Goal: Task Accomplishment & Management: Use online tool/utility

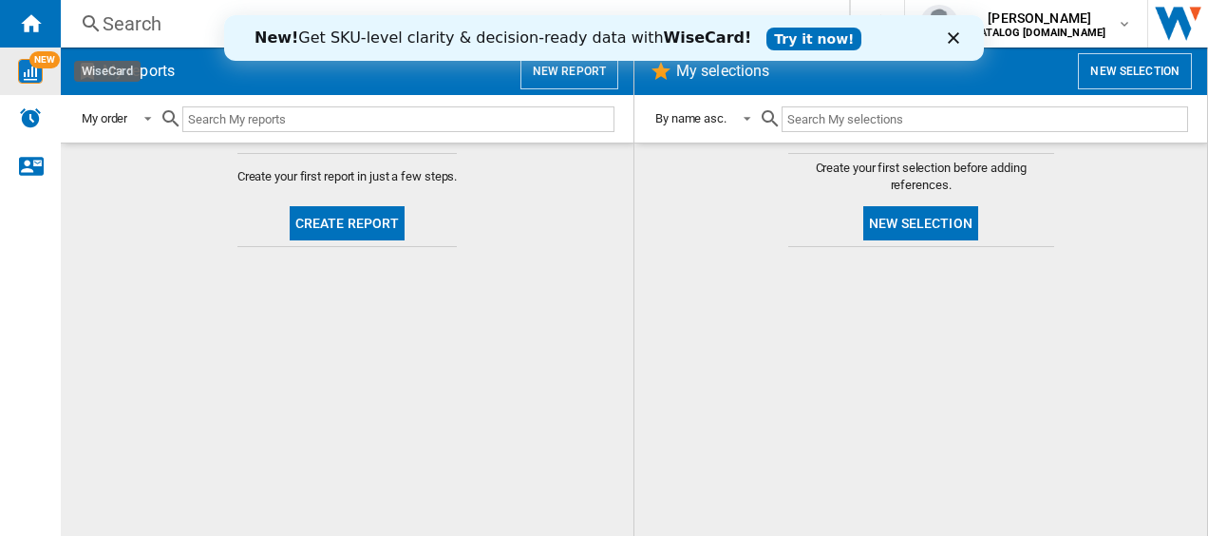
click at [28, 62] on img "WiseCard" at bounding box center [30, 71] width 25 height 25
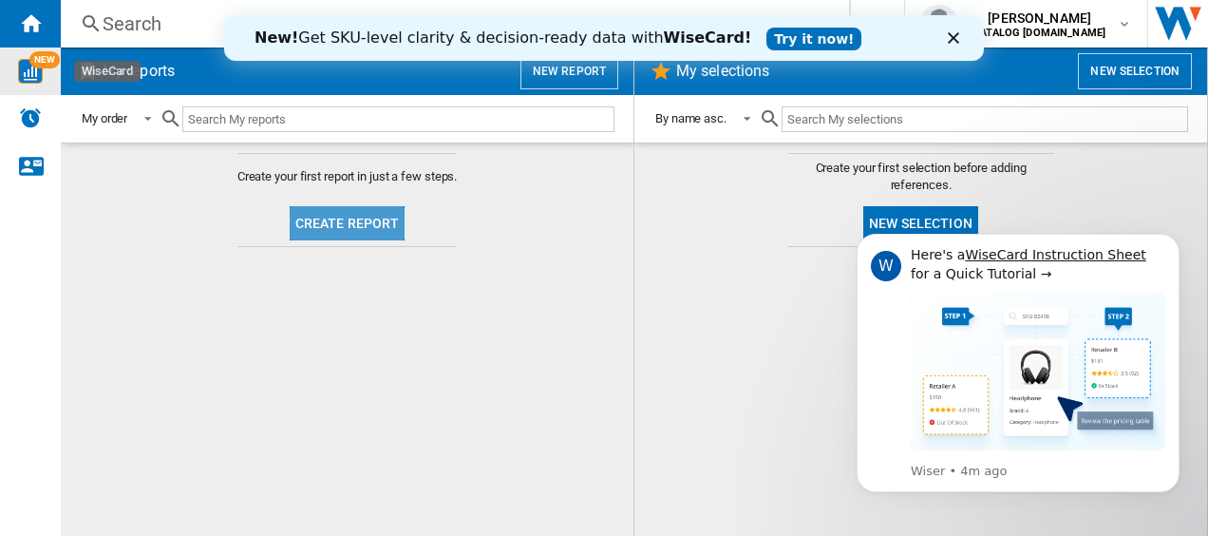
click at [338, 230] on button "Create report" at bounding box center [348, 223] width 116 height 34
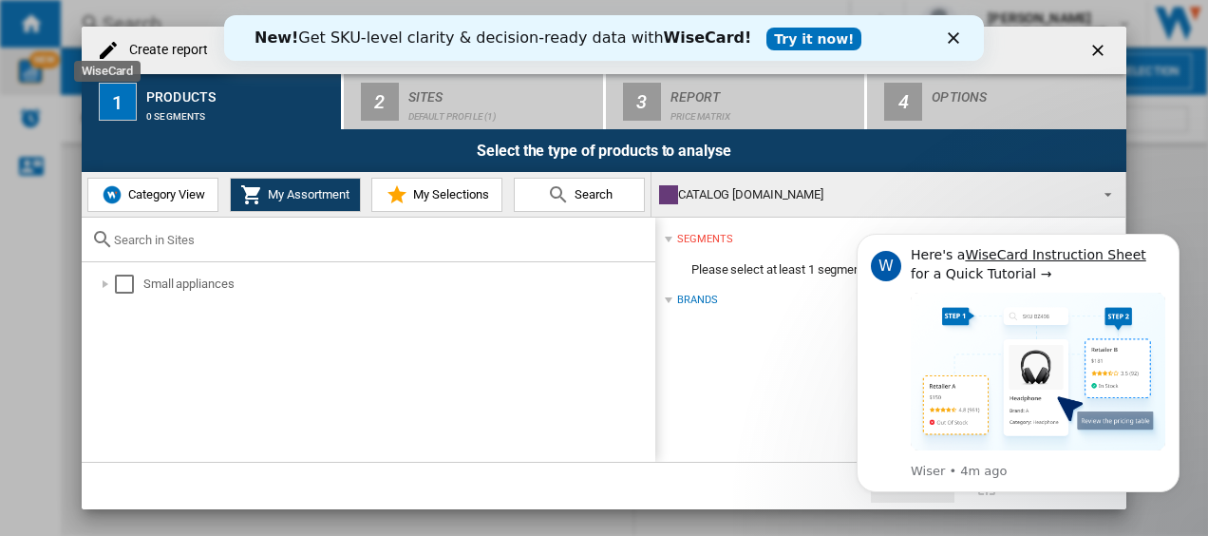
click at [184, 192] on span "Category View" at bounding box center [164, 194] width 82 height 14
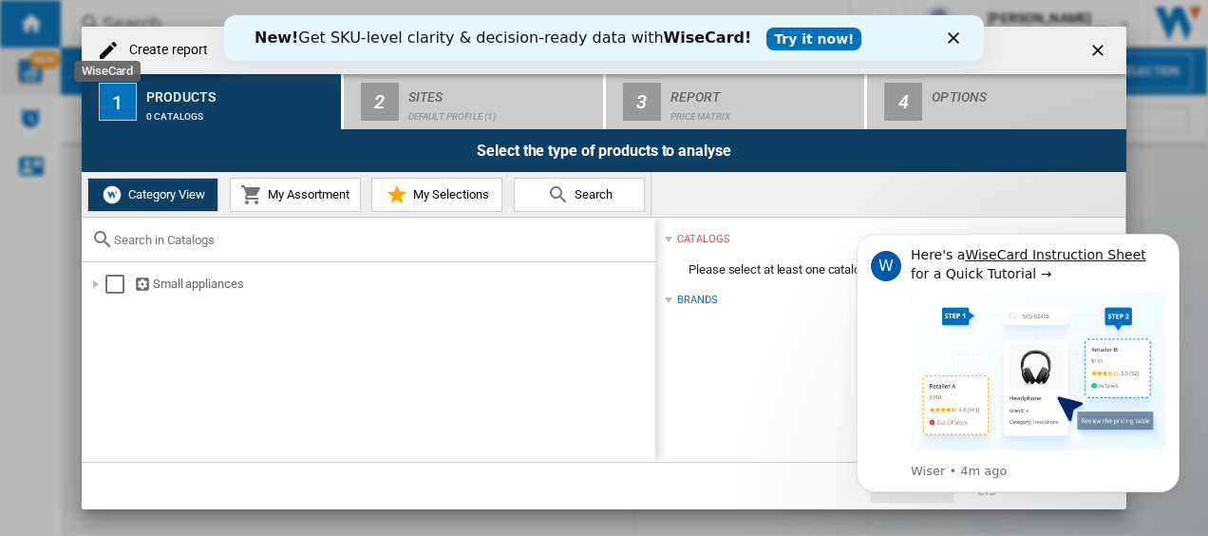
click at [178, 245] on input "text" at bounding box center [380, 240] width 532 height 14
click at [96, 286] on div at bounding box center [95, 284] width 19 height 19
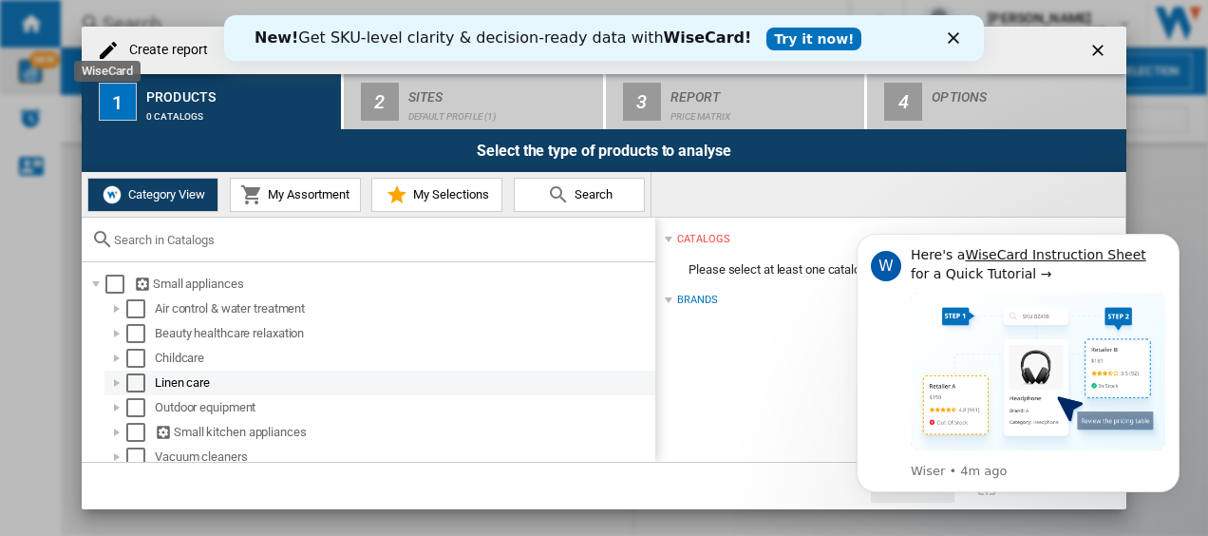
scroll to position [9, 0]
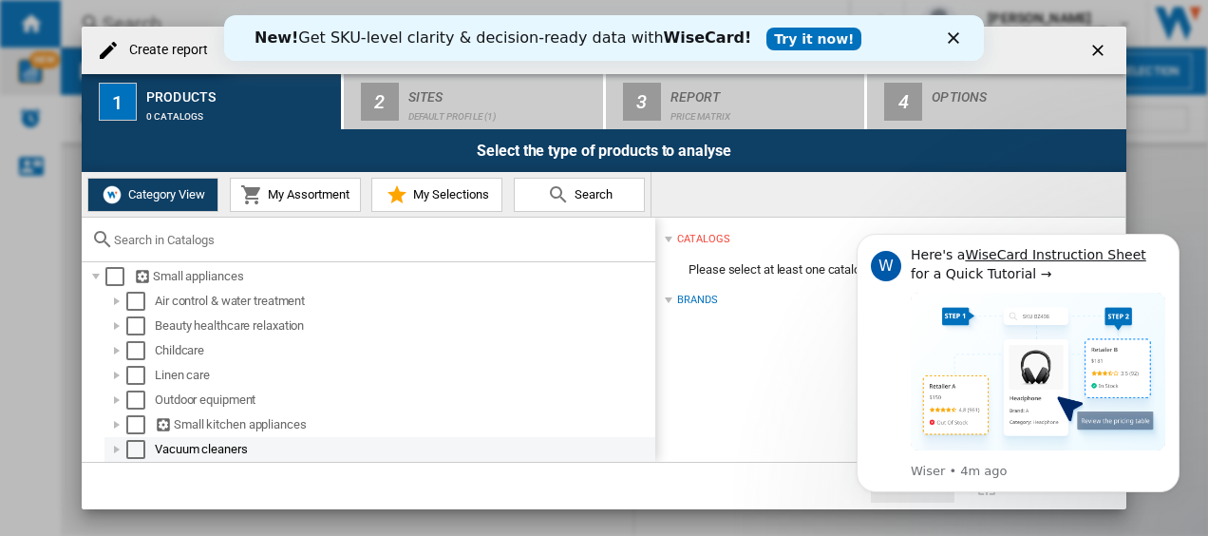
click at [119, 446] on div at bounding box center [116, 449] width 19 height 19
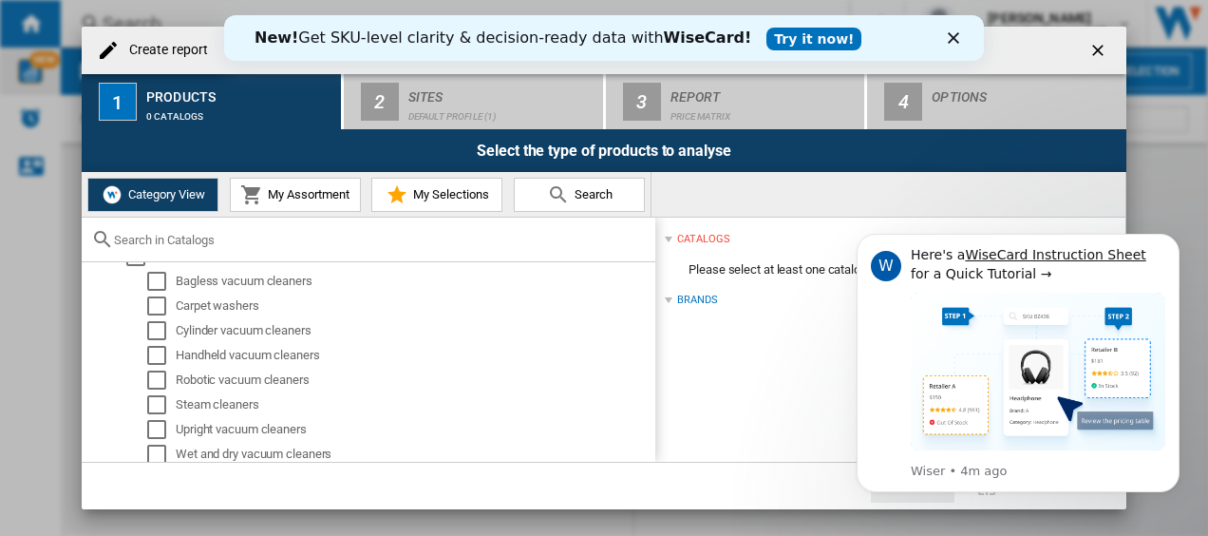
scroll to position [204, 0]
click at [205, 297] on div "Carpet washers" at bounding box center [414, 302] width 477 height 19
click at [156, 297] on div "Select" at bounding box center [156, 302] width 19 height 19
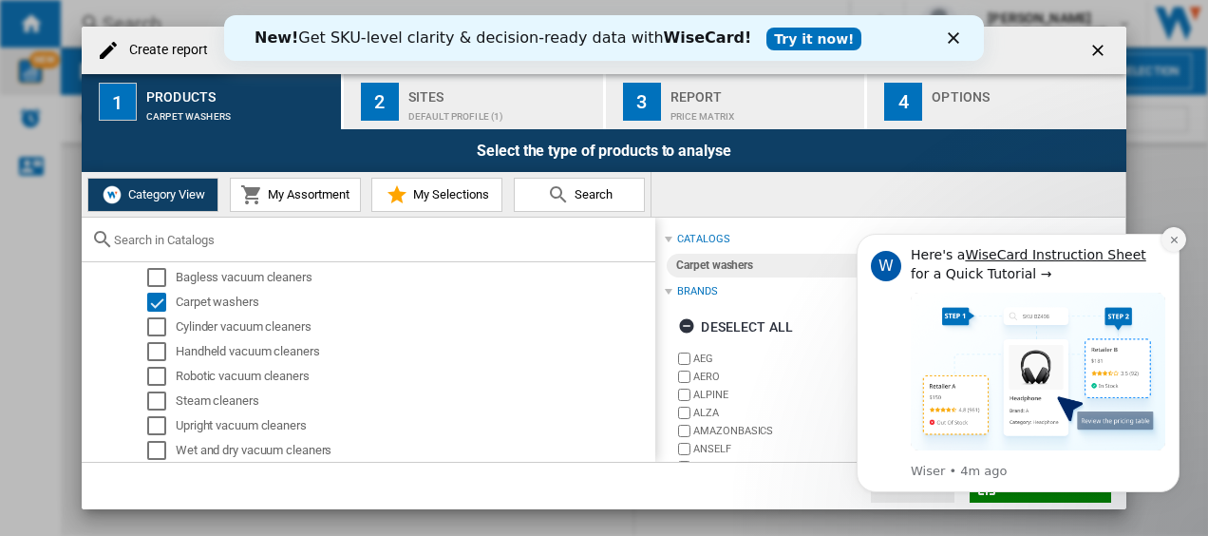
click at [1174, 241] on icon "Dismiss notification" at bounding box center [1174, 240] width 10 height 10
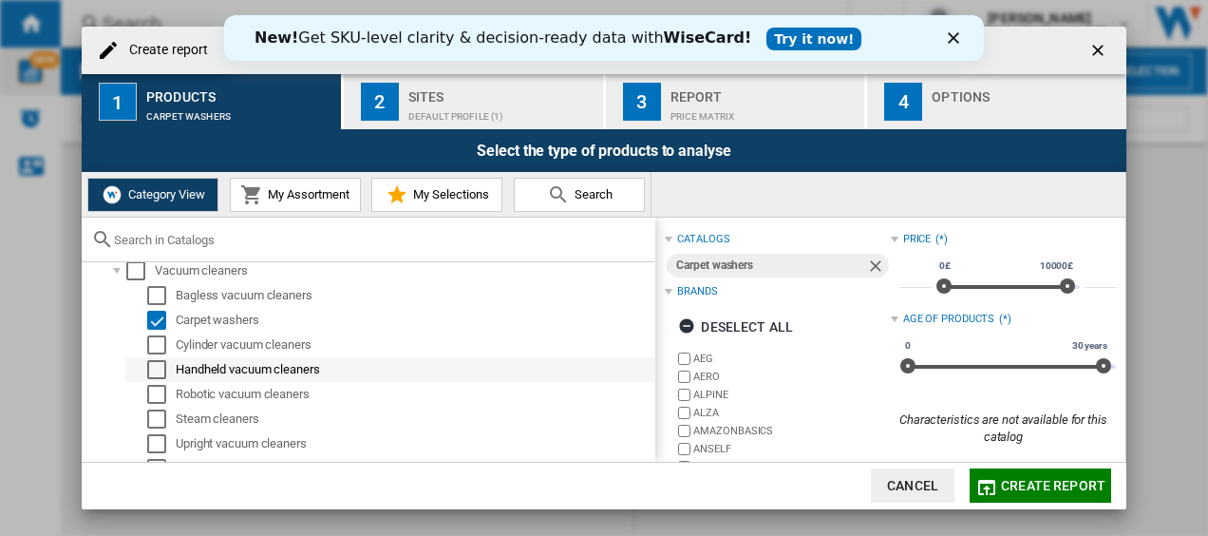
scroll to position [206, 0]
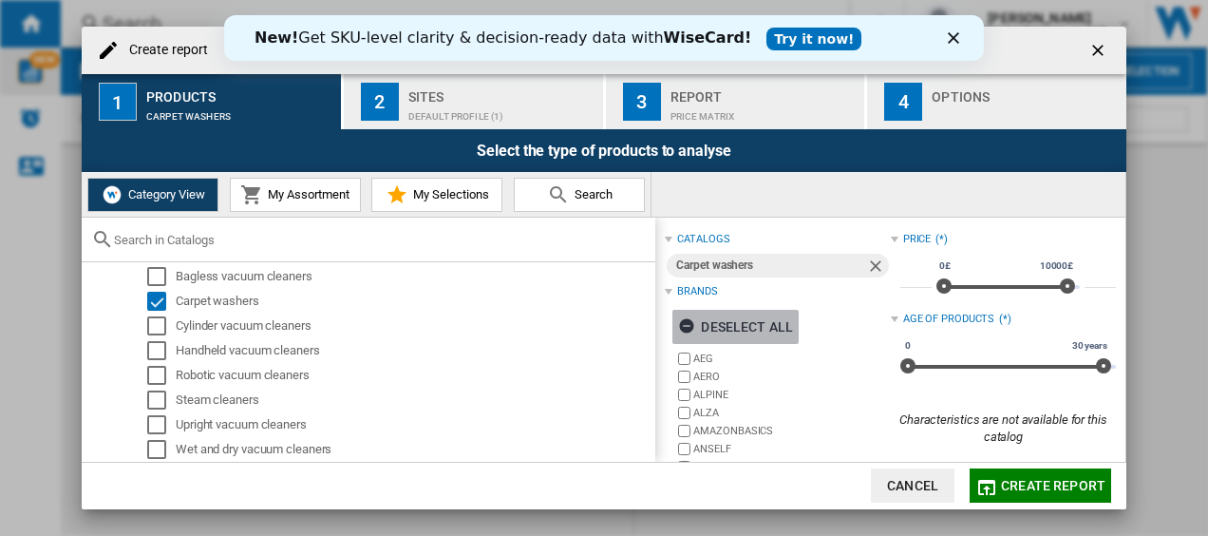
click at [692, 327] on ng-md-icon "button" at bounding box center [689, 328] width 23 height 23
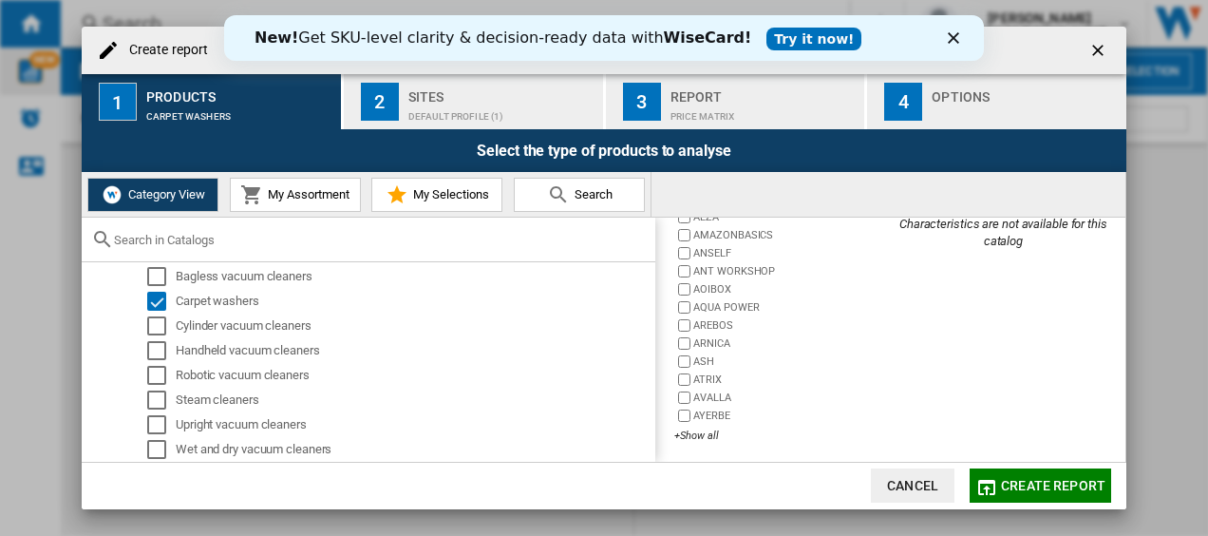
scroll to position [199, 0]
click at [686, 425] on div "+Show all" at bounding box center [782, 432] width 216 height 14
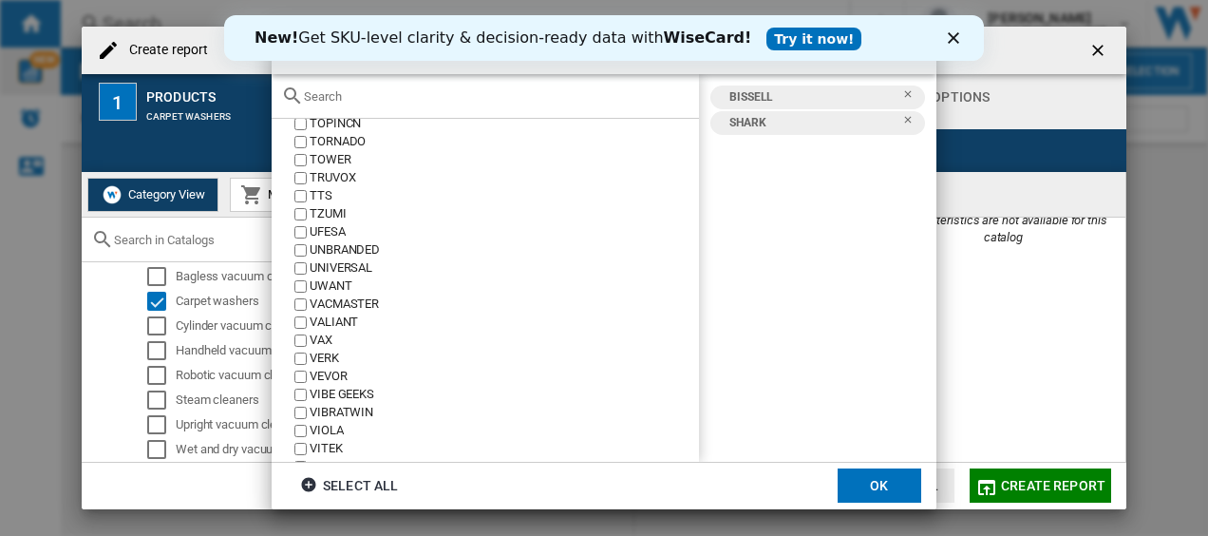
scroll to position [3996, 0]
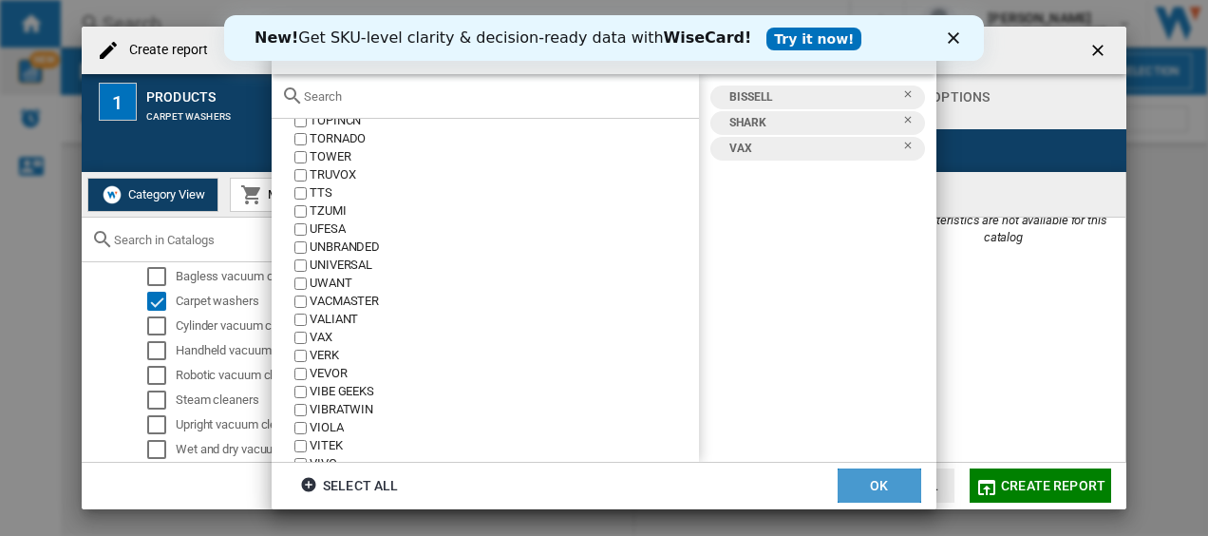
click at [903, 489] on button "OK" at bounding box center [880, 485] width 84 height 34
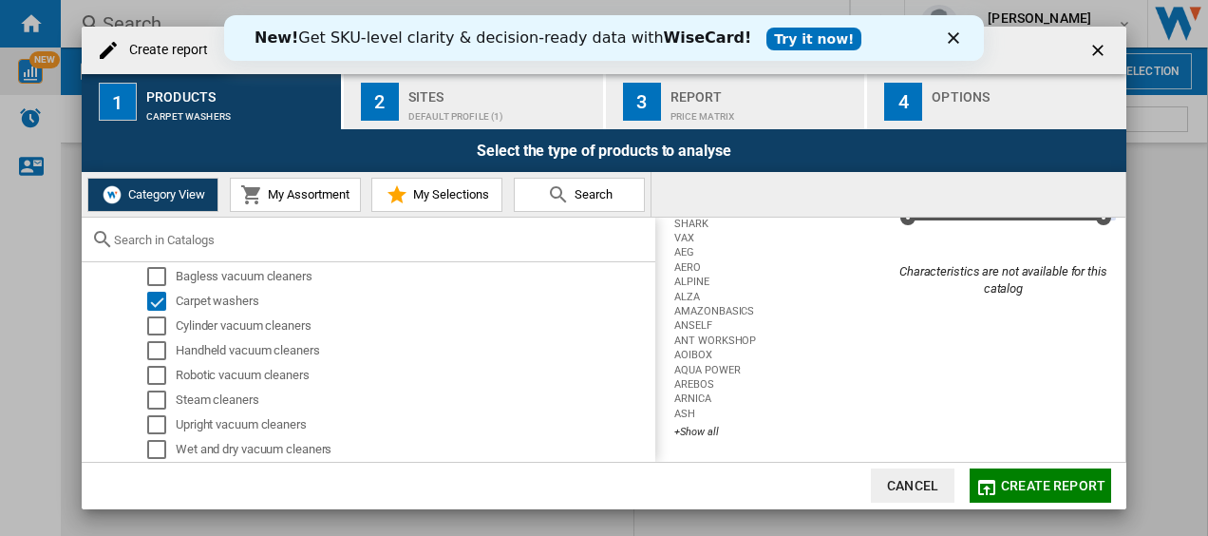
scroll to position [0, 0]
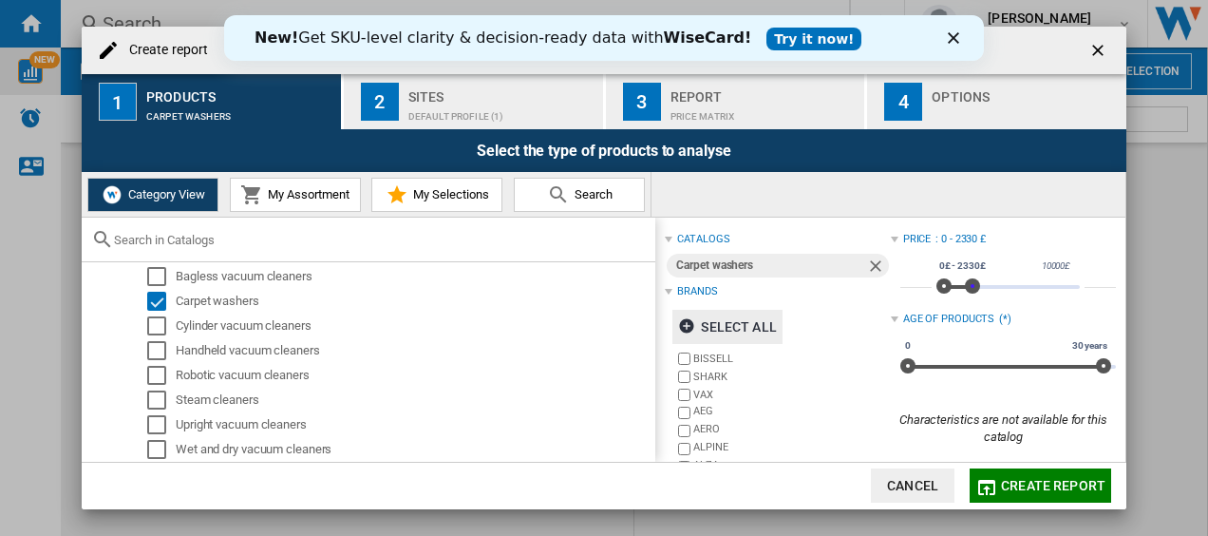
type input "****"
drag, startPoint x: 1068, startPoint y: 283, endPoint x: 966, endPoint y: 294, distance: 102.3
click at [966, 289] on div "0£ 10000£ 0£ 2180£ 0£ - 2180£" at bounding box center [1008, 287] width 143 height 4
drag, startPoint x: 934, startPoint y: 286, endPoint x: 904, endPoint y: 291, distance: 29.8
click at [904, 291] on div "* 0£ 10000£ 0£ 2180£ 0£ - 2180£ ****" at bounding box center [1008, 278] width 216 height 53
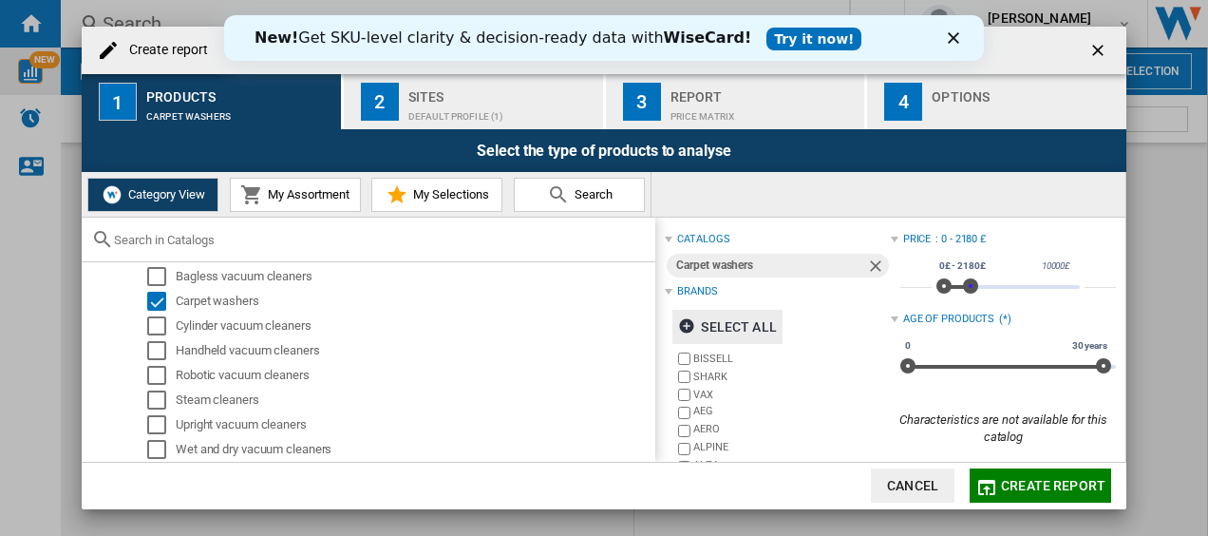
click at [963, 285] on span at bounding box center [970, 285] width 15 height 15
click at [967, 237] on div ": 0 - 2180 £" at bounding box center [1026, 239] width 180 height 15
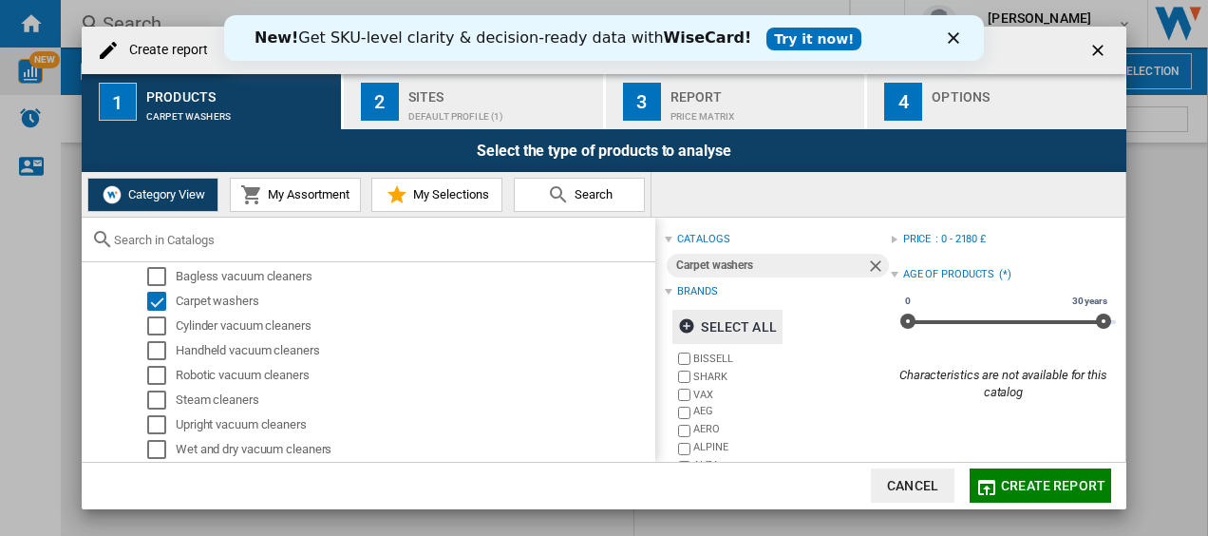
click at [950, 243] on div ": 0 - 2180 £" at bounding box center [1026, 239] width 180 height 15
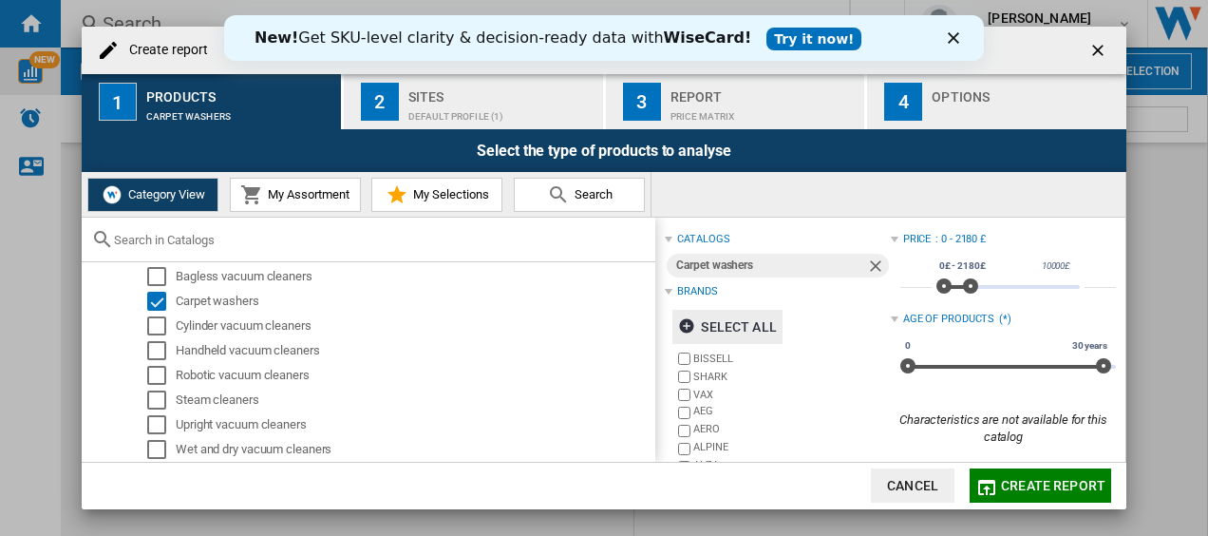
click at [906, 237] on div "Price" at bounding box center [917, 239] width 28 height 15
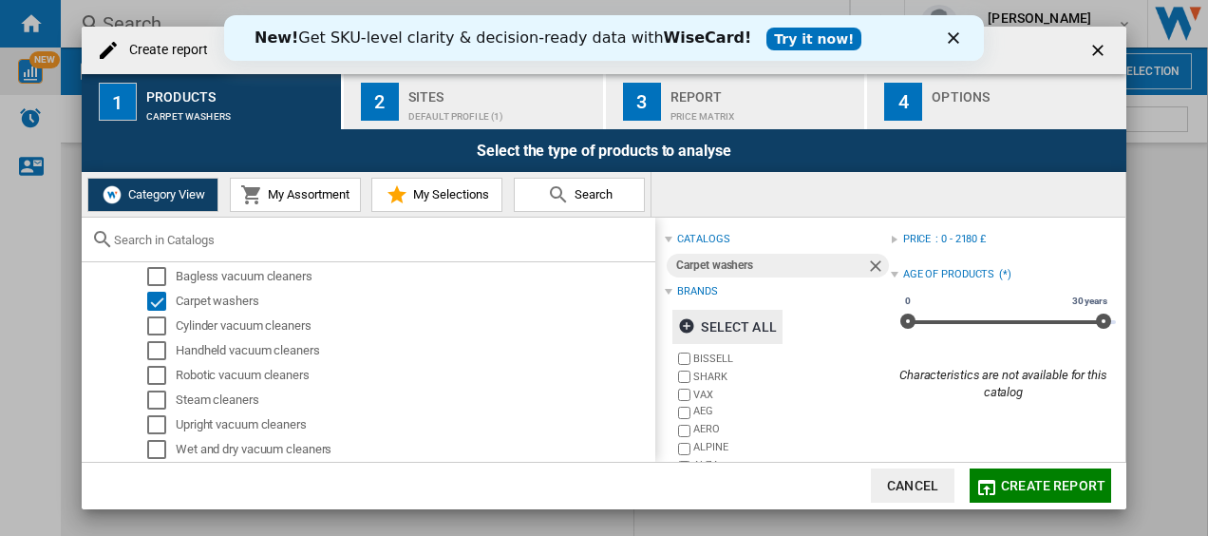
click at [906, 237] on div "Price" at bounding box center [917, 239] width 28 height 15
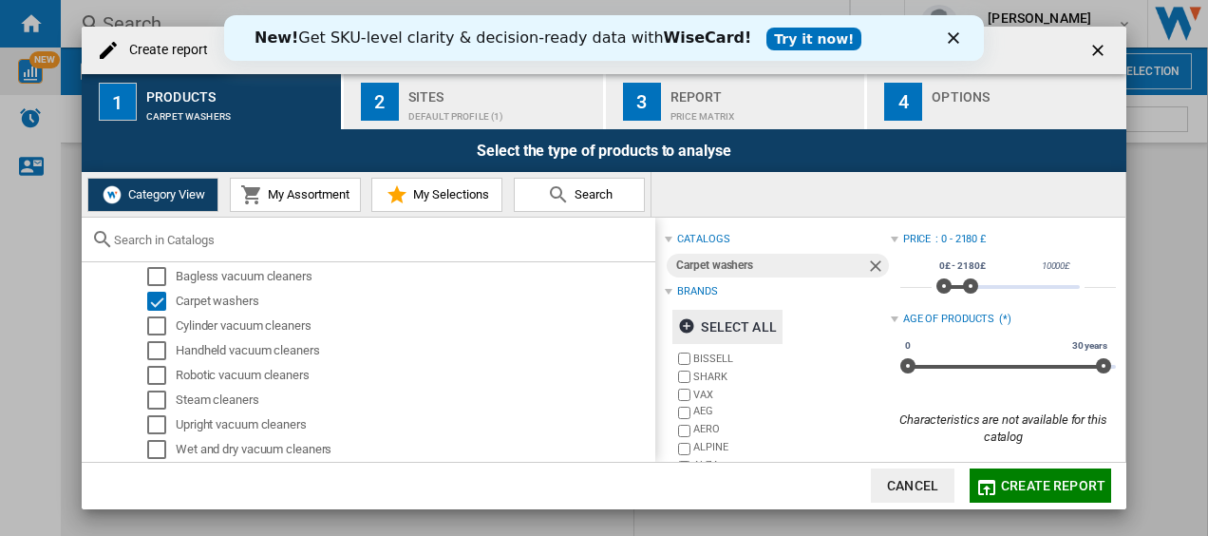
click at [974, 241] on div ": 0 - 2180 £" at bounding box center [1026, 239] width 180 height 15
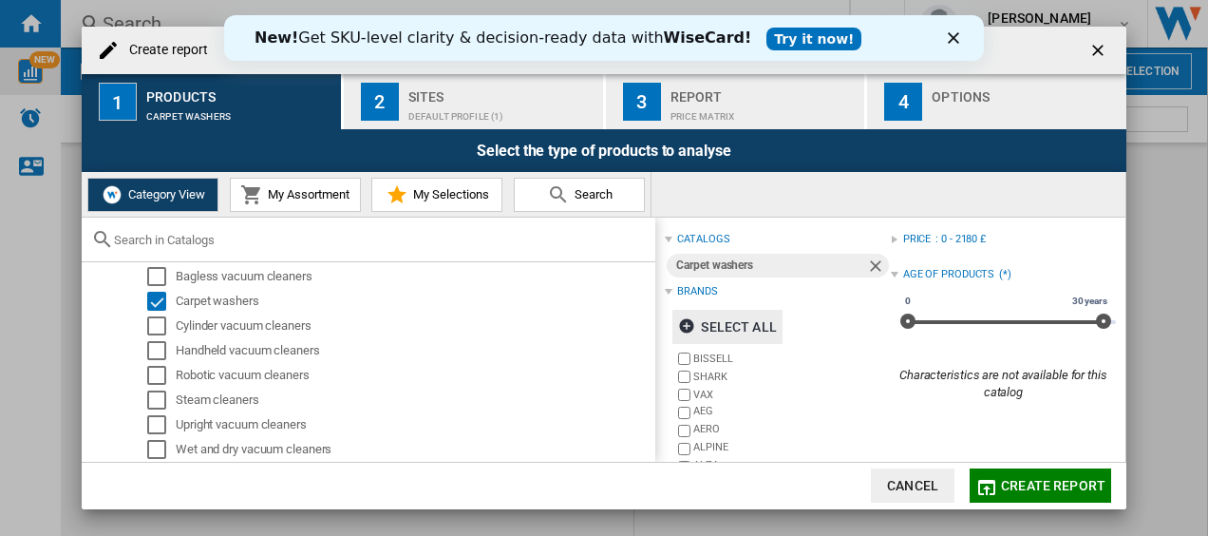
click at [971, 239] on div ": 0 - 2180 £" at bounding box center [1026, 239] width 180 height 15
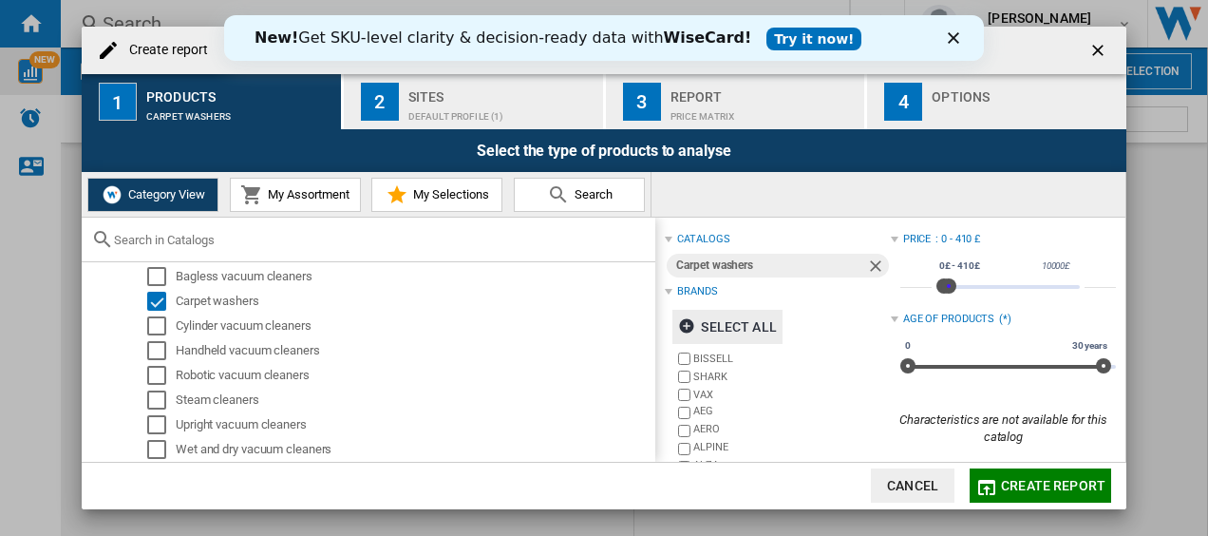
type input "***"
drag, startPoint x: 967, startPoint y: 283, endPoint x: 945, endPoint y: 290, distance: 22.8
click at [945, 290] on span at bounding box center [949, 285] width 15 height 15
click at [1052, 483] on span "Create report" at bounding box center [1053, 485] width 104 height 15
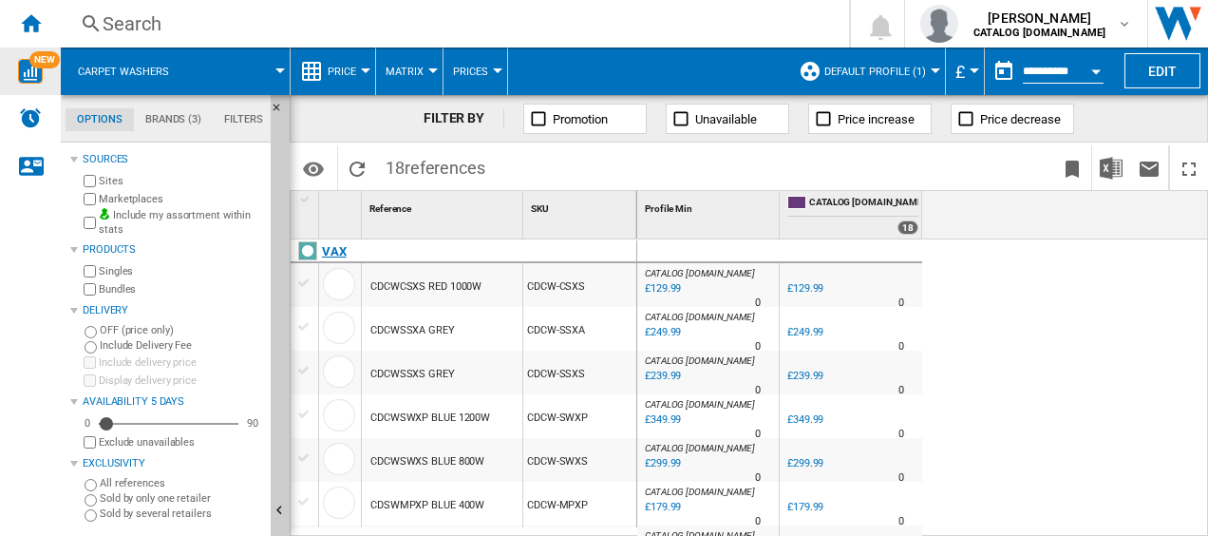
click at [309, 251] on div at bounding box center [307, 250] width 19 height 19
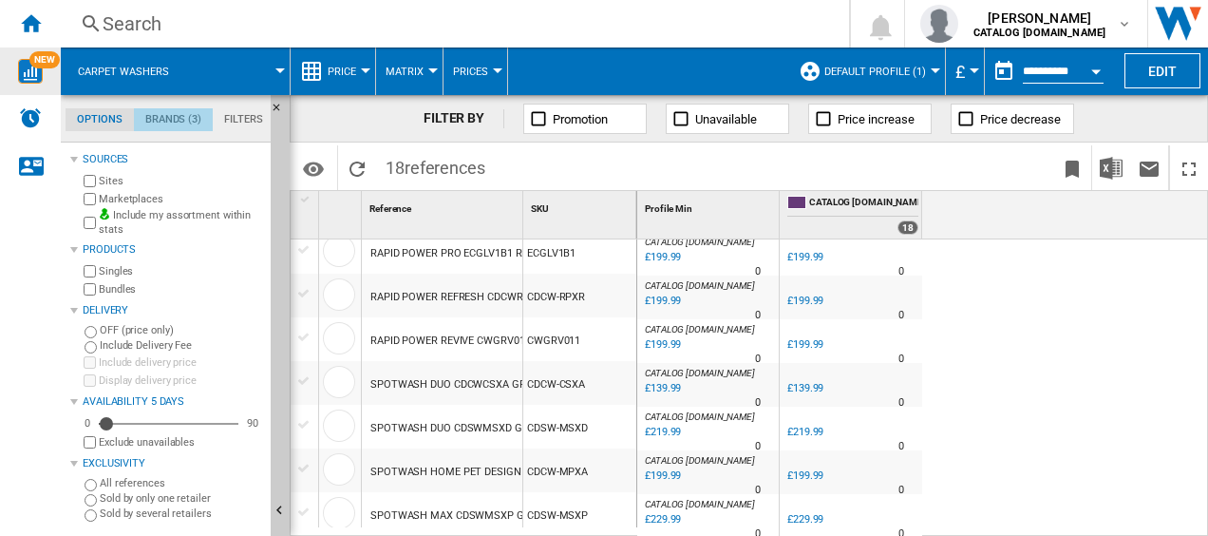
click at [173, 123] on md-tab-item "Brands (3)" at bounding box center [173, 119] width 79 height 23
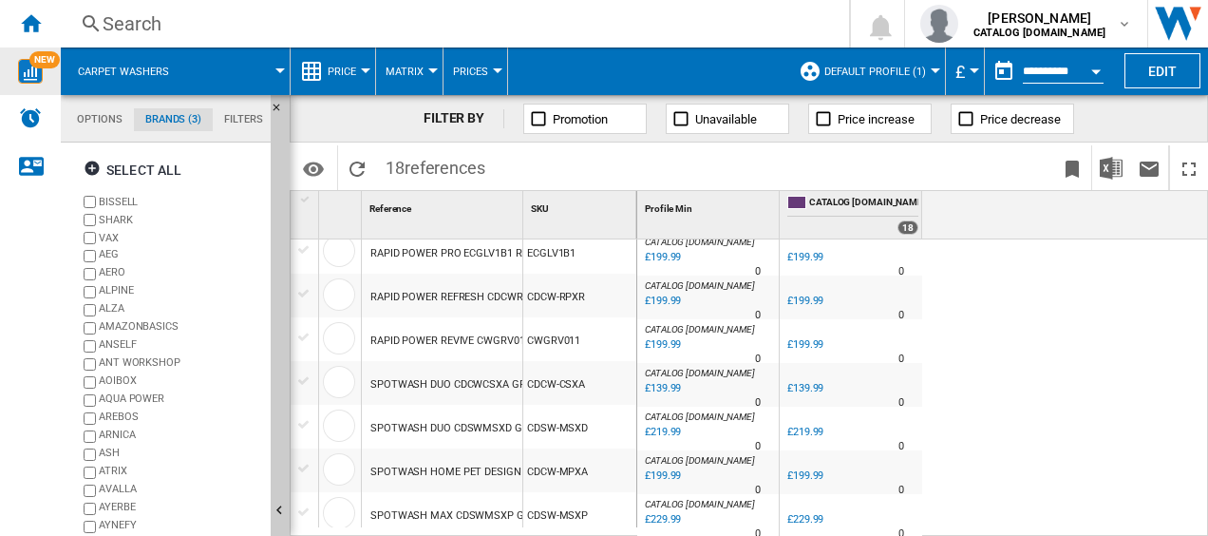
click at [237, 116] on md-tab-item "Filters" at bounding box center [244, 119] width 62 height 23
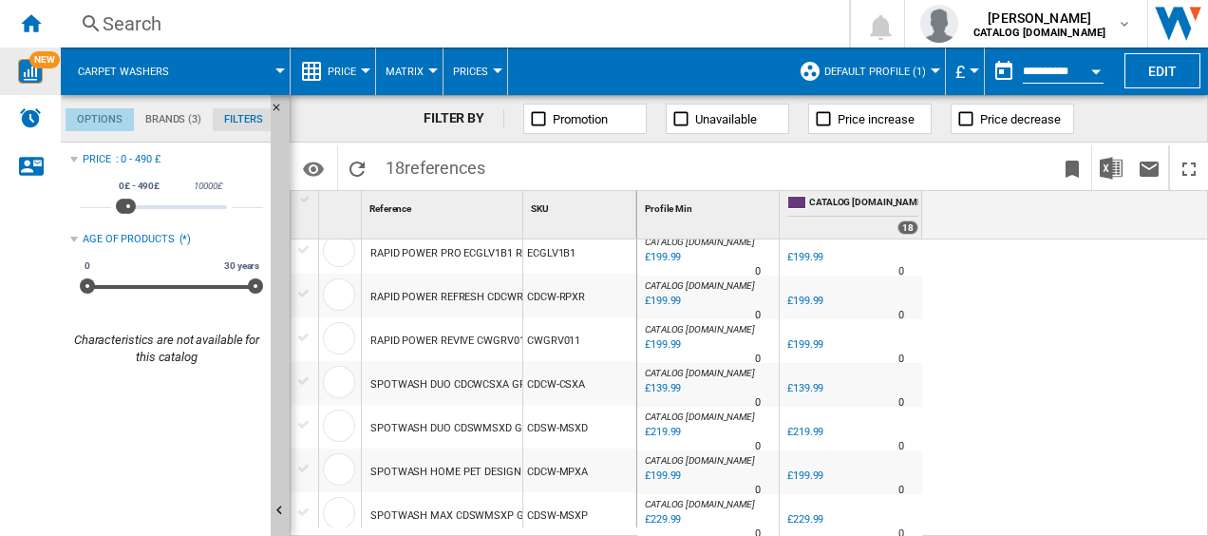
click at [99, 122] on md-tab-item "Options" at bounding box center [100, 119] width 68 height 23
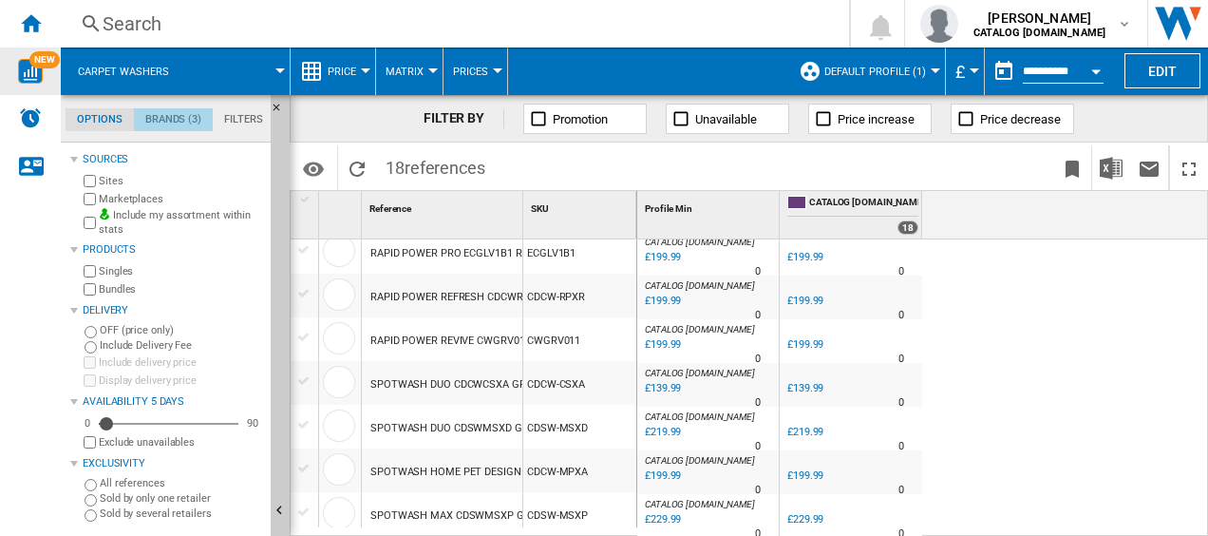
click at [173, 120] on md-tab-item "Brands (3)" at bounding box center [173, 119] width 79 height 23
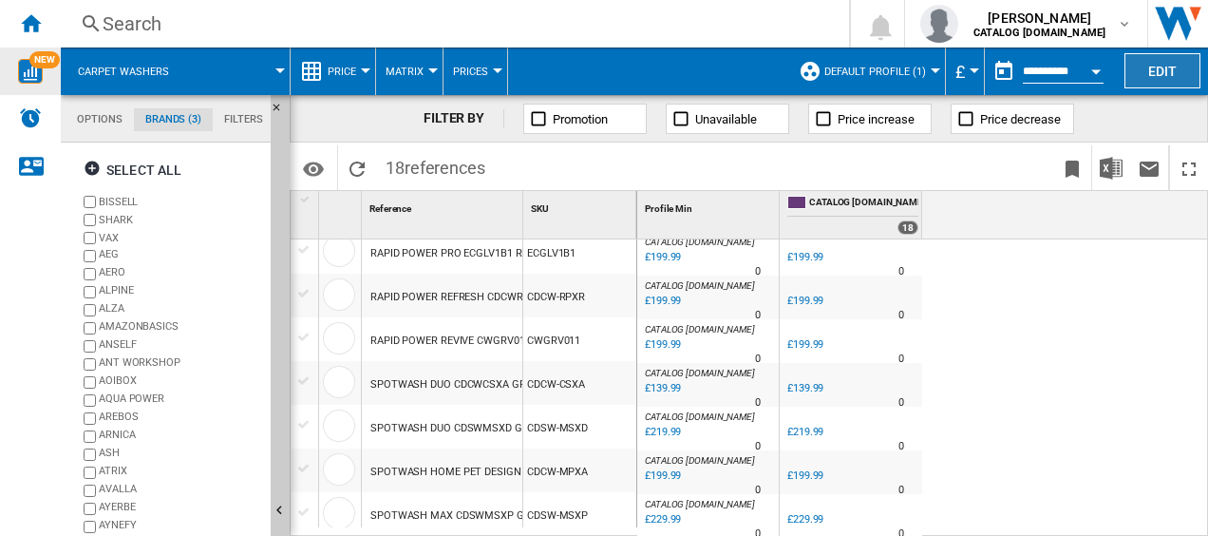
click at [1141, 74] on button "Edit" at bounding box center [1163, 70] width 76 height 35
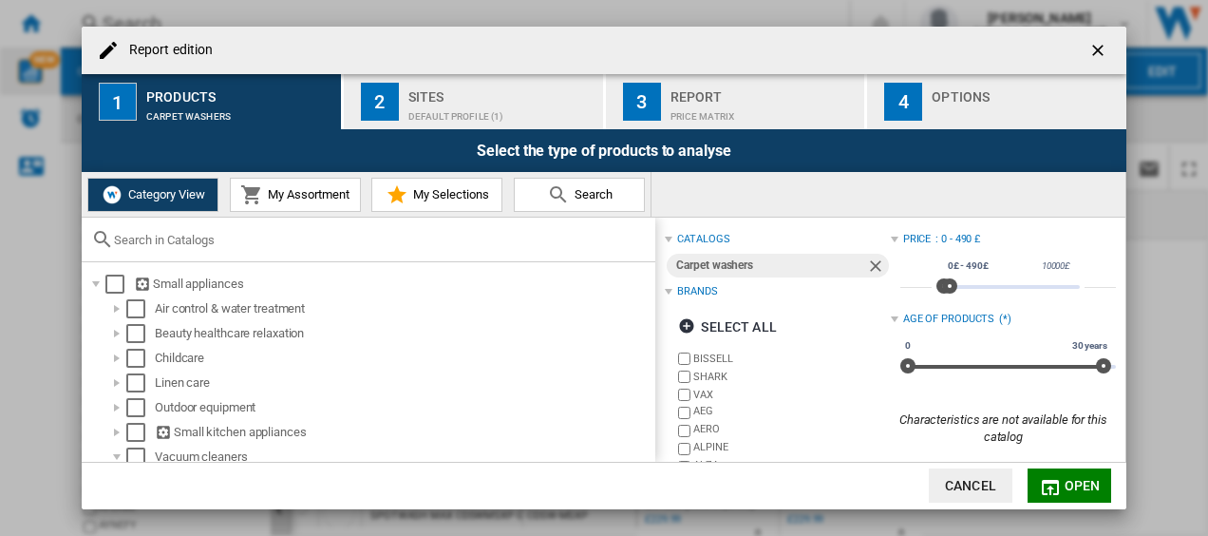
click at [479, 105] on div "Default profile (1)" at bounding box center [501, 112] width 187 height 20
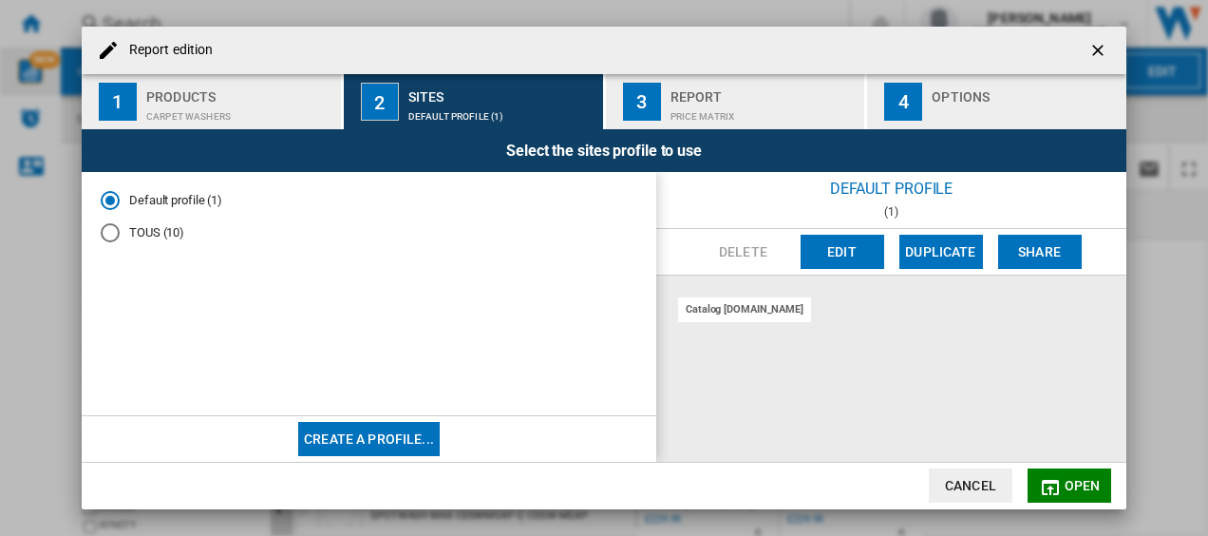
click at [111, 236] on div "TOUS (10)" at bounding box center [110, 232] width 19 height 19
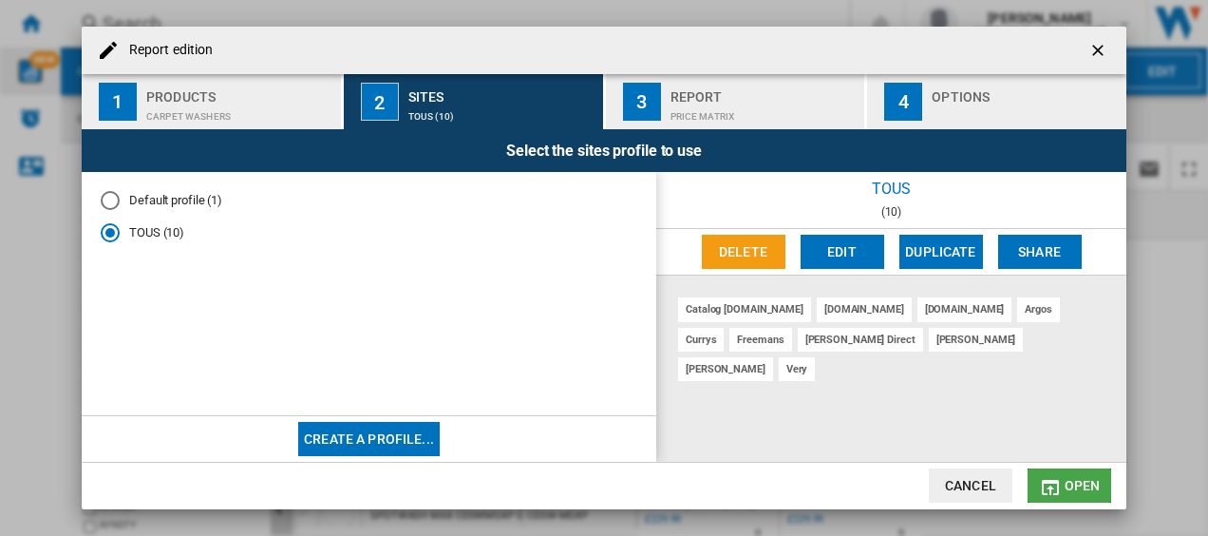
click at [1089, 485] on span "Open" at bounding box center [1083, 485] width 36 height 15
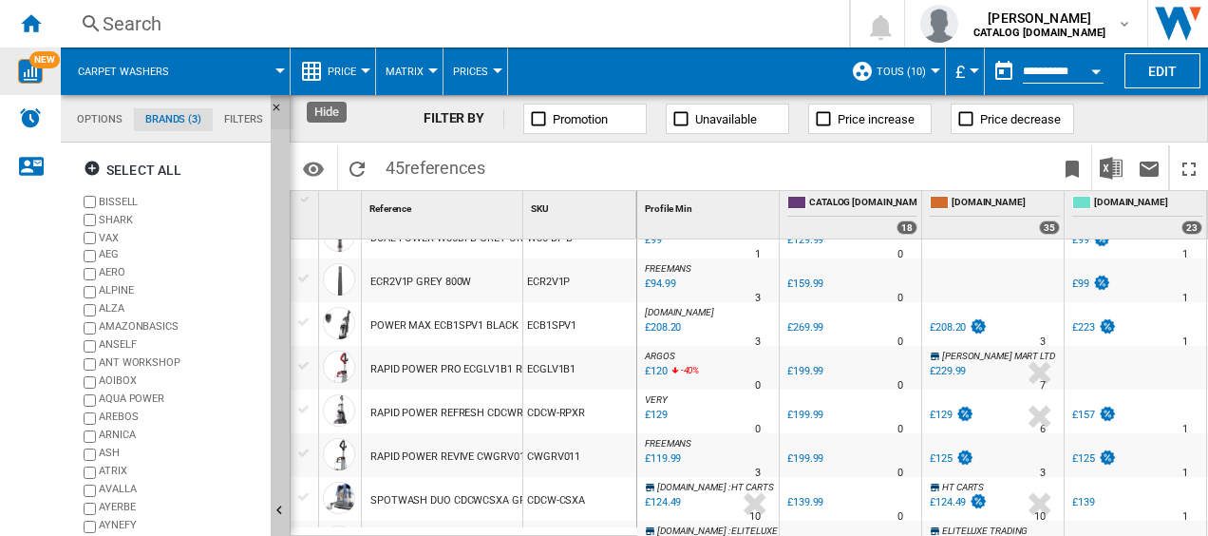
click at [275, 104] on ng-md-icon "Hide" at bounding box center [282, 113] width 23 height 23
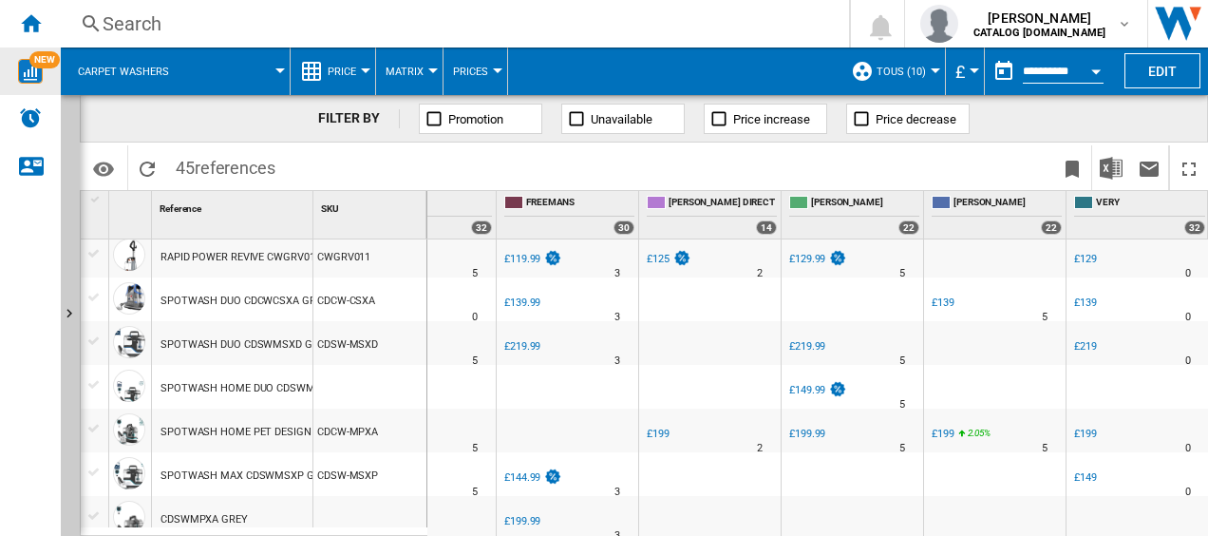
click at [649, 30] on div "Search" at bounding box center [451, 23] width 697 height 27
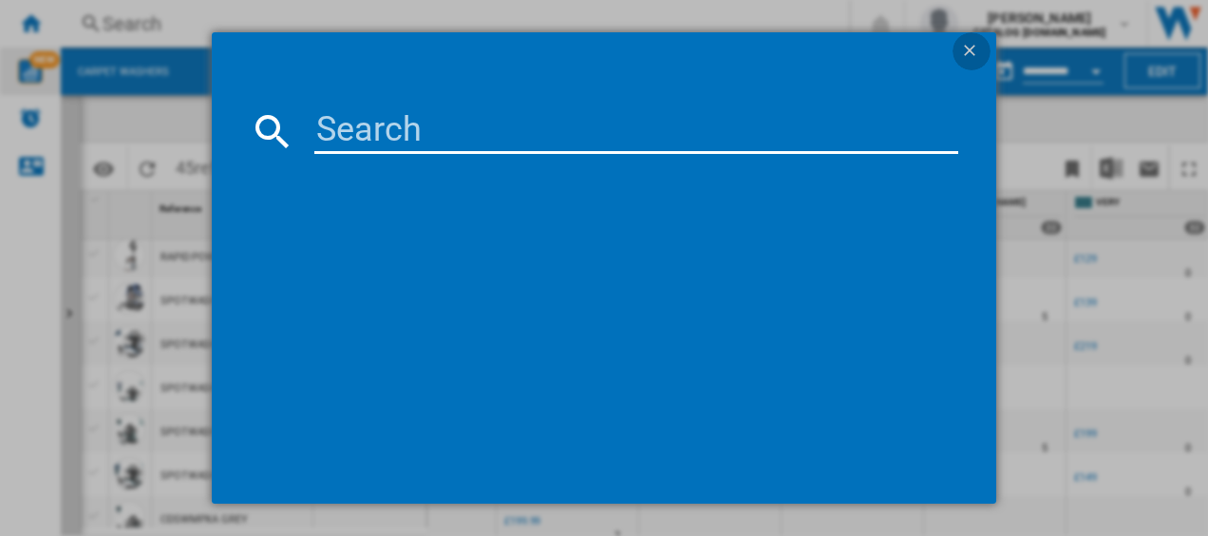
click at [964, 55] on ng-md-icon "getI18NText('BUTTONS.CLOSE_DIALOG')" at bounding box center [971, 52] width 23 height 23
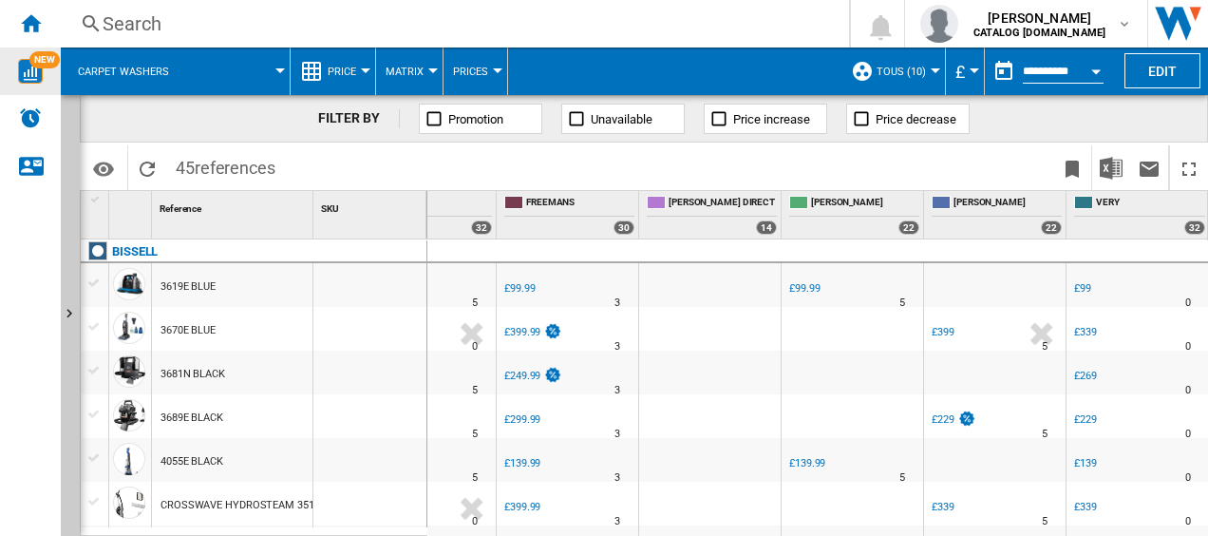
click at [1085, 65] on button "Open calendar" at bounding box center [1096, 68] width 34 height 34
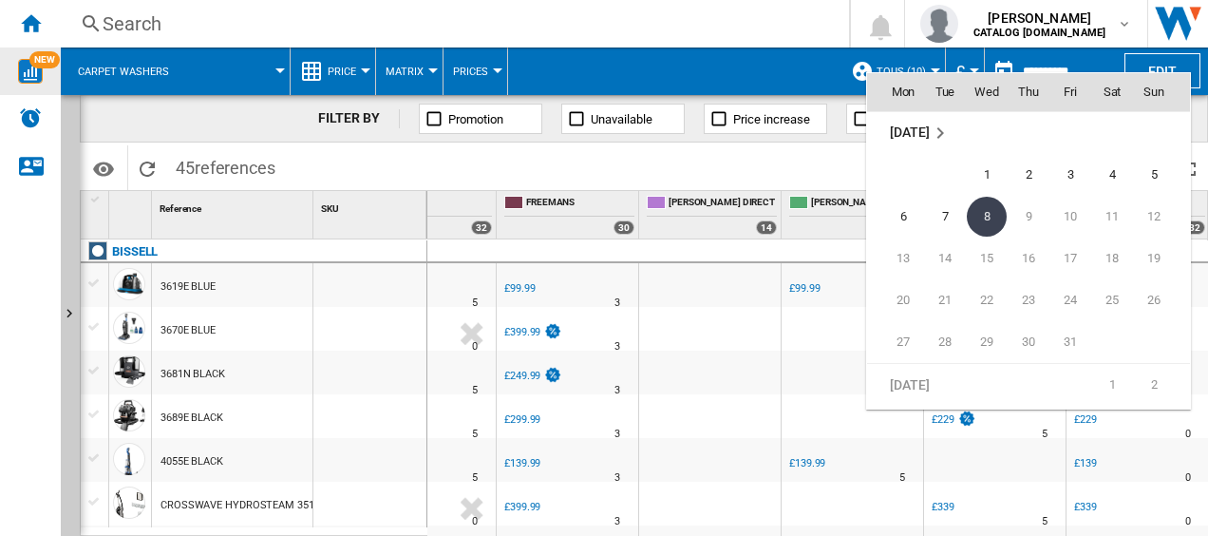
click at [776, 29] on div at bounding box center [604, 268] width 1208 height 536
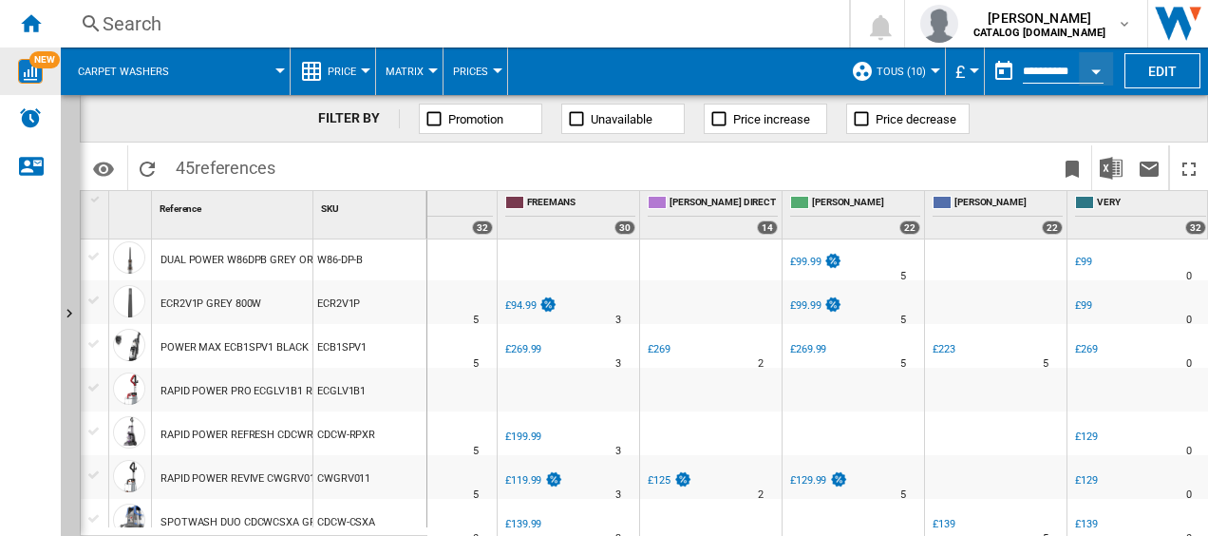
scroll to position [1704, 0]
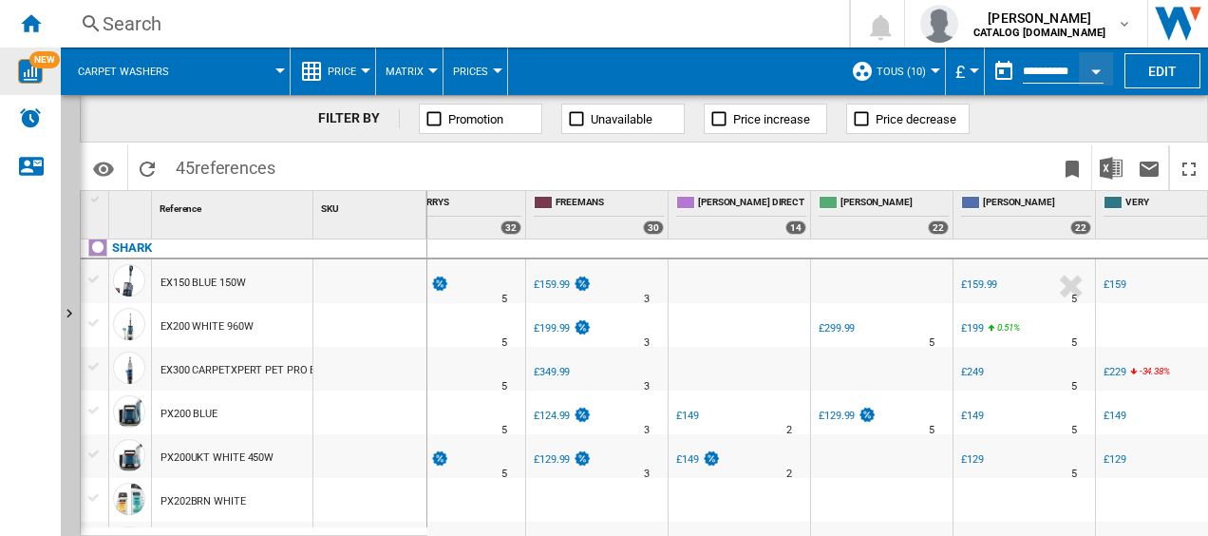
click at [275, 70] on div at bounding box center [279, 70] width 9 height 5
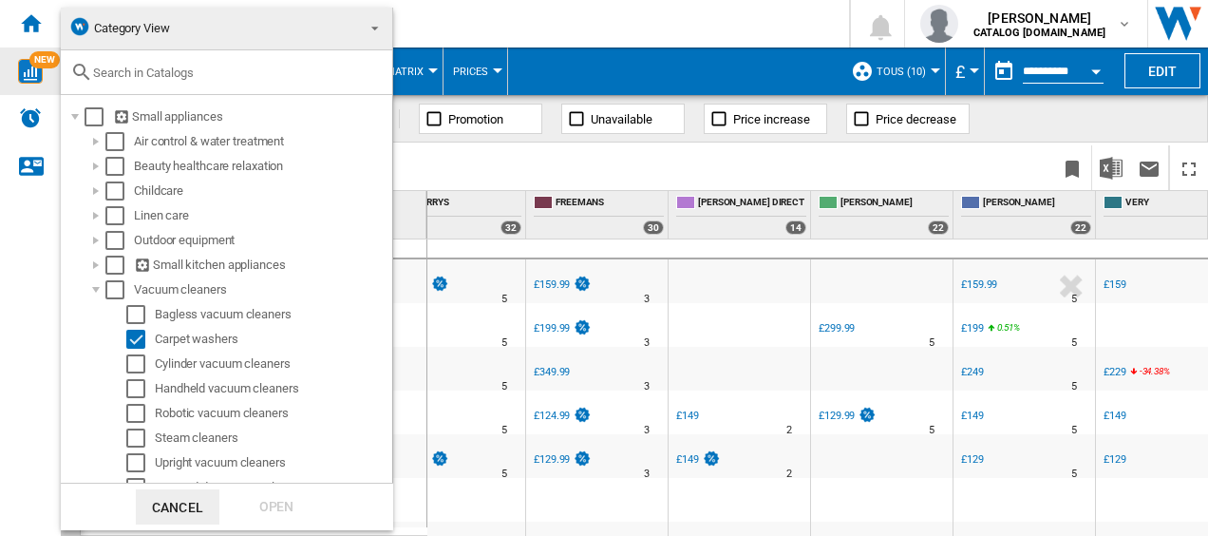
click at [438, 40] on md-backdrop at bounding box center [604, 268] width 1208 height 536
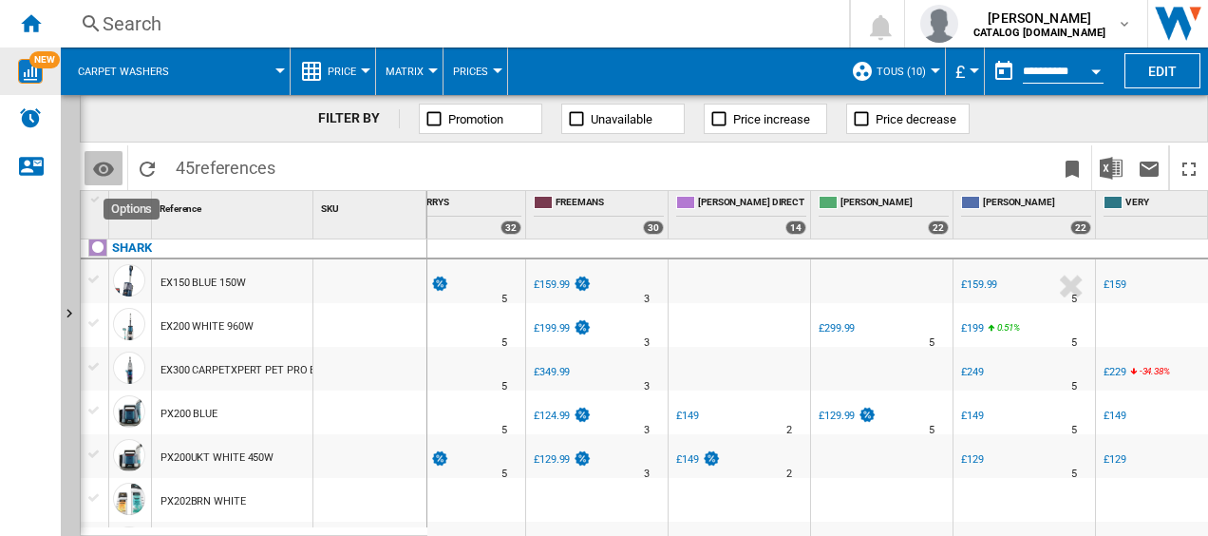
click at [110, 168] on md-icon "Options" at bounding box center [103, 169] width 23 height 23
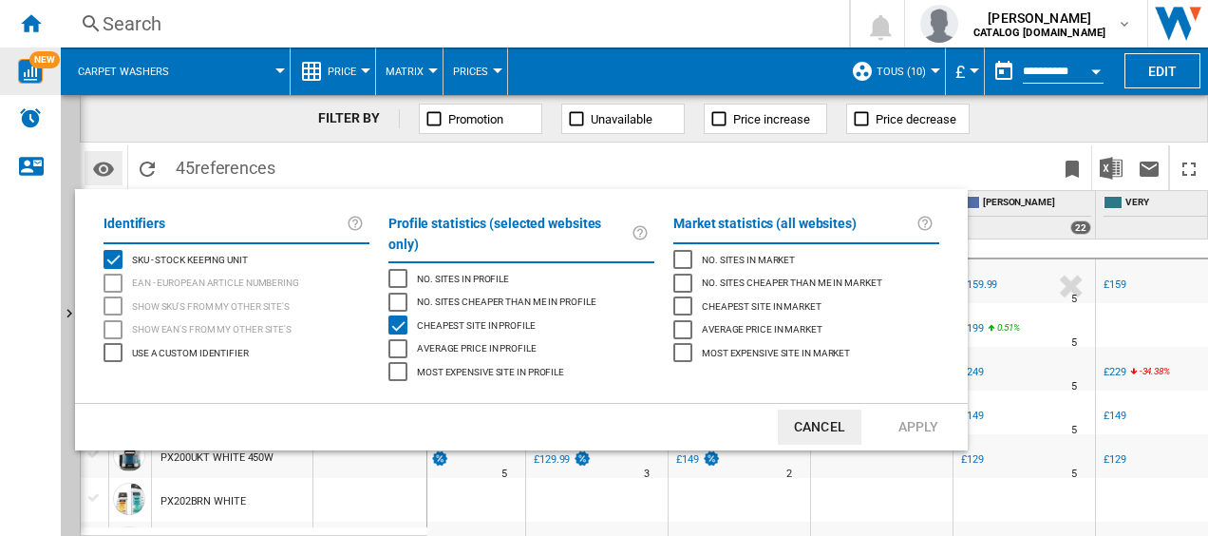
click at [110, 168] on md-backdrop at bounding box center [604, 268] width 1208 height 536
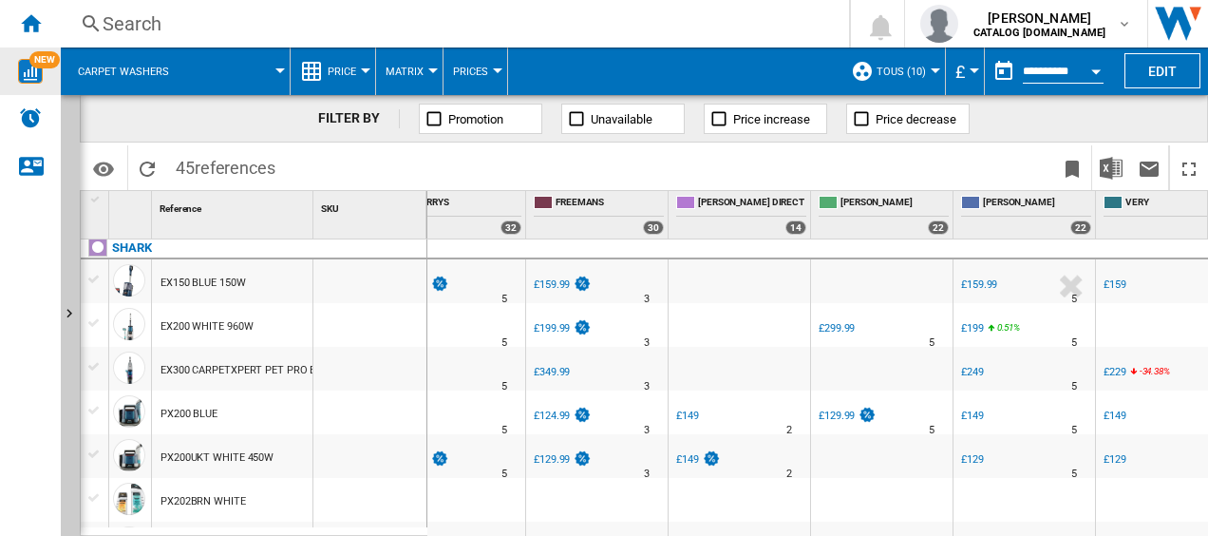
click at [263, 66] on span at bounding box center [238, 70] width 85 height 47
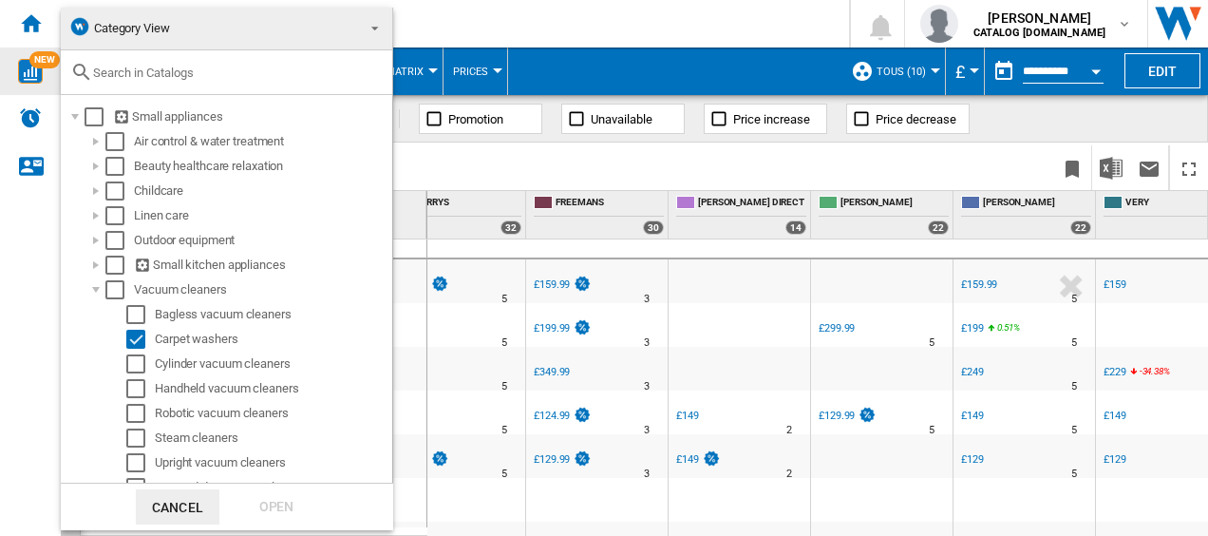
click at [465, 173] on md-backdrop at bounding box center [604, 268] width 1208 height 536
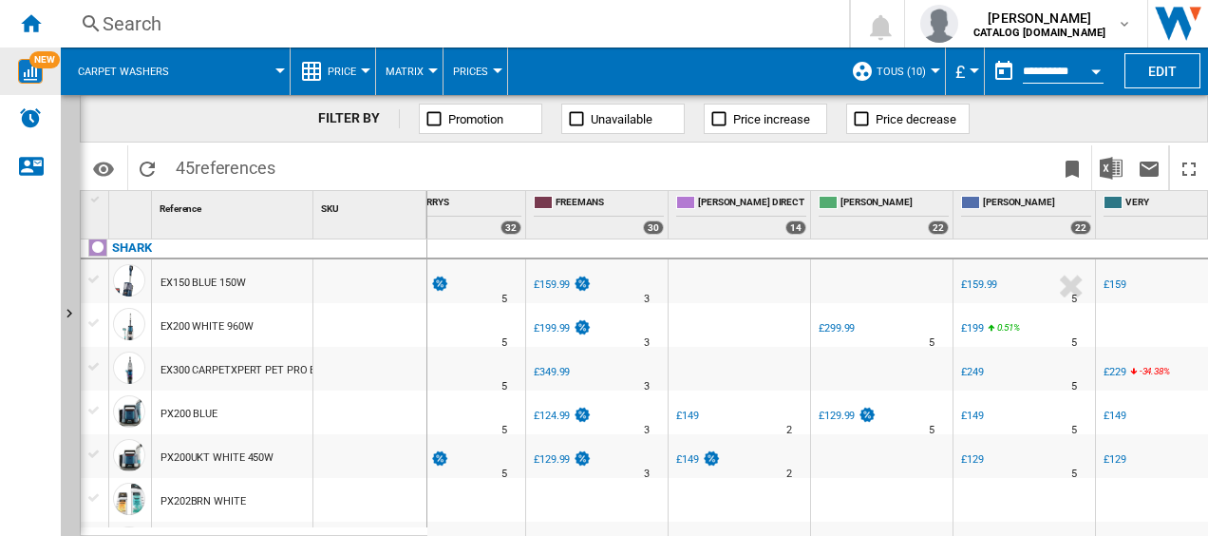
click at [441, 118] on ng-md-icon at bounding box center [434, 118] width 19 height 19
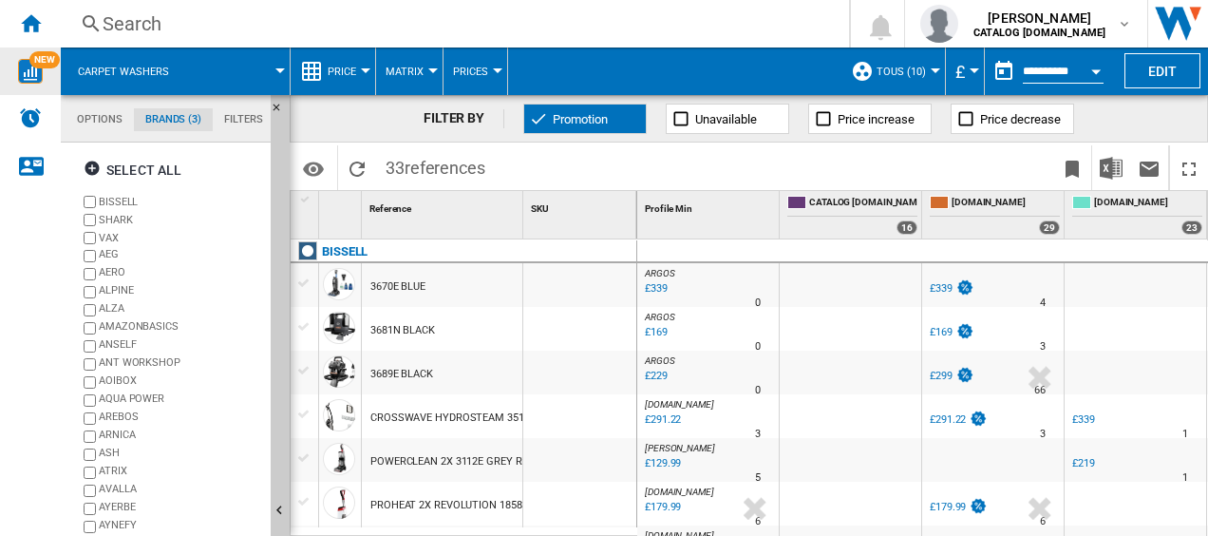
click at [548, 129] on button "Promotion" at bounding box center [584, 119] width 123 height 30
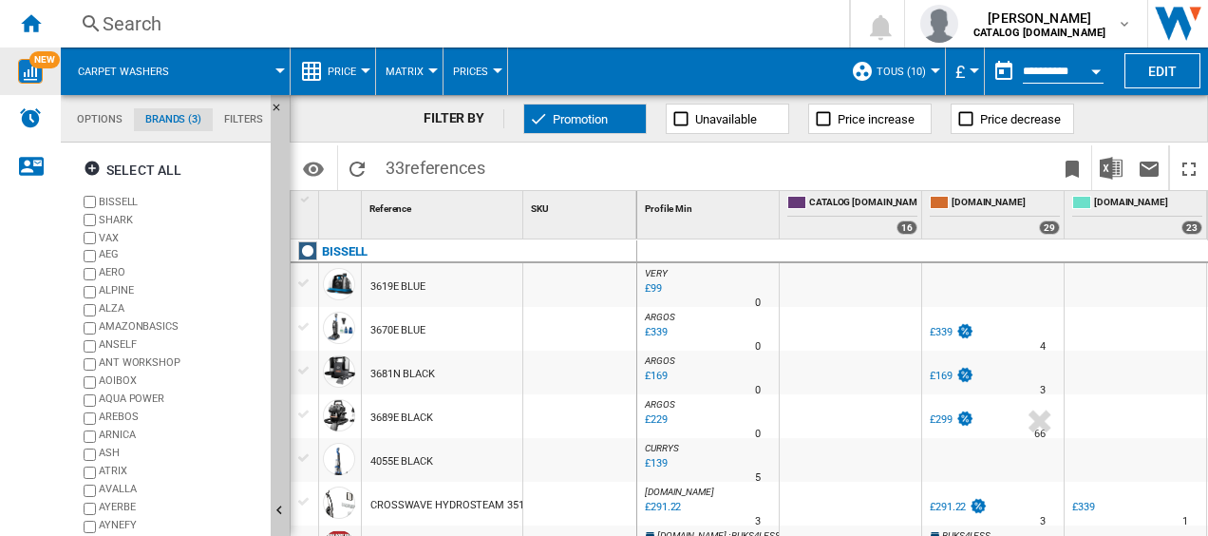
click at [91, 120] on md-tab-item "Options" at bounding box center [100, 119] width 68 height 23
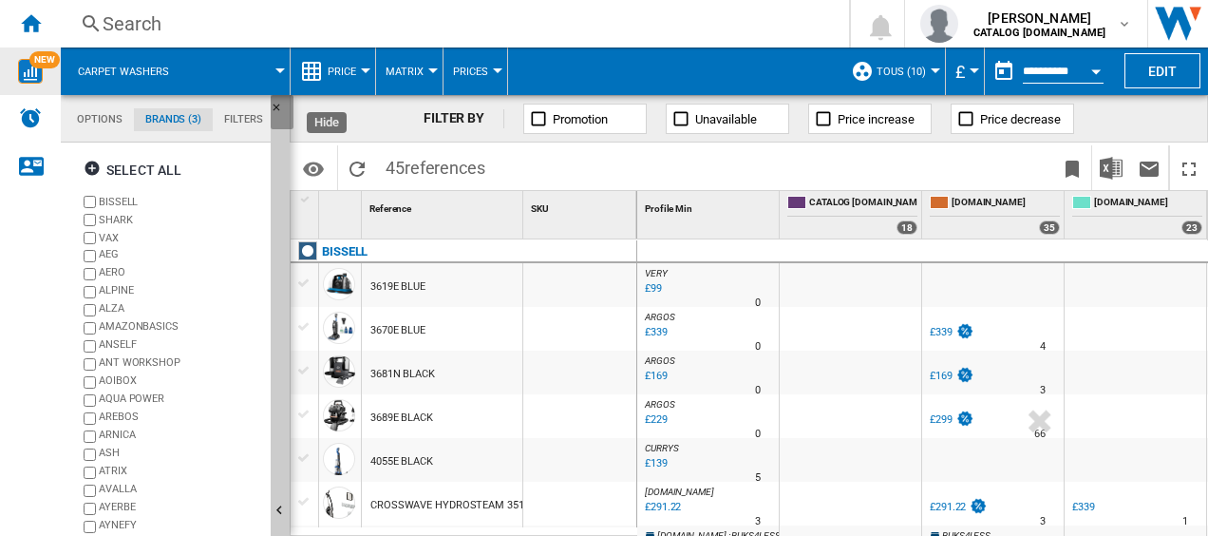
click at [278, 103] on ng-md-icon "Hide" at bounding box center [282, 113] width 23 height 23
click at [1161, 74] on button "Edit" at bounding box center [1163, 70] width 76 height 35
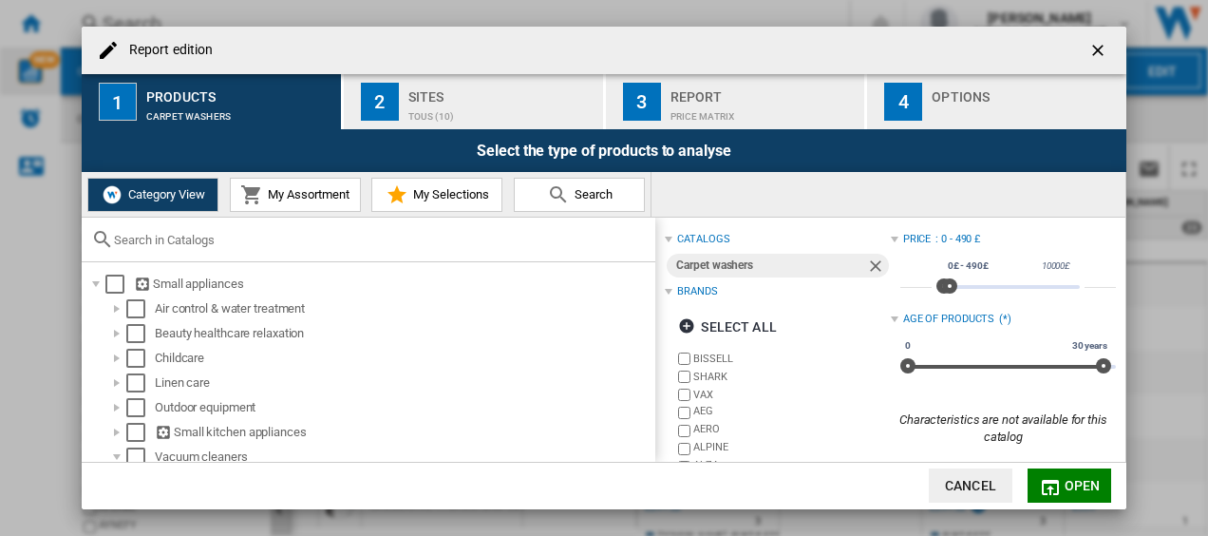
click at [319, 194] on span "My Assortment" at bounding box center [306, 194] width 86 height 14
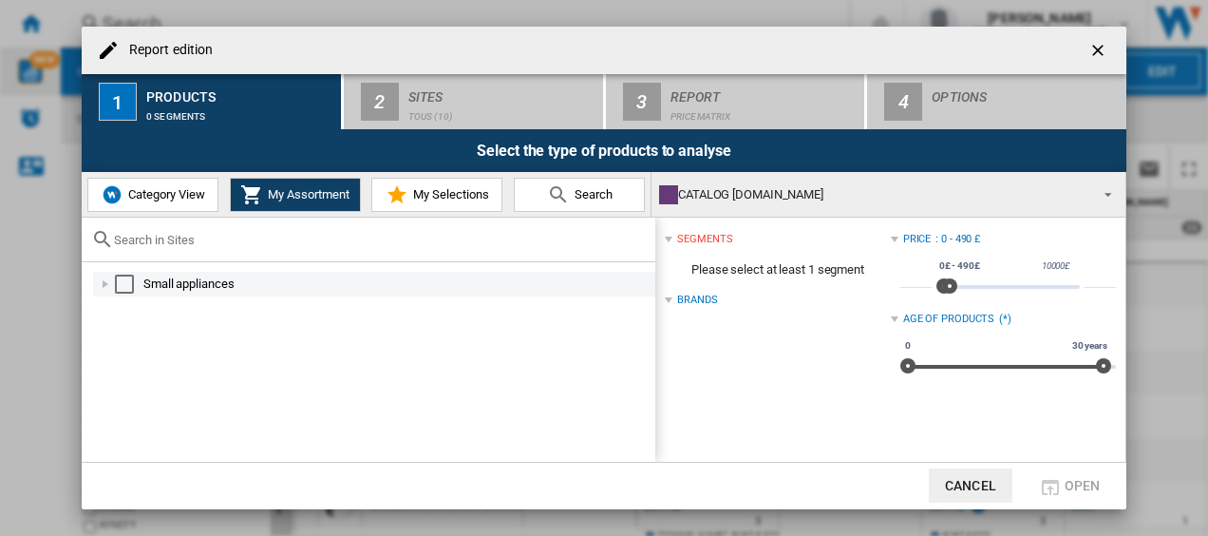
click at [131, 277] on div "Select" at bounding box center [124, 284] width 19 height 19
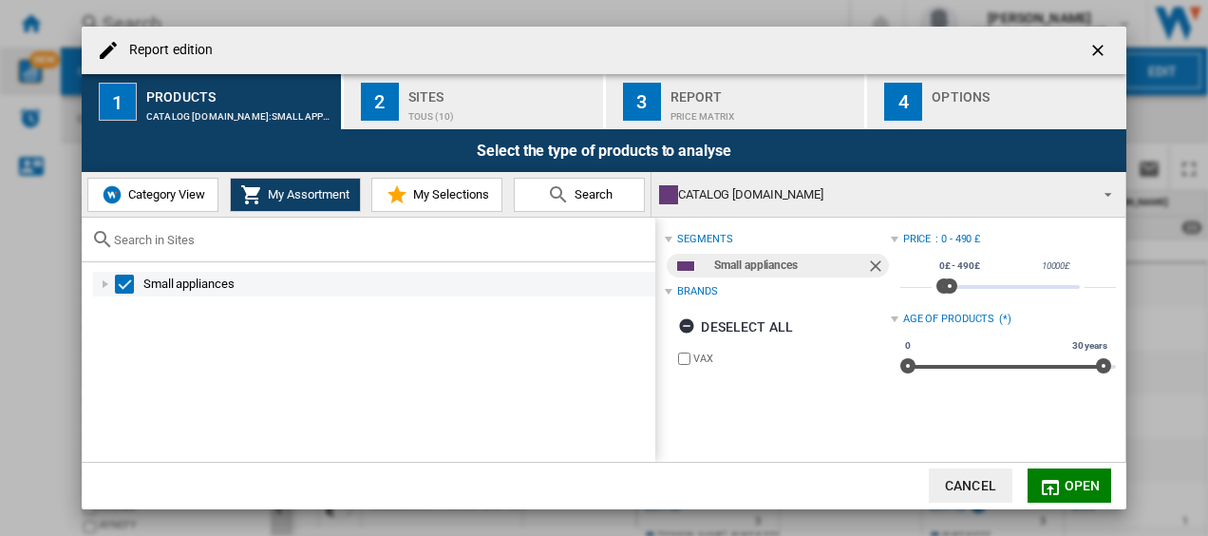
click at [101, 289] on div "Report edition ..." at bounding box center [105, 284] width 19 height 19
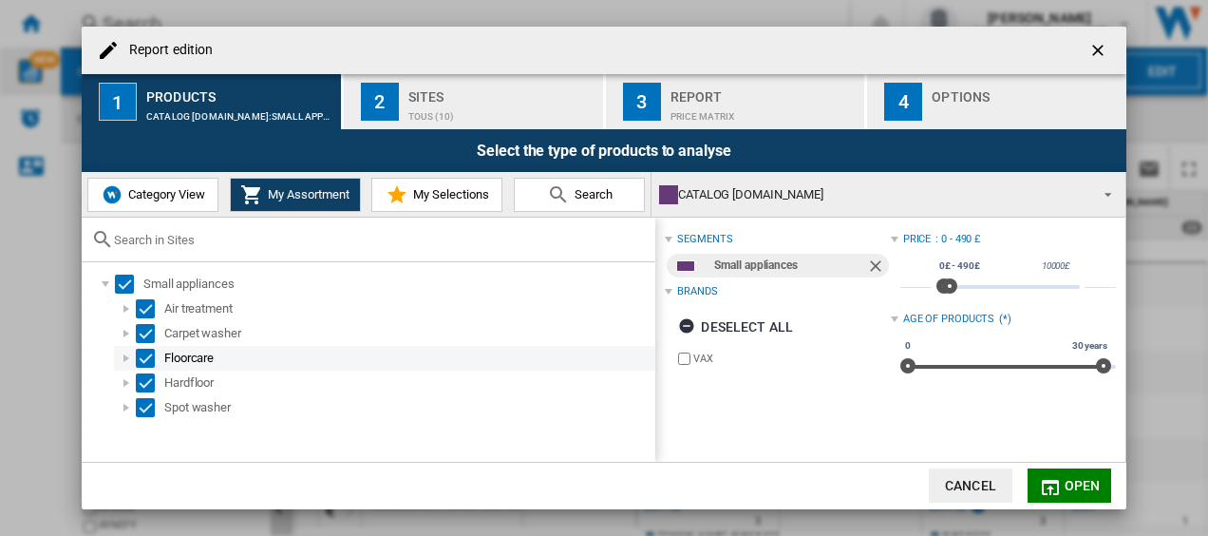
click at [148, 361] on div "Select" at bounding box center [145, 358] width 19 height 19
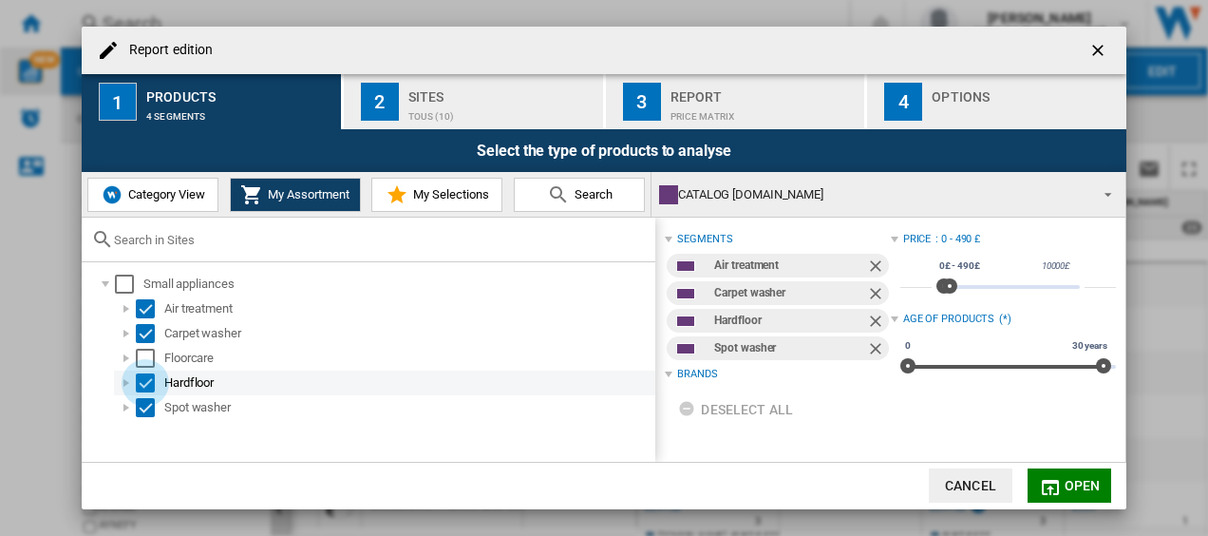
click at [145, 384] on div "Select" at bounding box center [145, 382] width 19 height 19
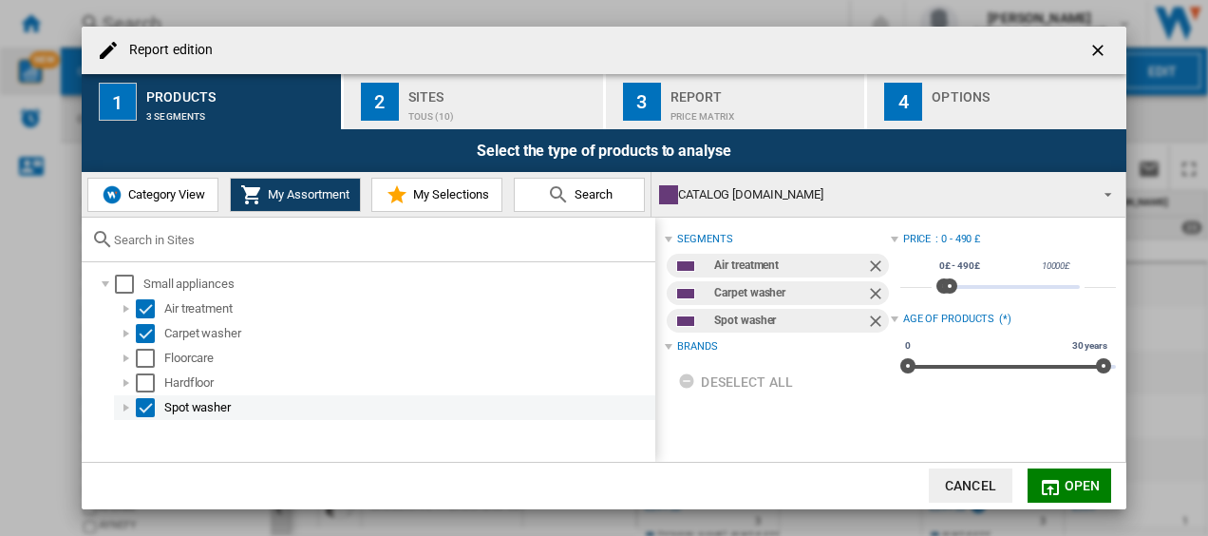
click at [145, 405] on div "Select" at bounding box center [145, 407] width 19 height 19
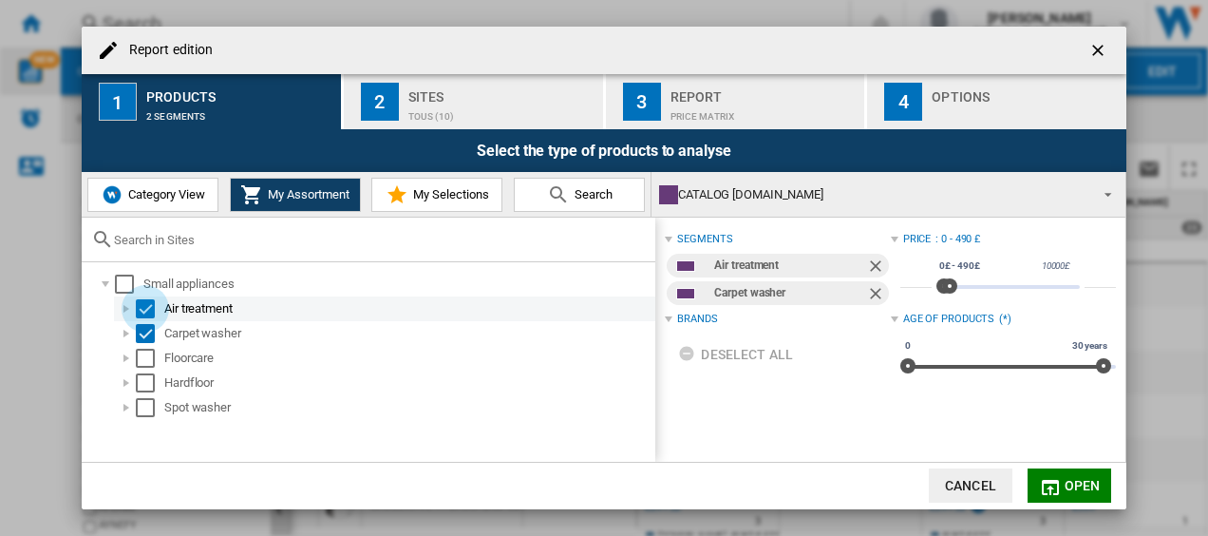
click at [145, 310] on div "Select" at bounding box center [145, 308] width 19 height 19
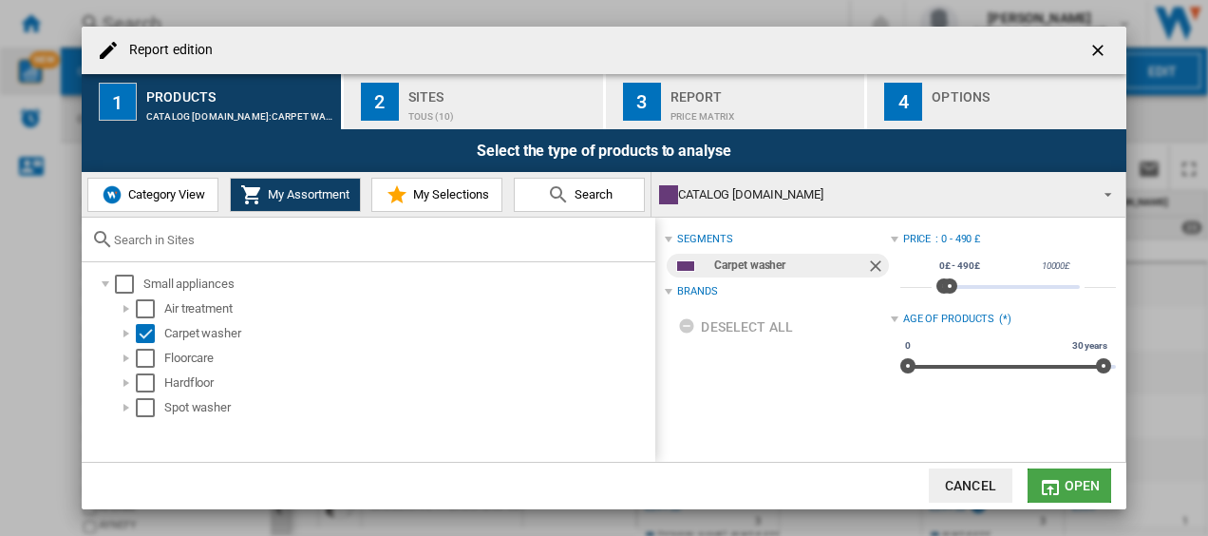
click at [1083, 481] on span "Open" at bounding box center [1083, 485] width 36 height 15
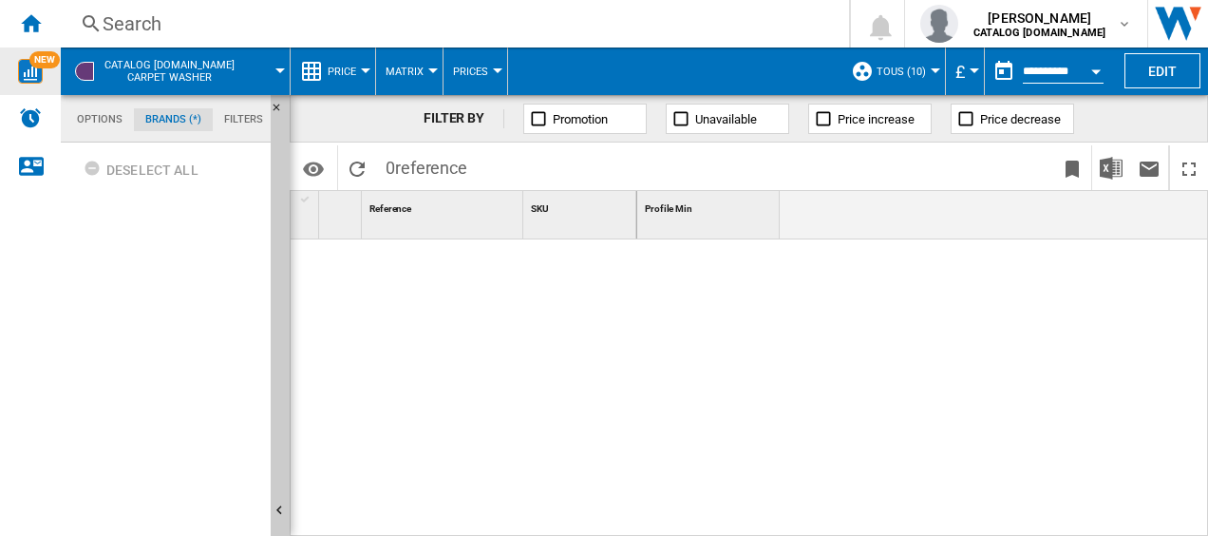
click at [150, 116] on md-tab-item "Brands (*)" at bounding box center [173, 119] width 79 height 23
click at [80, 116] on md-tab-item "Options" at bounding box center [100, 119] width 68 height 23
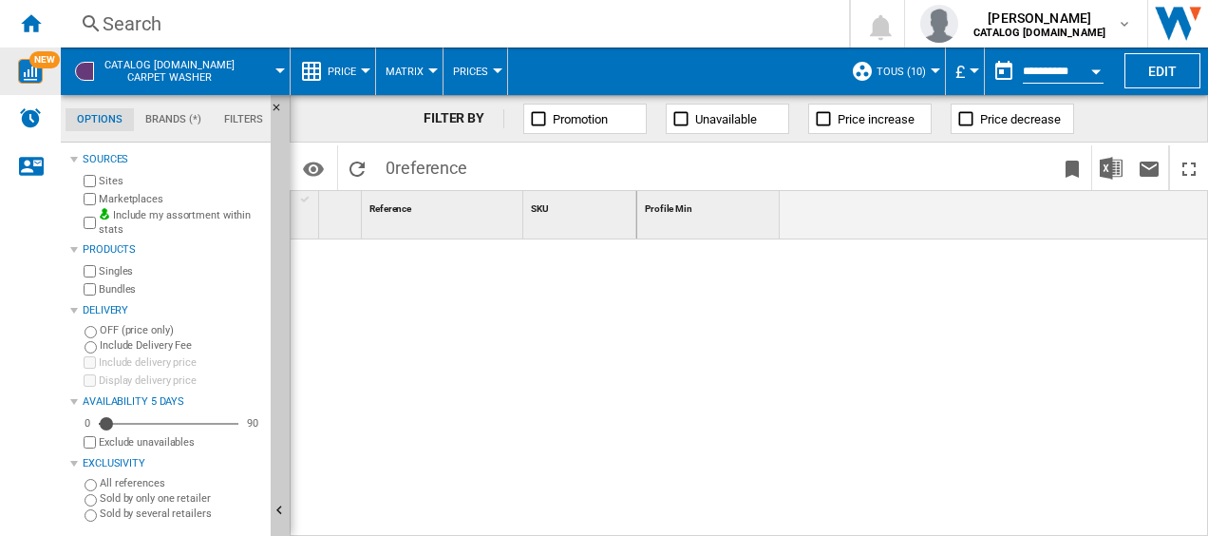
click at [178, 120] on md-tab-item "Brands (*)" at bounding box center [173, 119] width 79 height 23
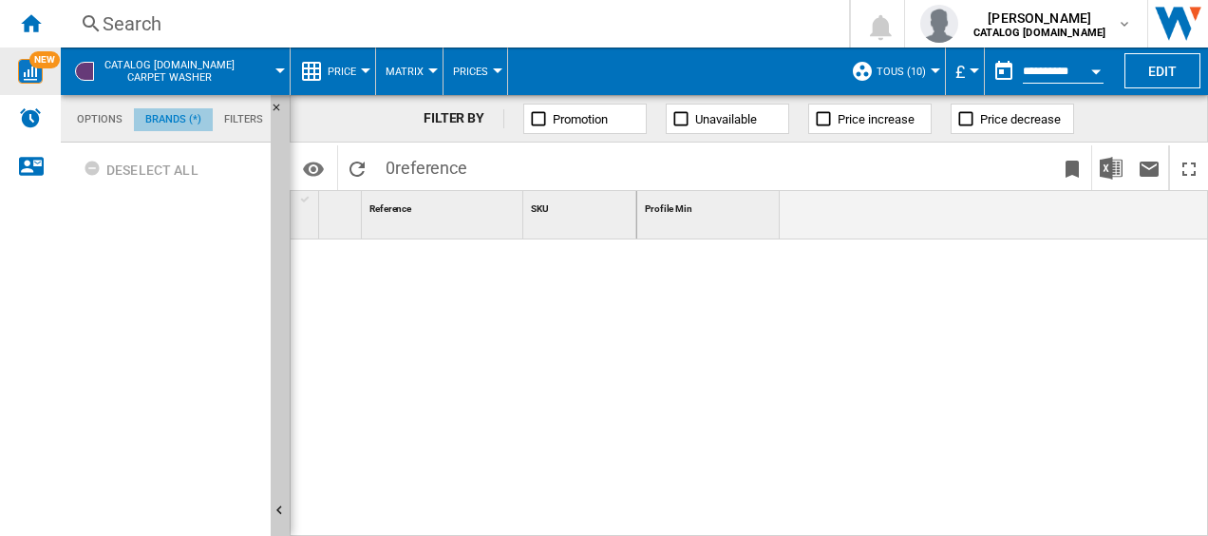
scroll to position [72, 0]
click at [237, 123] on md-tab-item "Filters" at bounding box center [244, 119] width 62 height 23
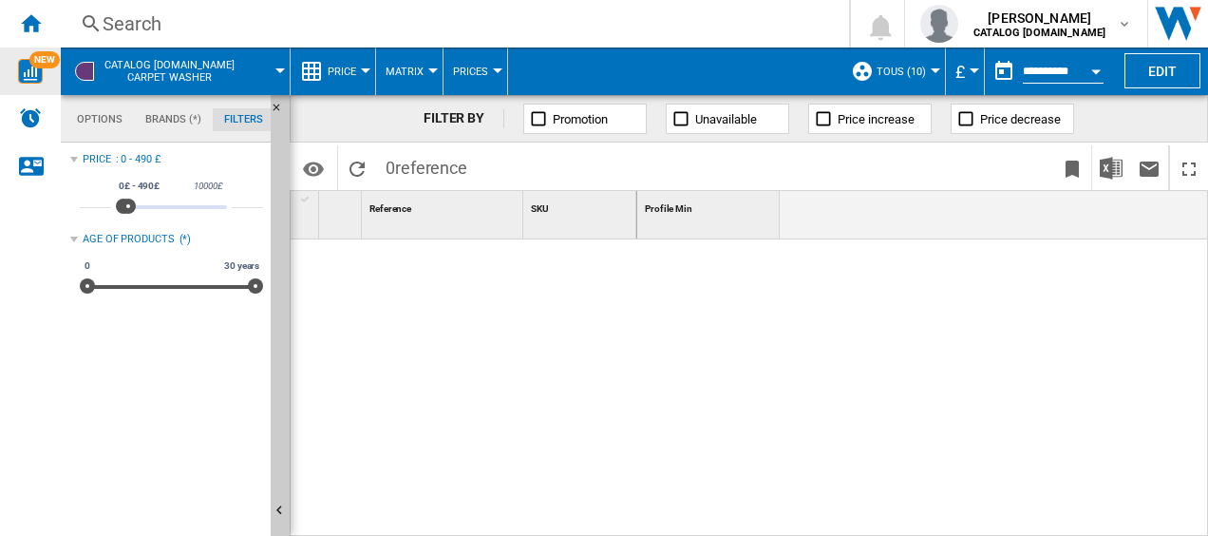
scroll to position [123, 0]
click at [180, 113] on md-tab-item "Brands (*)" at bounding box center [173, 119] width 79 height 23
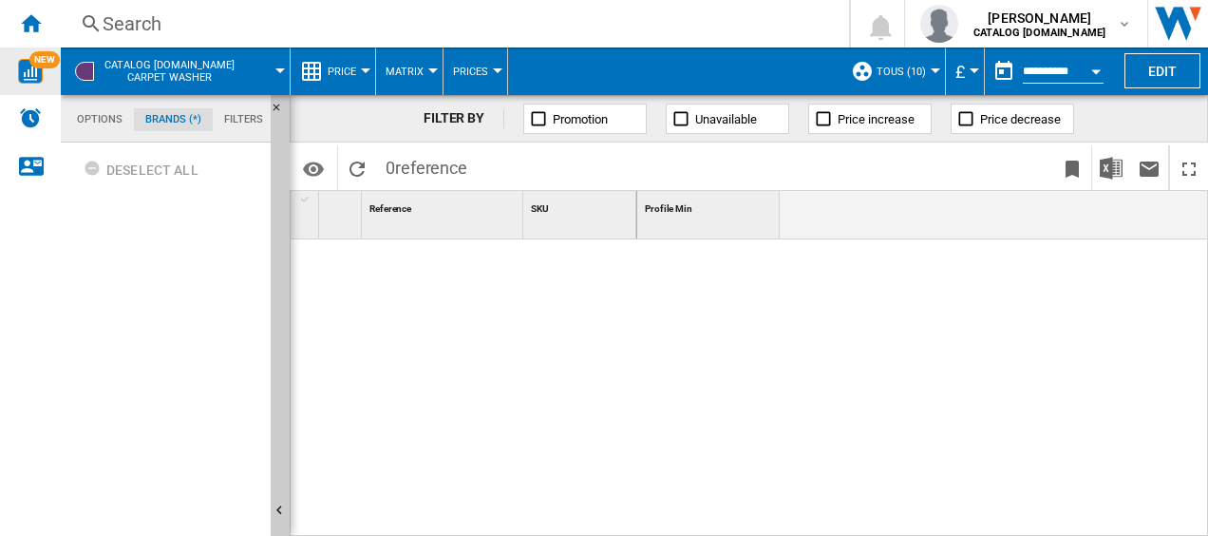
scroll to position [72, 0]
click at [91, 116] on md-tab-item "Options" at bounding box center [100, 119] width 68 height 23
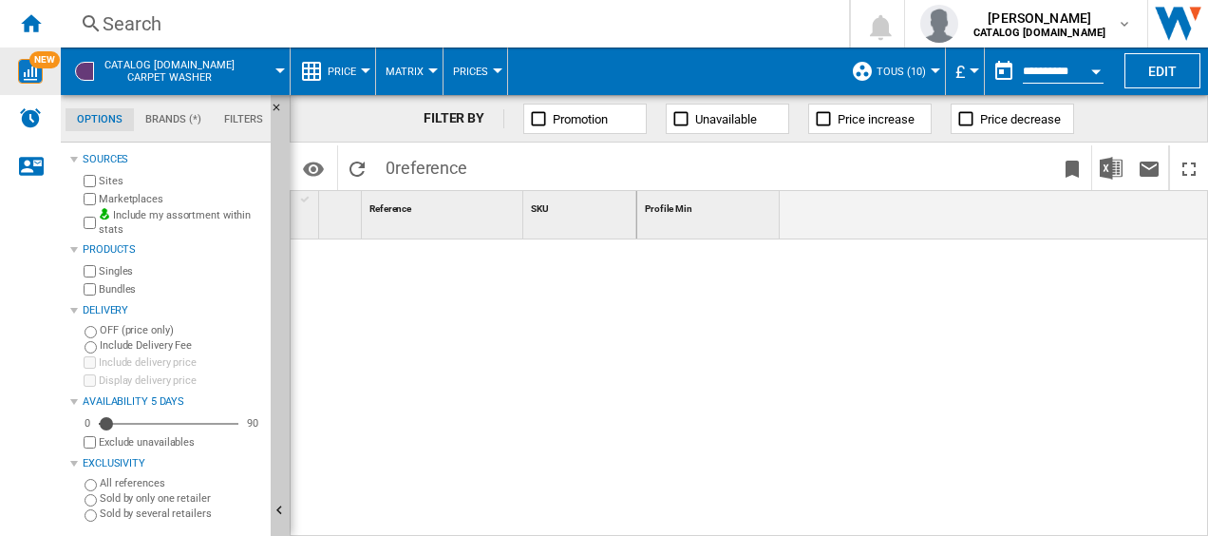
scroll to position [22, 0]
click at [1147, 77] on button "Edit" at bounding box center [1163, 70] width 76 height 35
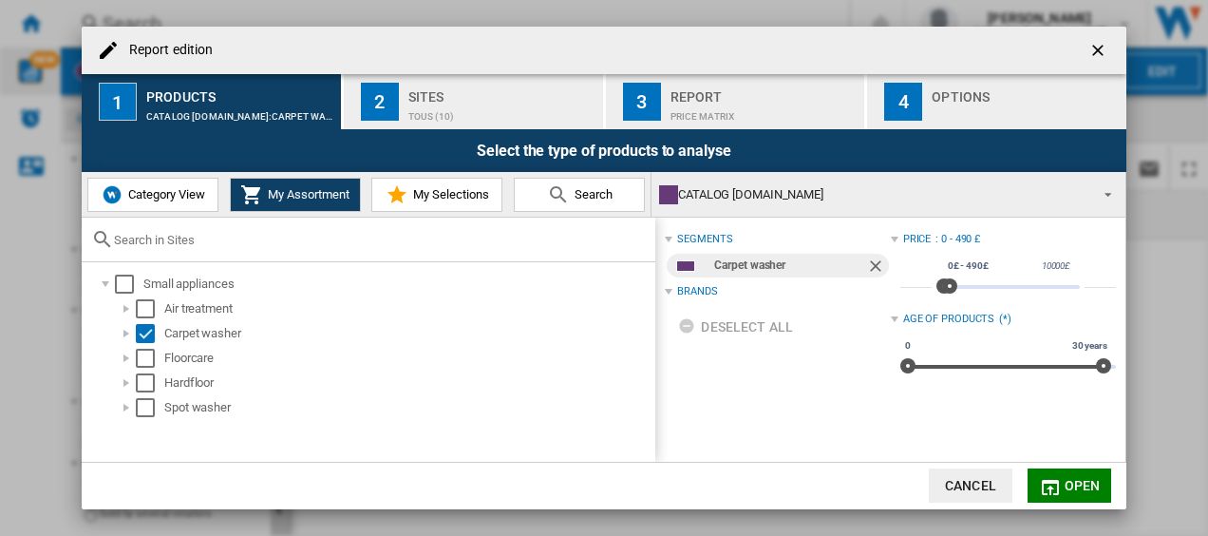
click at [709, 293] on div "Brands" at bounding box center [697, 291] width 40 height 15
click at [136, 405] on div "Select" at bounding box center [145, 407] width 19 height 19
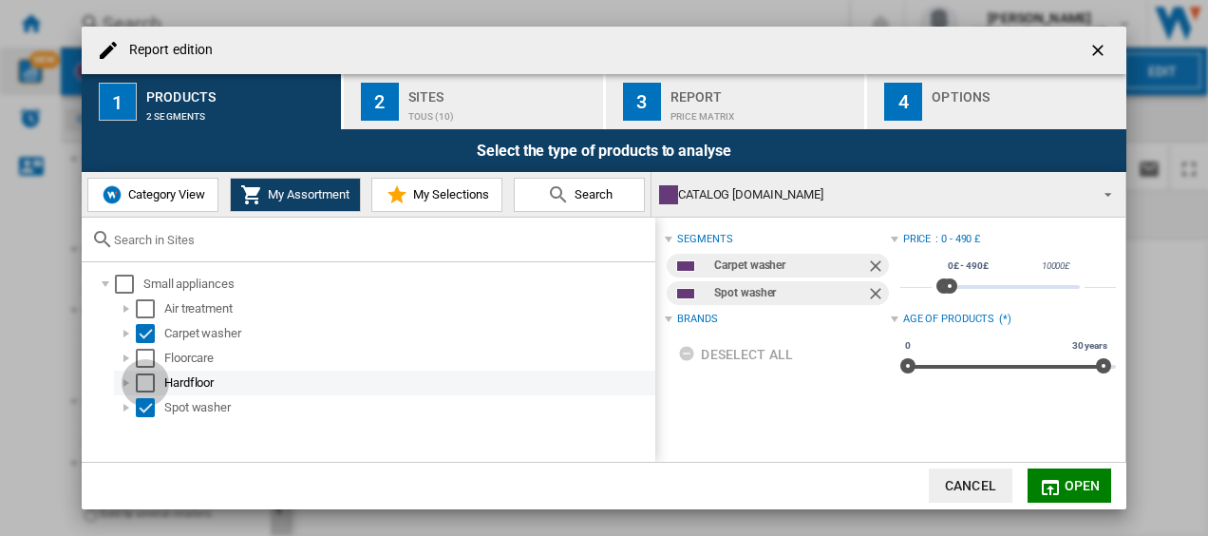
click at [141, 384] on div "Select" at bounding box center [145, 382] width 19 height 19
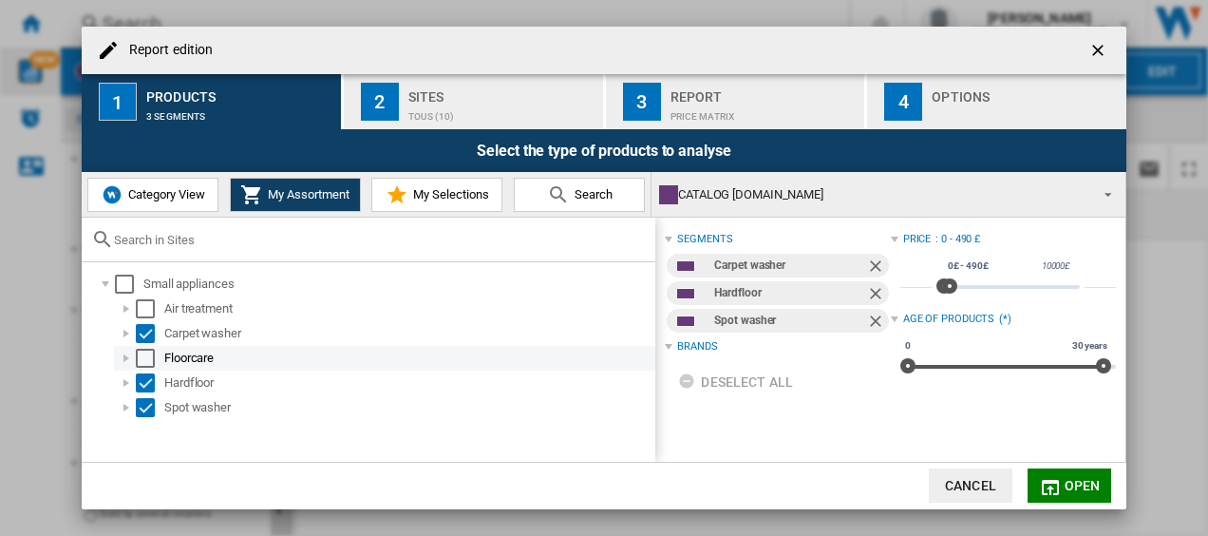
click at [146, 363] on div "Select" at bounding box center [145, 358] width 19 height 19
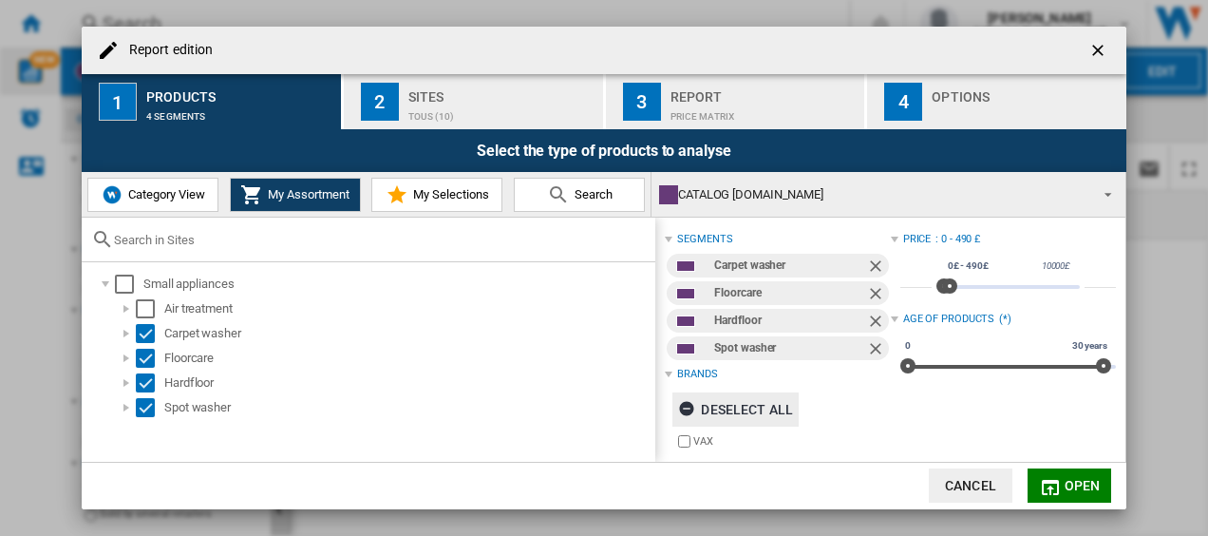
scroll to position [8, 0]
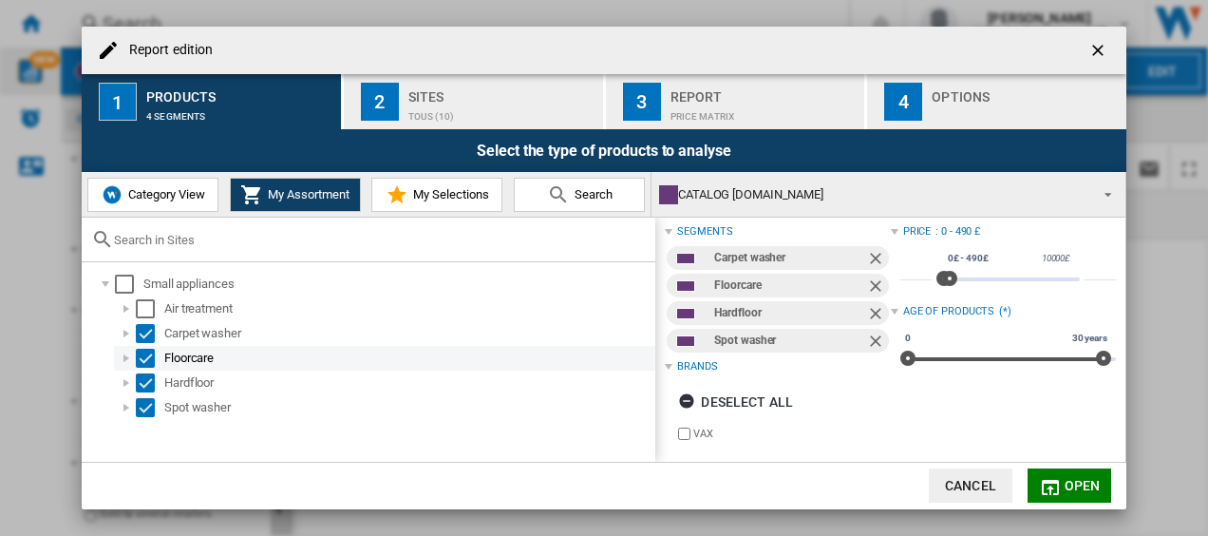
click at [146, 355] on div "Select" at bounding box center [145, 358] width 19 height 19
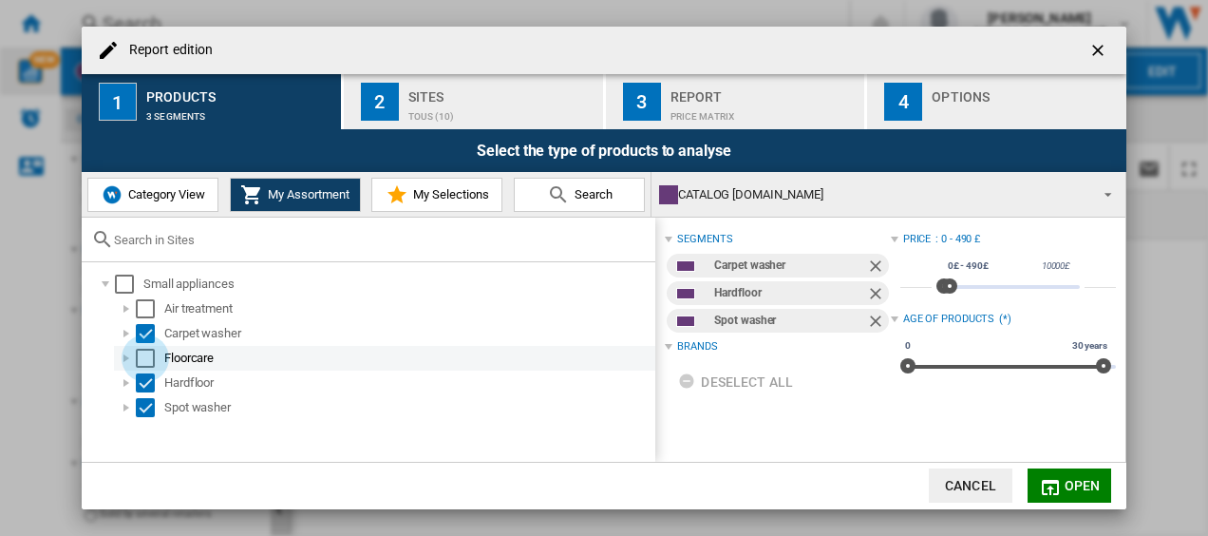
scroll to position [0, 0]
click at [146, 355] on div "Select" at bounding box center [145, 358] width 19 height 19
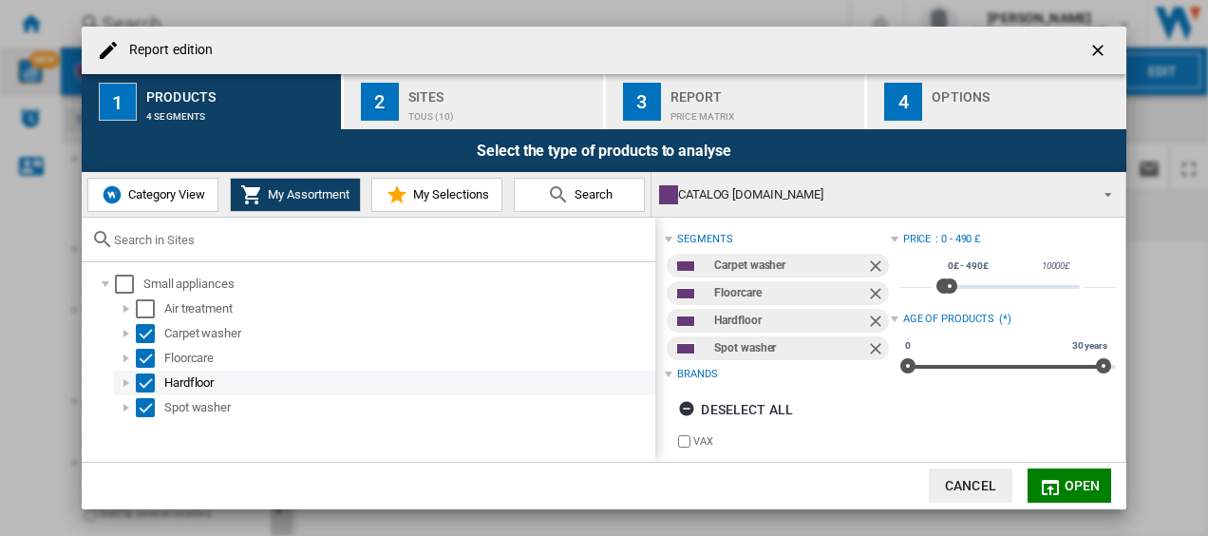
click at [144, 376] on div "Select" at bounding box center [145, 382] width 19 height 19
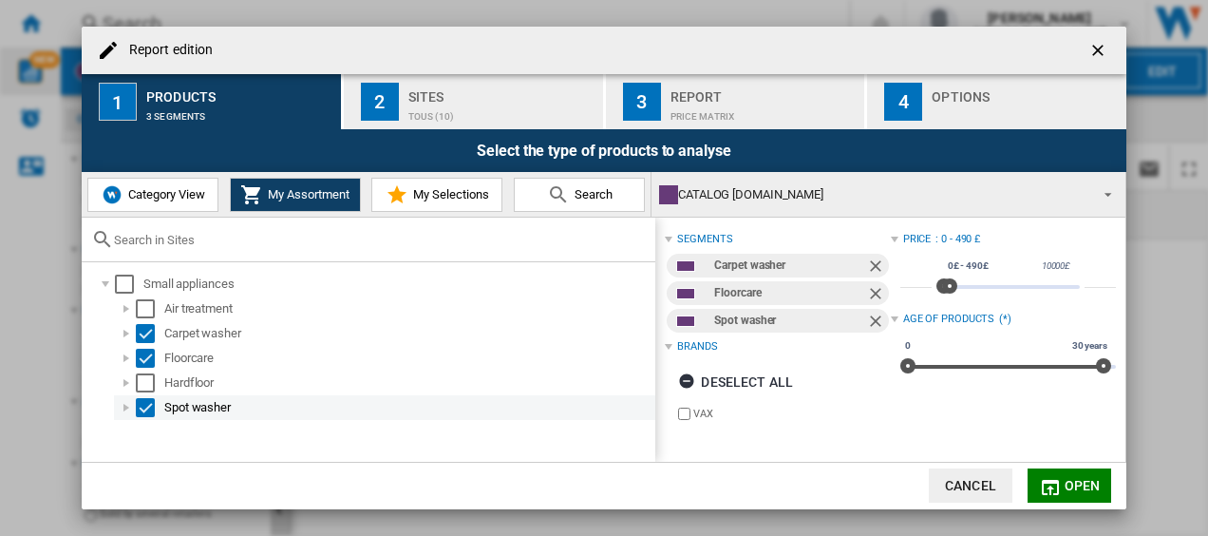
click at [146, 407] on div "Select" at bounding box center [145, 407] width 19 height 19
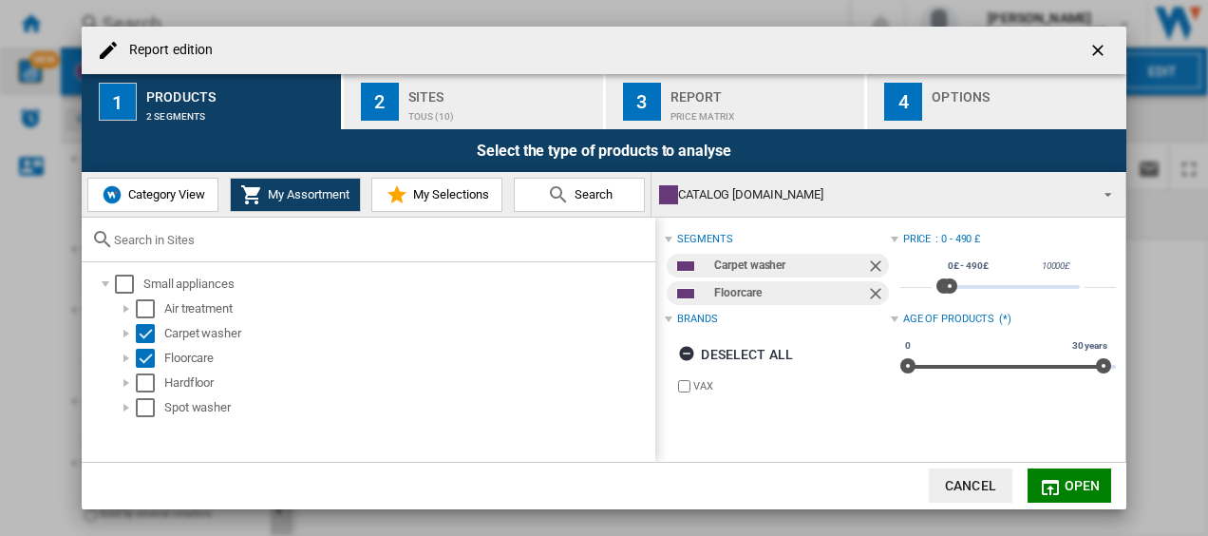
click at [464, 475] on md-dialog-actions "Cancel Open" at bounding box center [604, 485] width 1045 height 47
click at [1053, 480] on md-icon "Report edition ..." at bounding box center [1050, 487] width 23 height 23
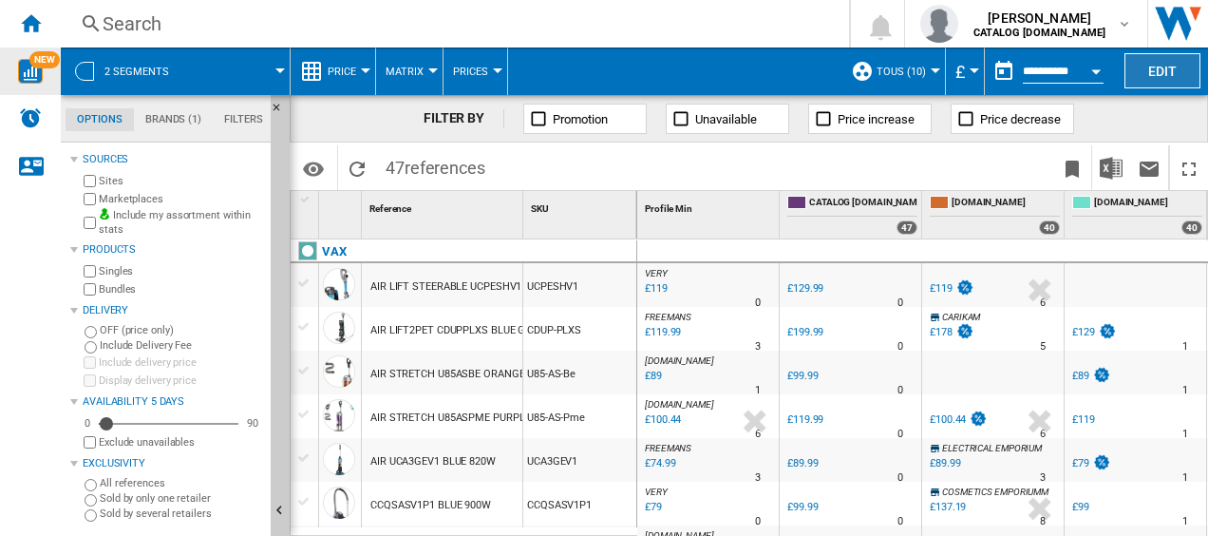
click at [1162, 66] on button "Edit" at bounding box center [1163, 70] width 76 height 35
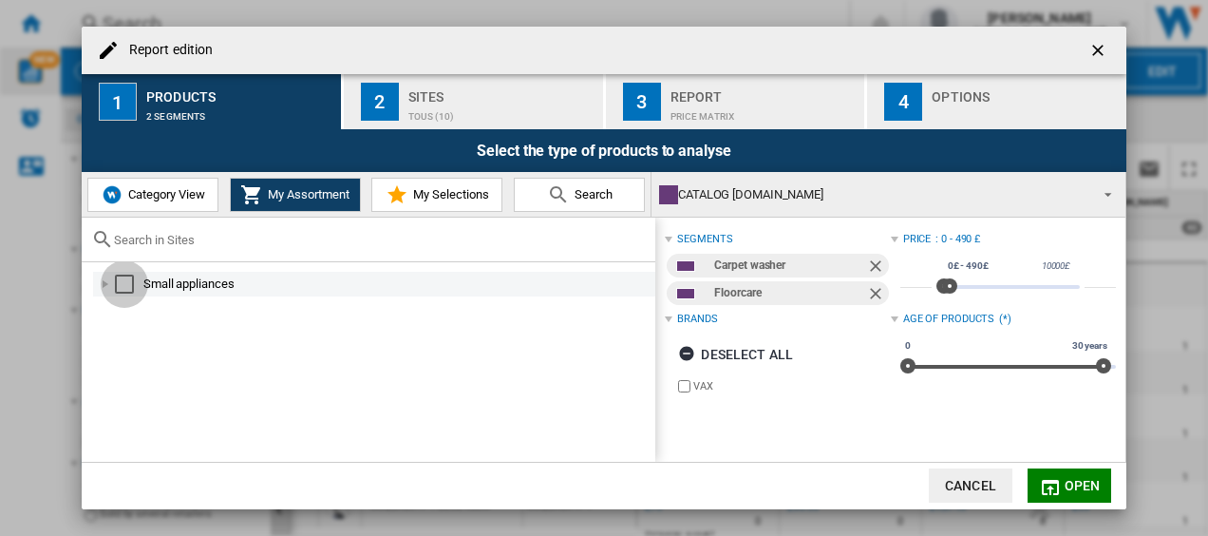
click at [129, 281] on div "Select" at bounding box center [124, 284] width 19 height 19
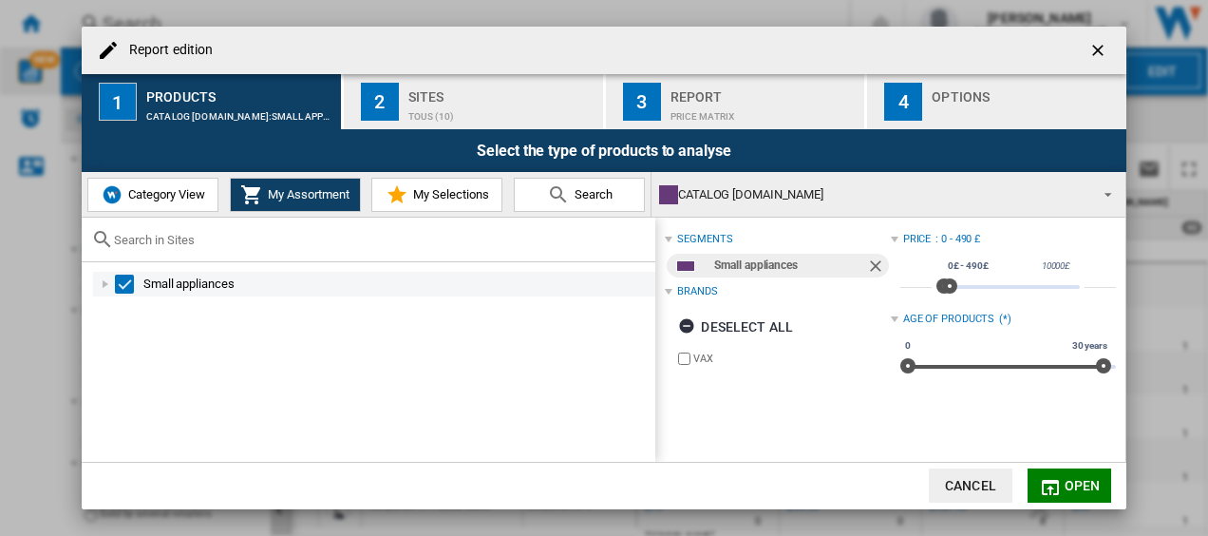
click at [129, 281] on div "Select" at bounding box center [124, 284] width 19 height 19
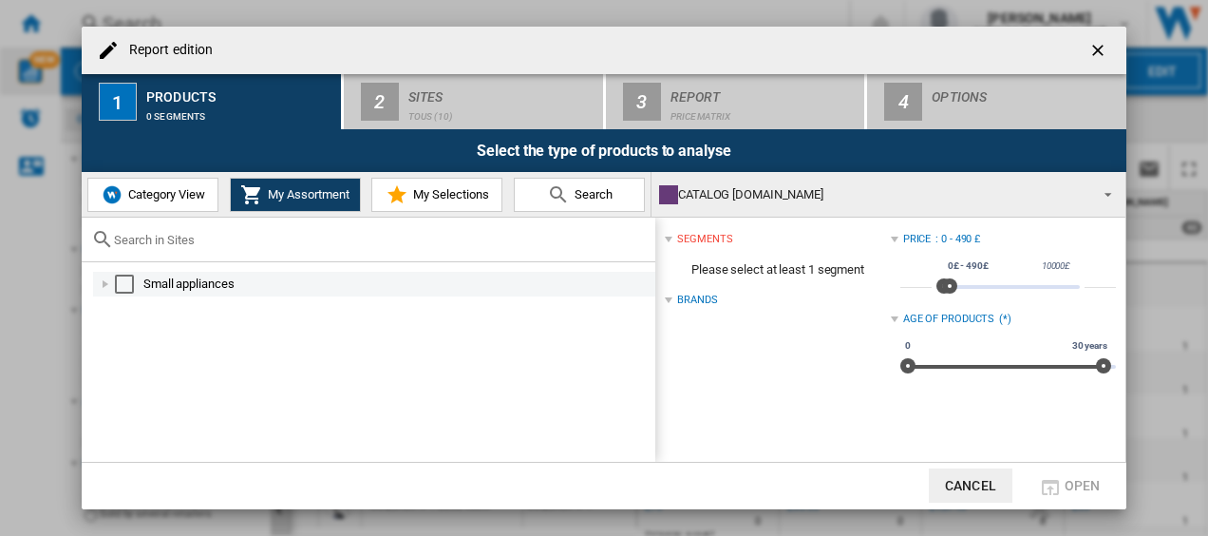
click at [103, 285] on div "Report edition ..." at bounding box center [105, 284] width 19 height 19
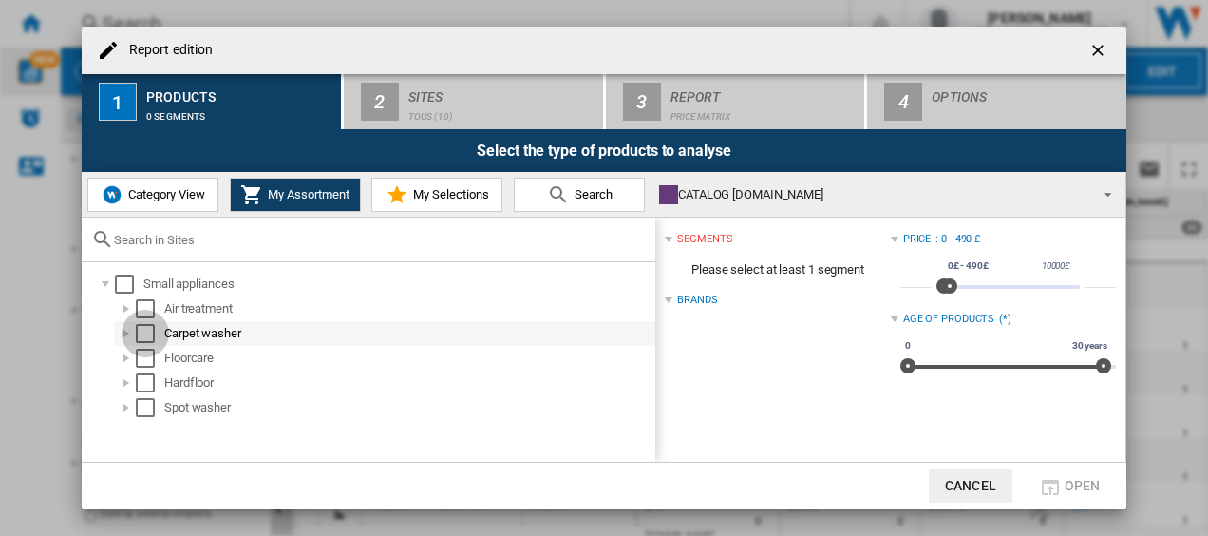
click at [142, 334] on div "Select" at bounding box center [145, 333] width 19 height 19
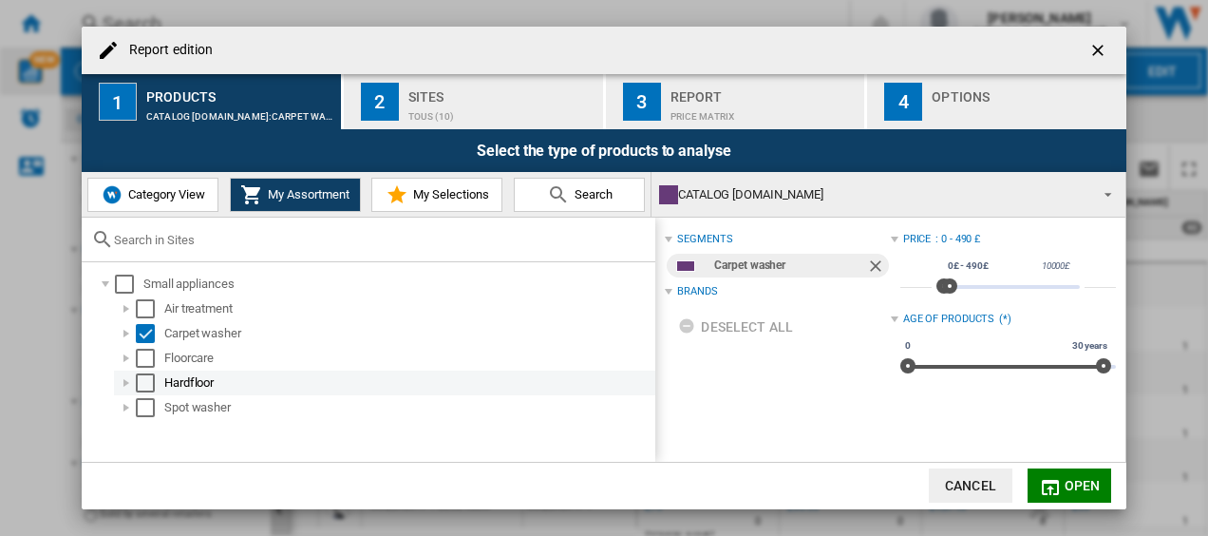
click at [148, 383] on div "Select" at bounding box center [145, 382] width 19 height 19
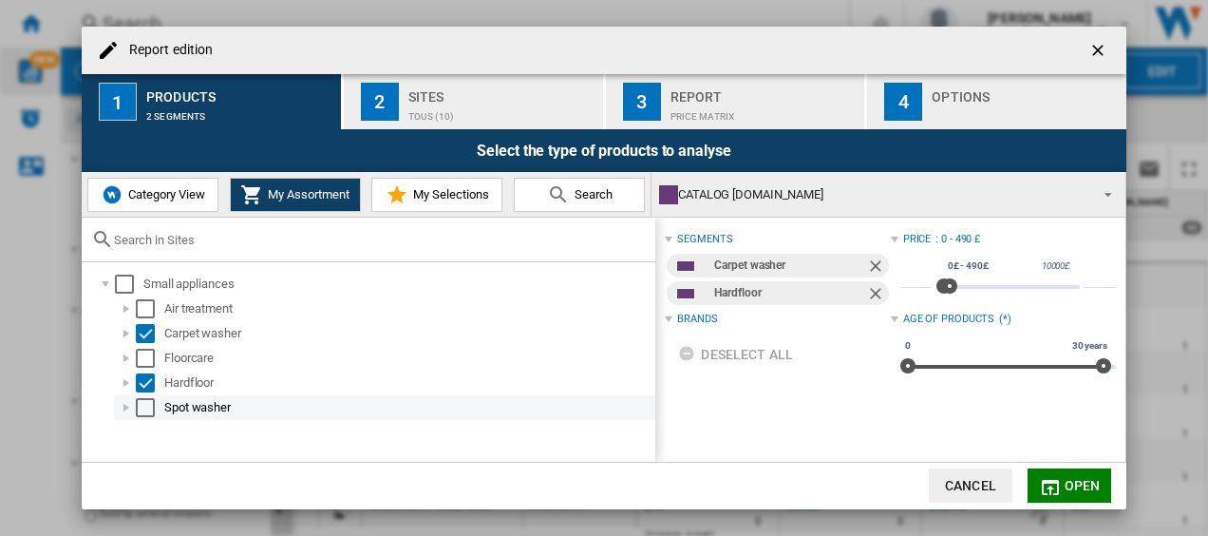
click at [147, 413] on div "Select" at bounding box center [145, 407] width 19 height 19
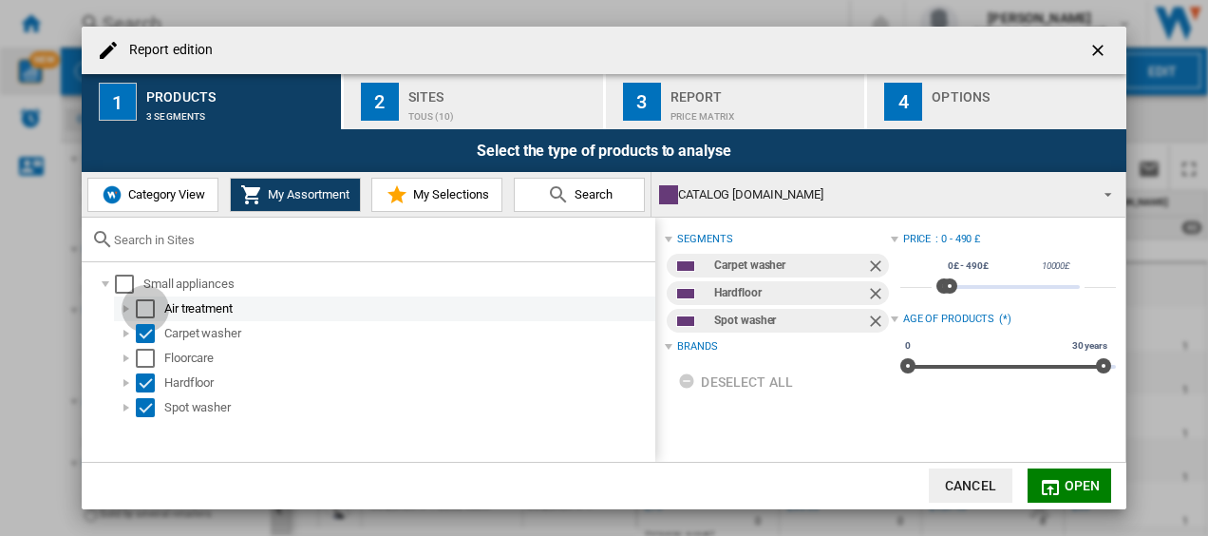
click at [143, 302] on div "Select" at bounding box center [145, 308] width 19 height 19
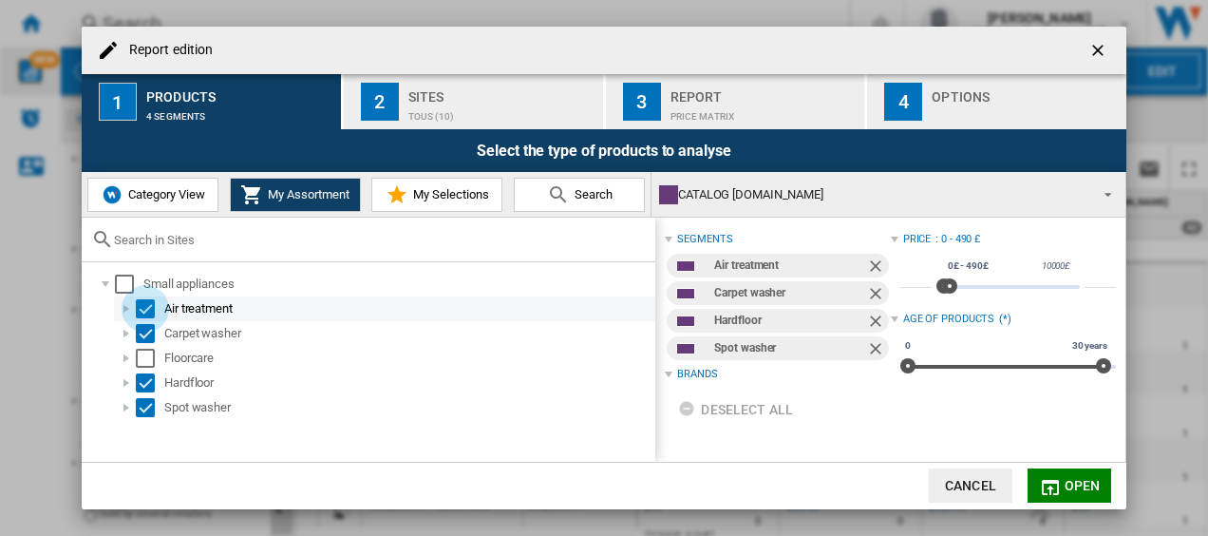
click at [143, 302] on div "Select" at bounding box center [145, 308] width 19 height 19
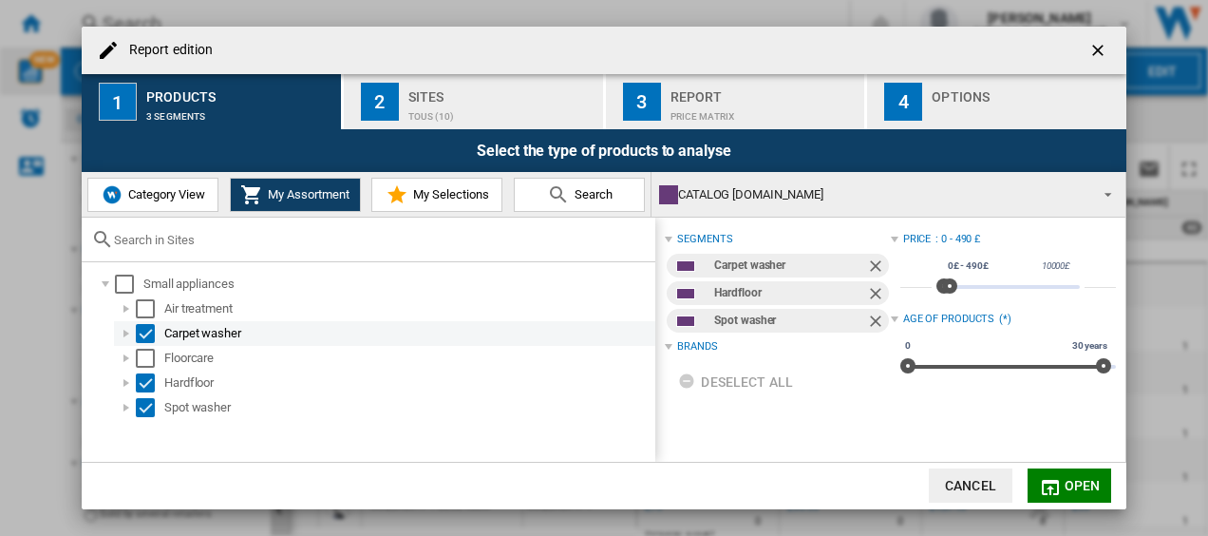
click at [144, 327] on div "Select" at bounding box center [145, 333] width 19 height 19
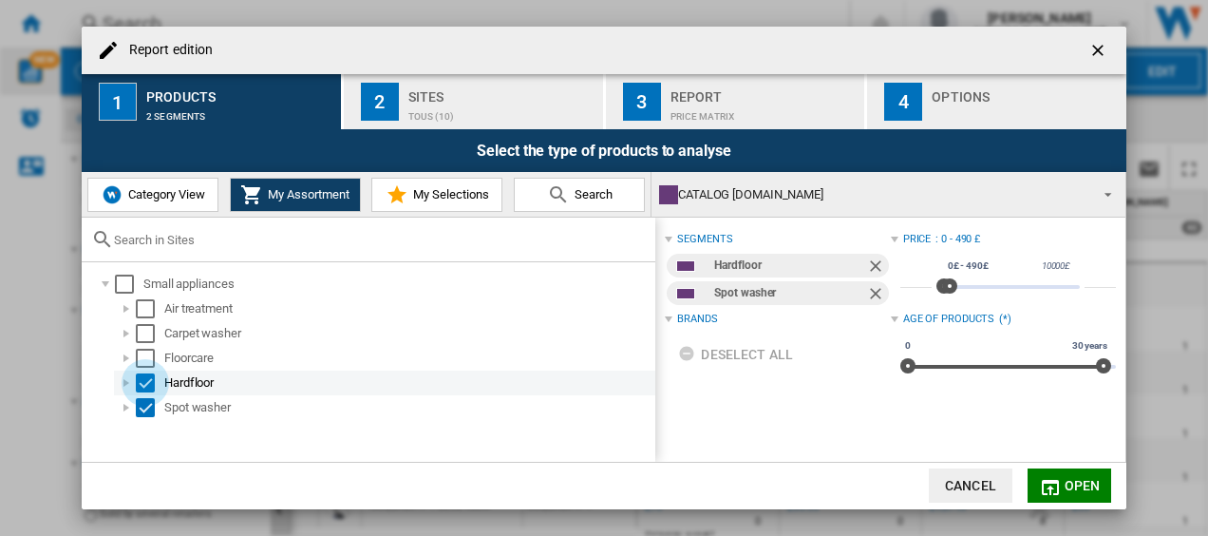
click at [140, 383] on div "Select" at bounding box center [145, 382] width 19 height 19
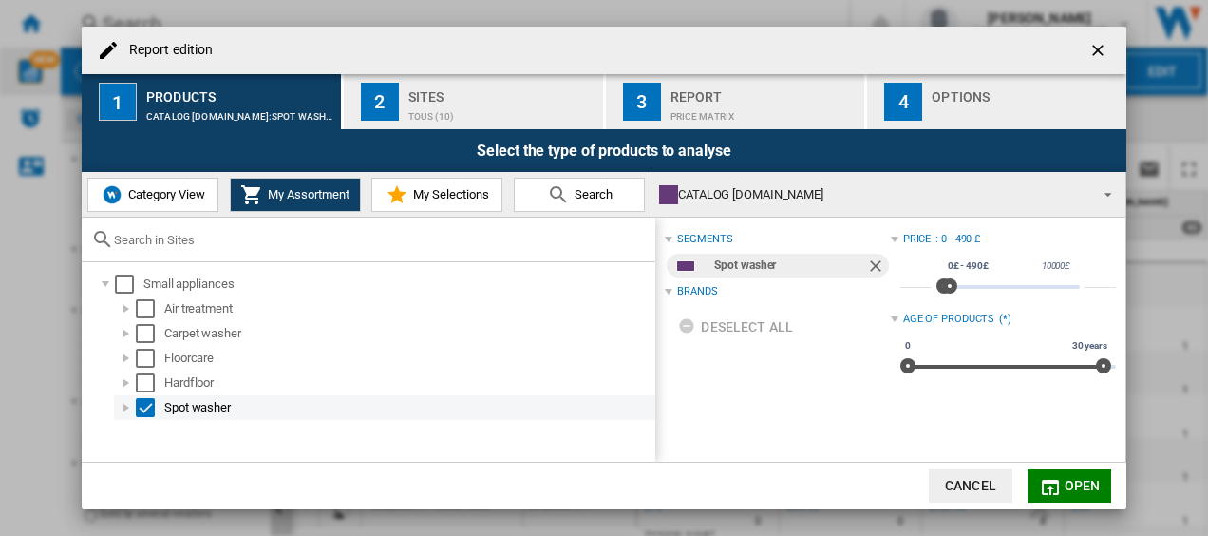
click at [146, 402] on div "Select" at bounding box center [145, 407] width 19 height 19
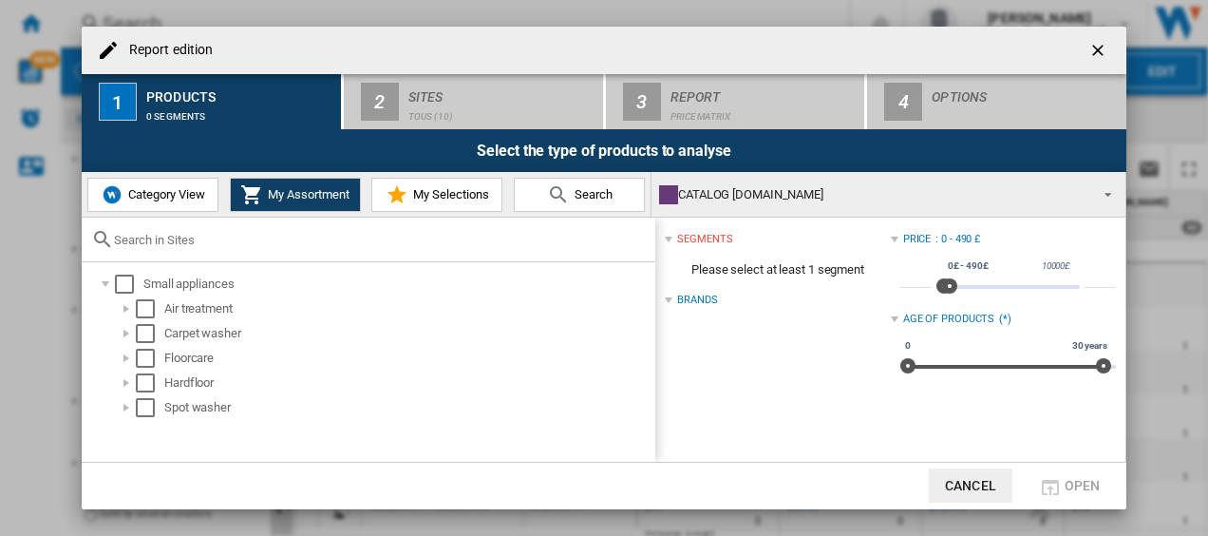
click at [144, 355] on div "Select" at bounding box center [145, 358] width 19 height 19
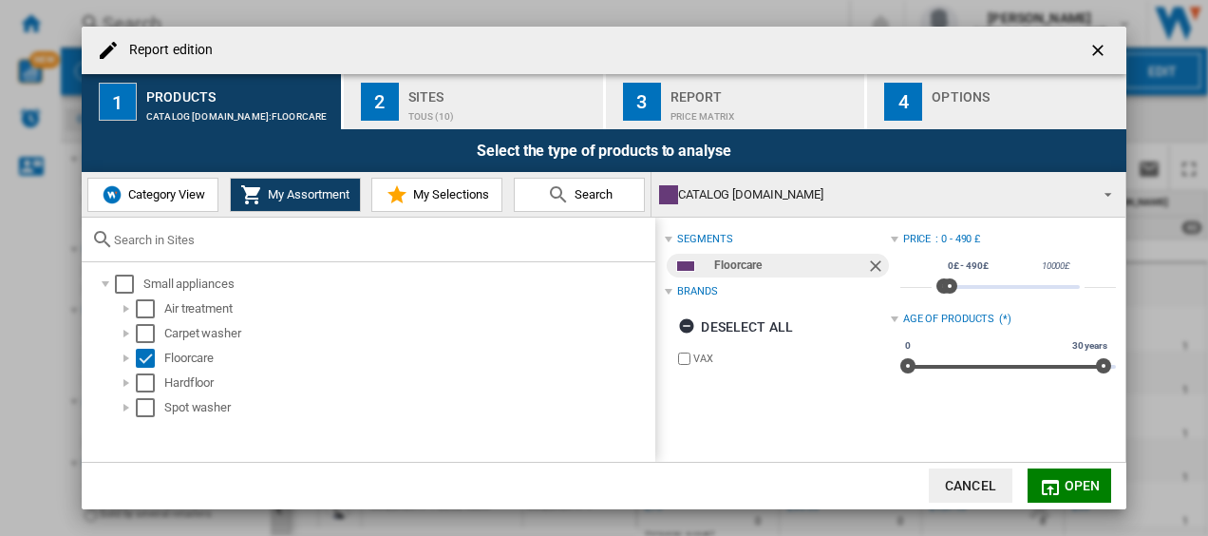
click at [1107, 478] on button "Open" at bounding box center [1070, 485] width 84 height 34
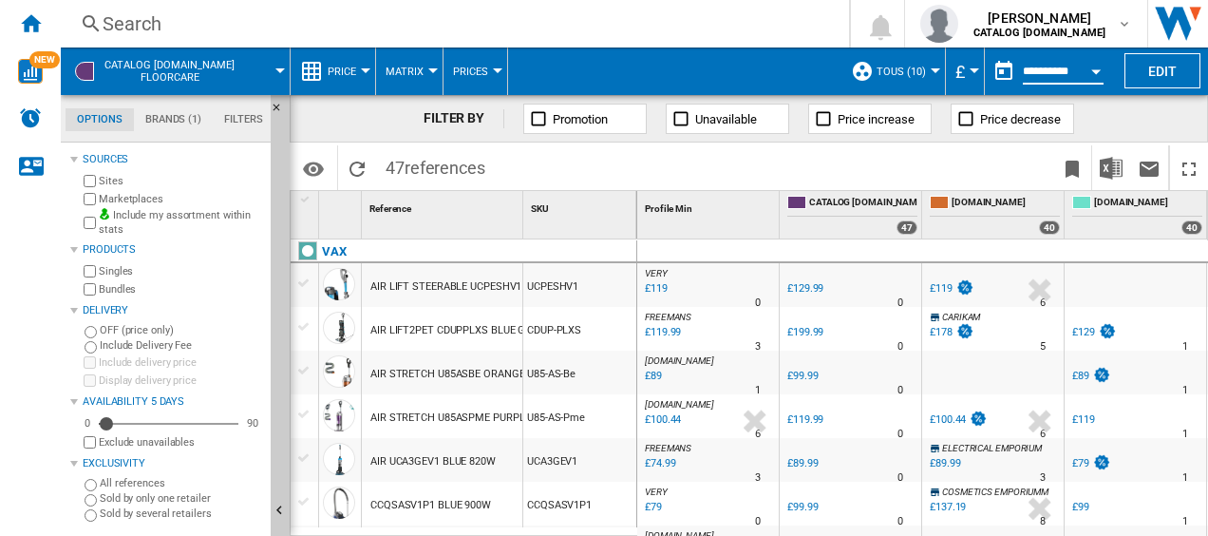
click at [1074, 66] on input "**********" at bounding box center [1063, 74] width 81 height 17
click at [1108, 69] on button "Open calendar" at bounding box center [1096, 68] width 34 height 34
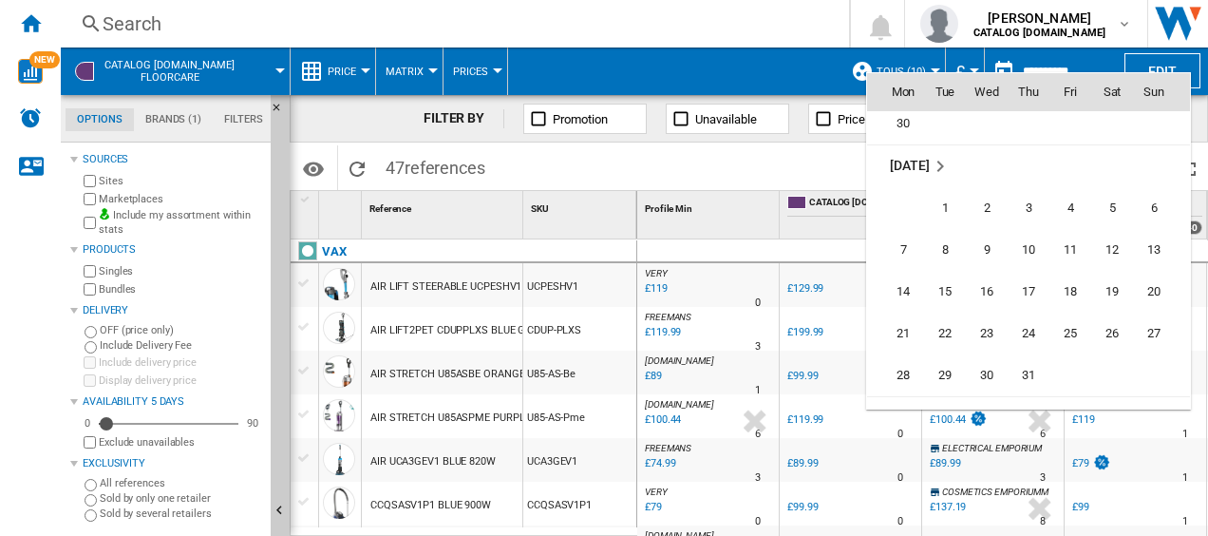
scroll to position [6016, 0]
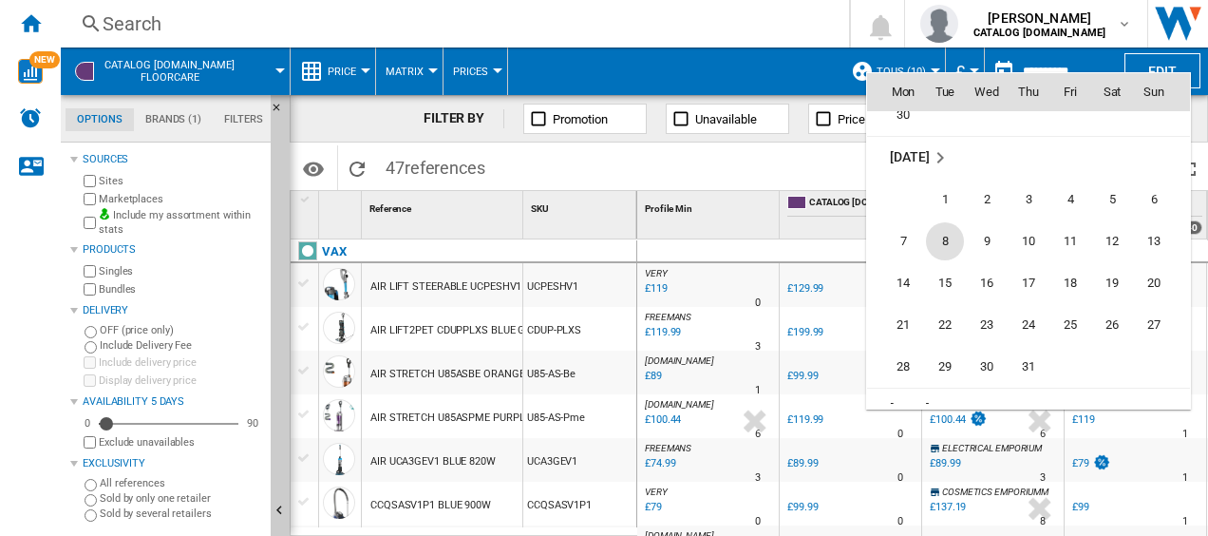
click at [947, 255] on span "8" at bounding box center [945, 241] width 38 height 38
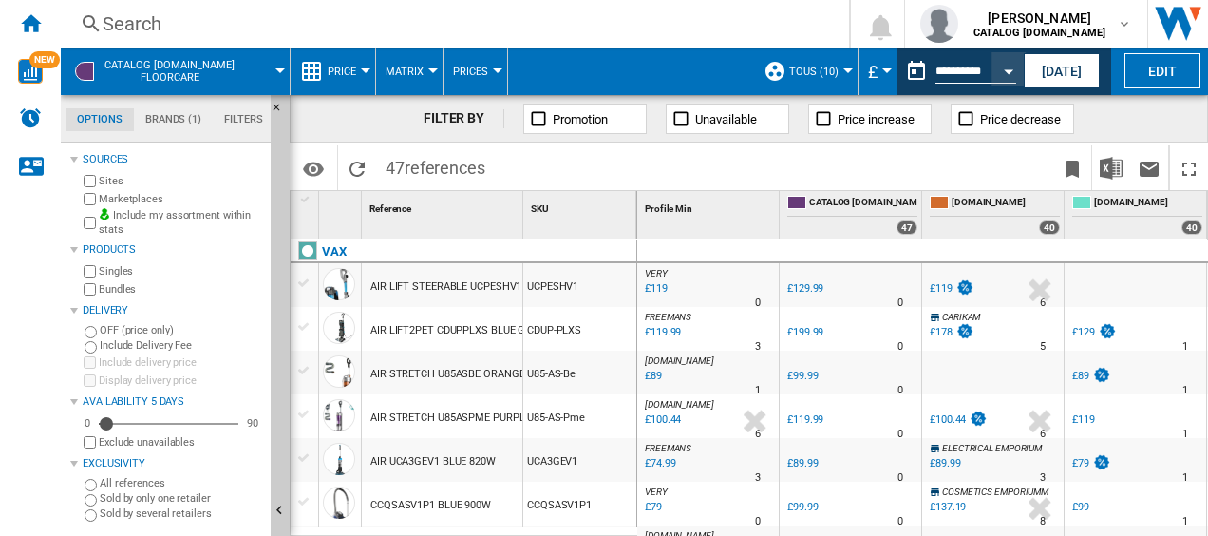
type input "**********"
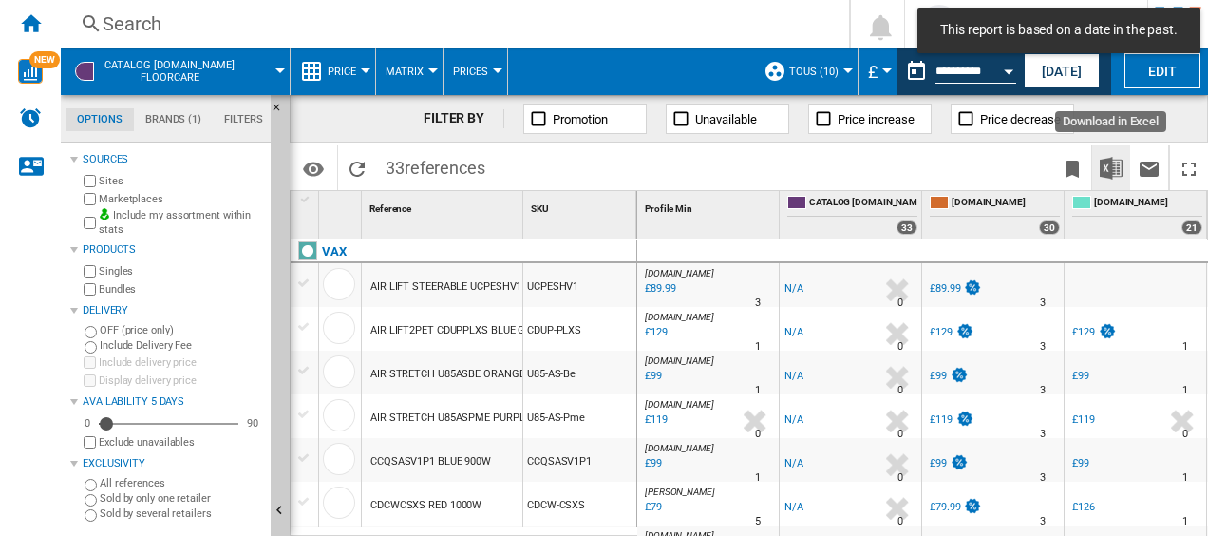
click at [1107, 170] on img "Download in Excel" at bounding box center [1111, 168] width 23 height 23
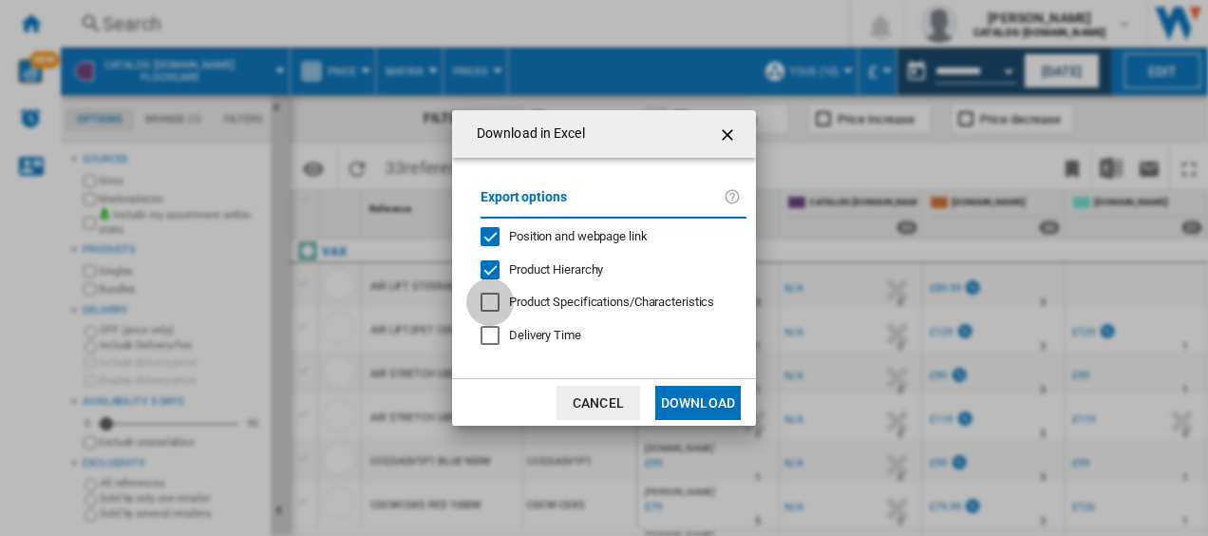
click at [488, 308] on div at bounding box center [490, 302] width 19 height 19
click at [704, 408] on button "Download" at bounding box center [697, 403] width 85 height 34
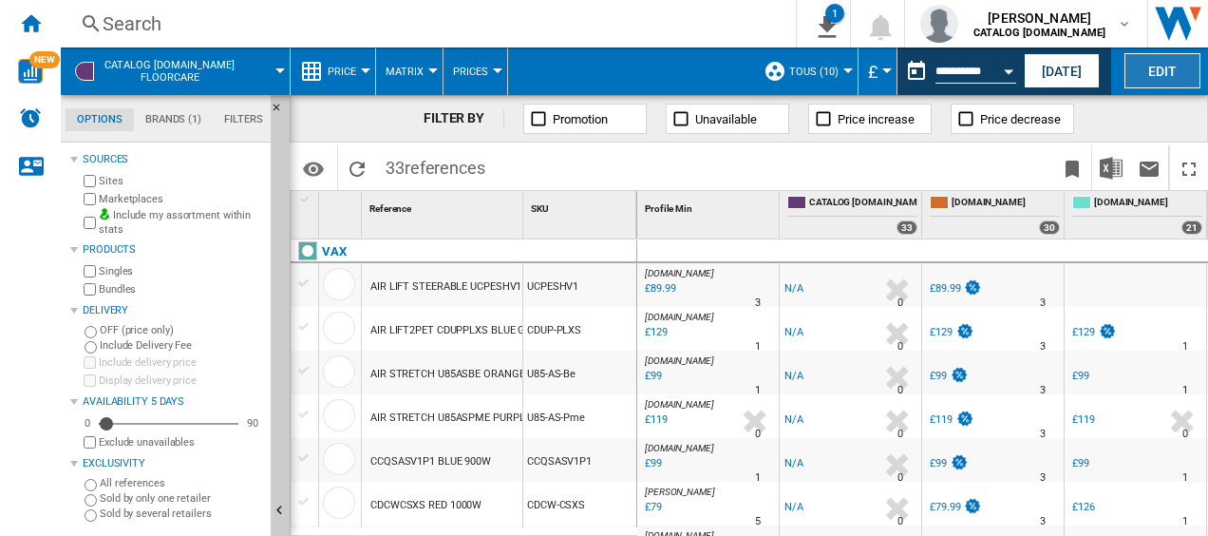
click at [1145, 54] on button "Edit" at bounding box center [1163, 70] width 76 height 35
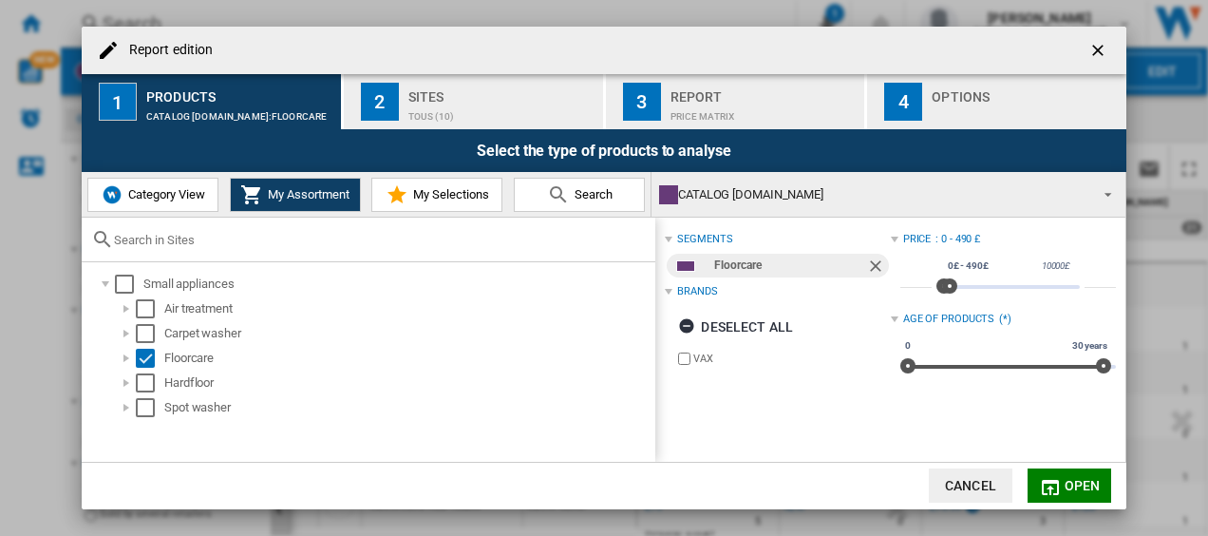
click at [188, 190] on span "Category View" at bounding box center [164, 194] width 82 height 14
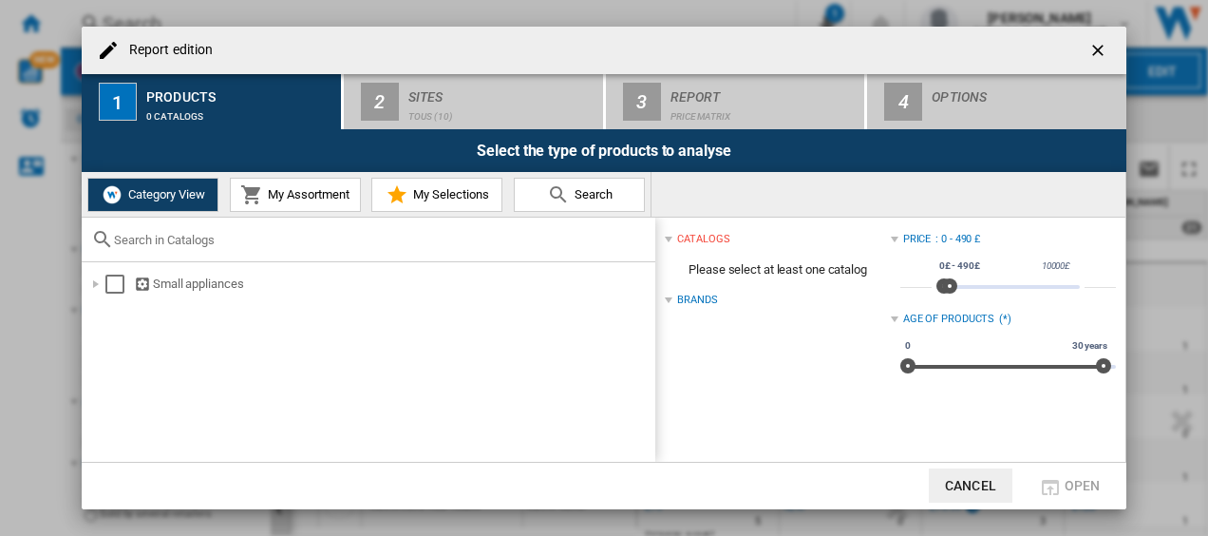
click at [483, 207] on button "My Selections" at bounding box center [436, 195] width 131 height 34
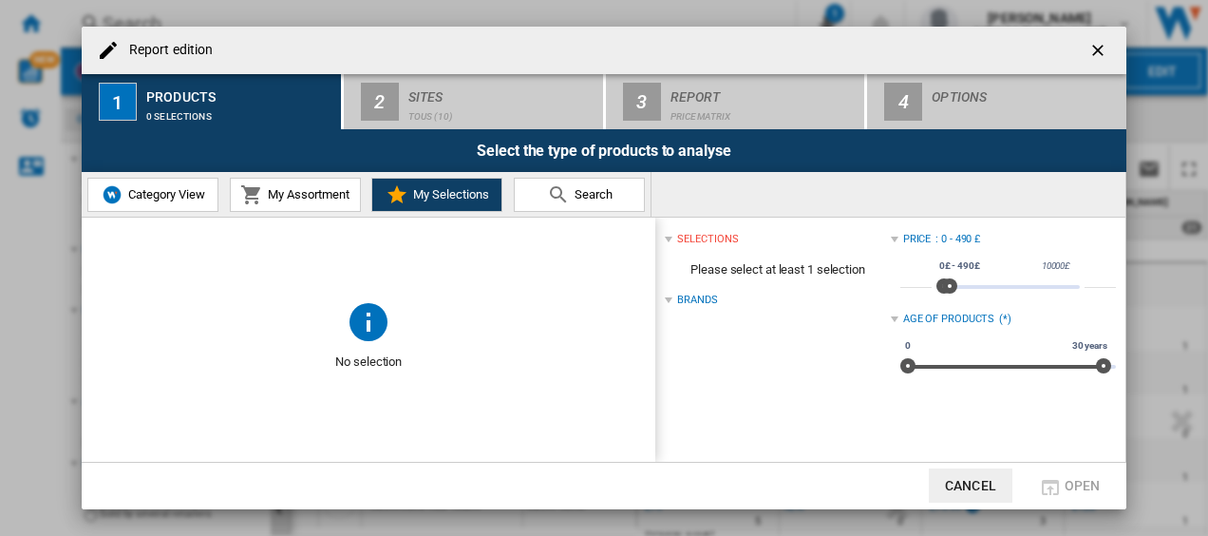
click at [158, 201] on span "Category View" at bounding box center [164, 194] width 82 height 14
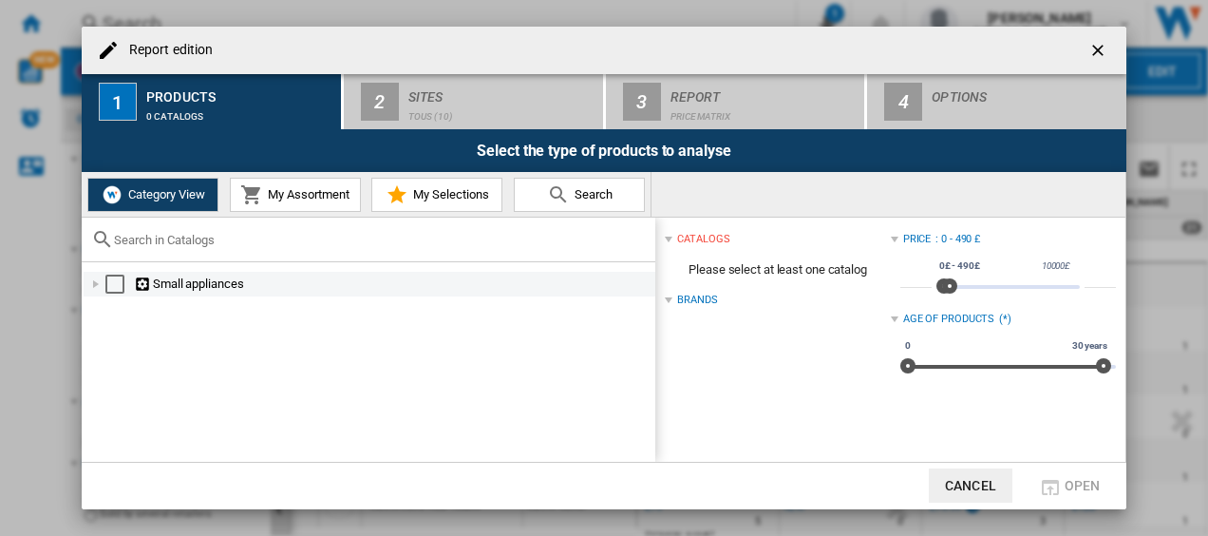
click at [116, 291] on div "Select" at bounding box center [114, 284] width 19 height 19
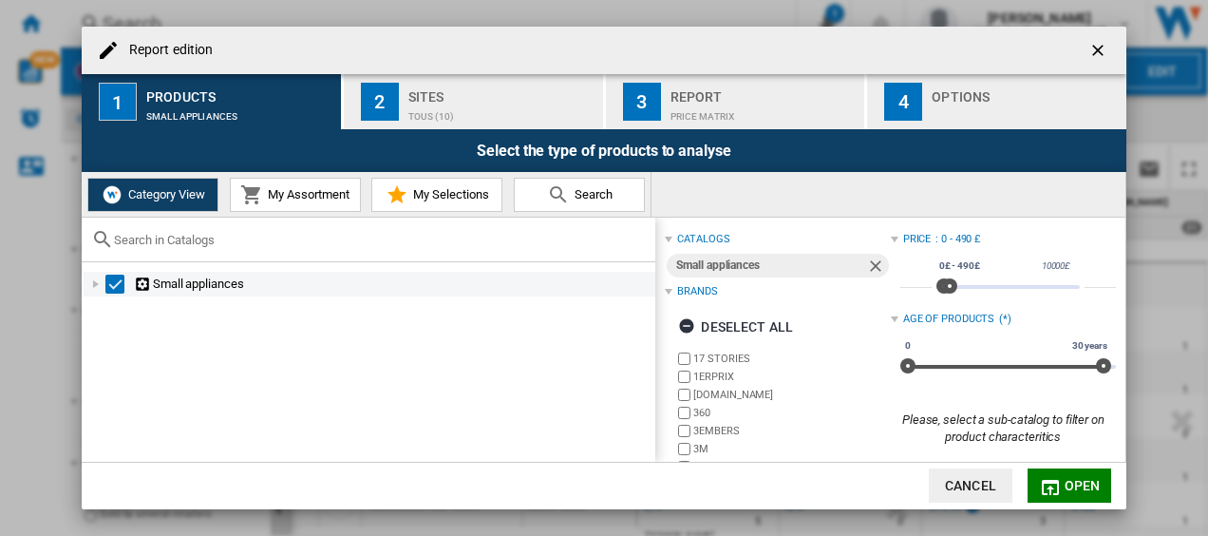
click at [197, 282] on div "Small appliances" at bounding box center [393, 284] width 519 height 19
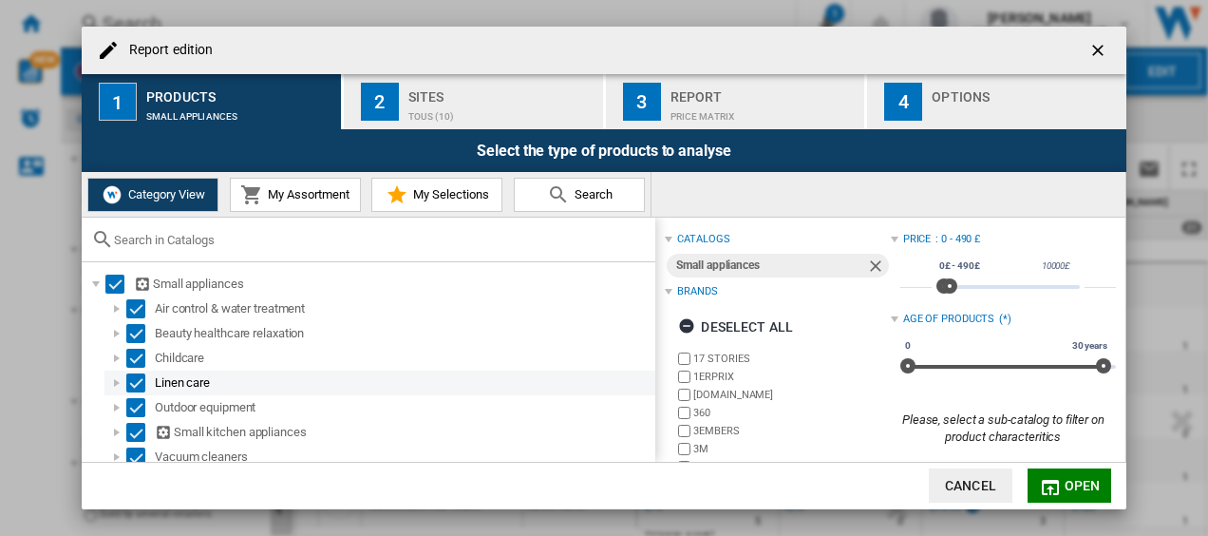
scroll to position [9, 0]
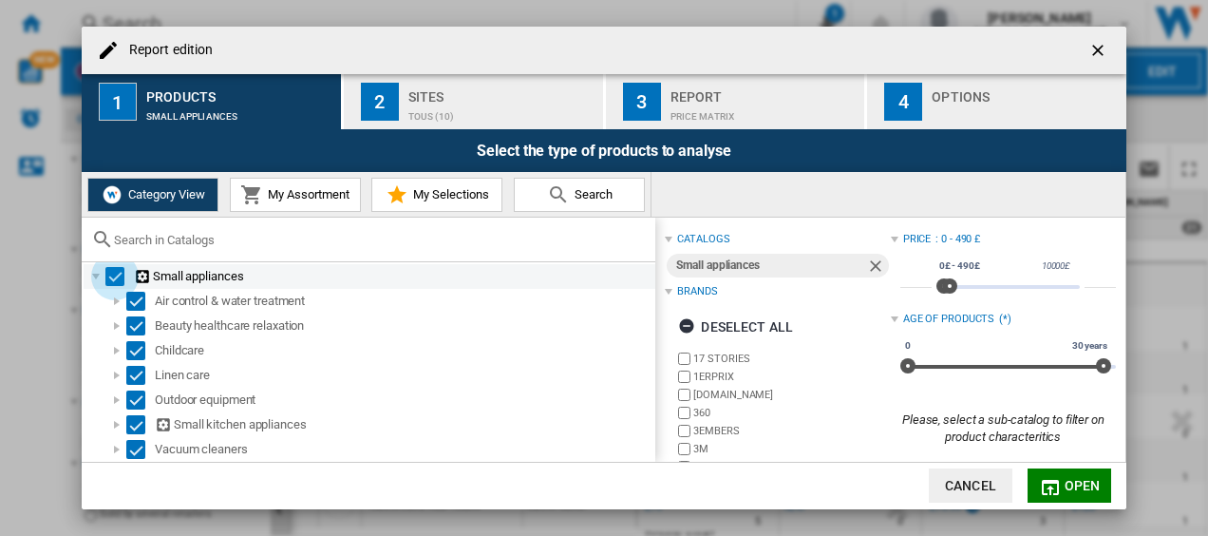
click at [118, 283] on div "Select" at bounding box center [114, 276] width 19 height 19
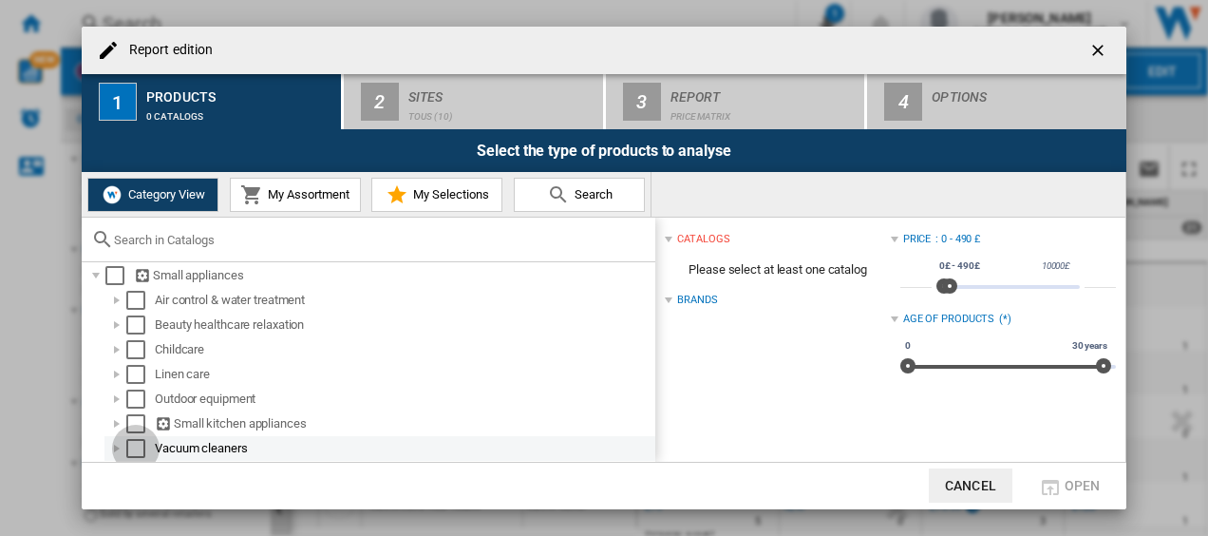
click at [133, 445] on div "Select" at bounding box center [135, 448] width 19 height 19
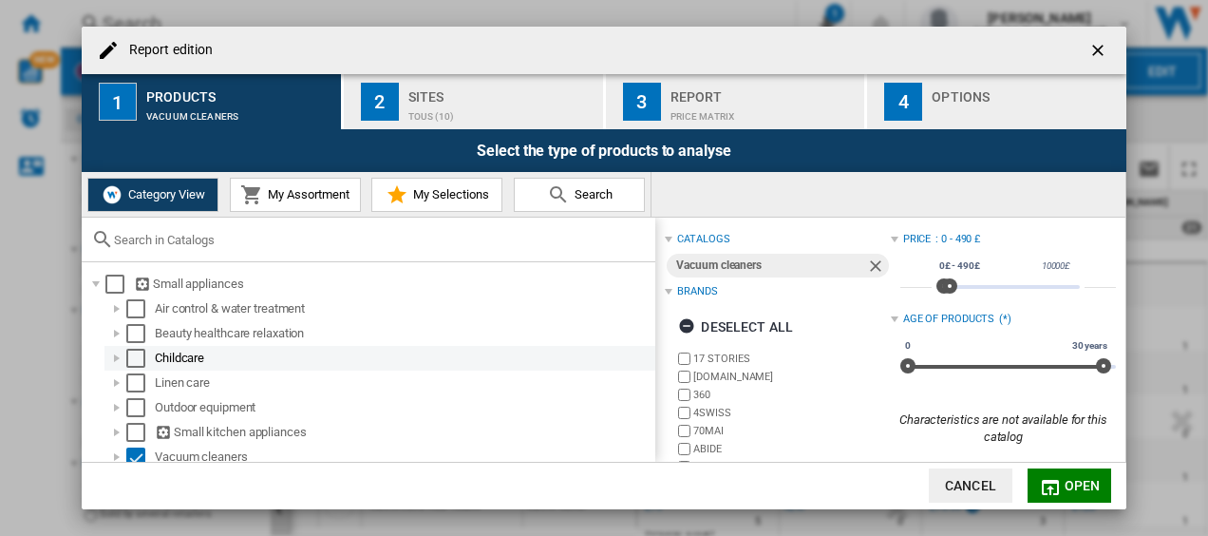
scroll to position [20, 0]
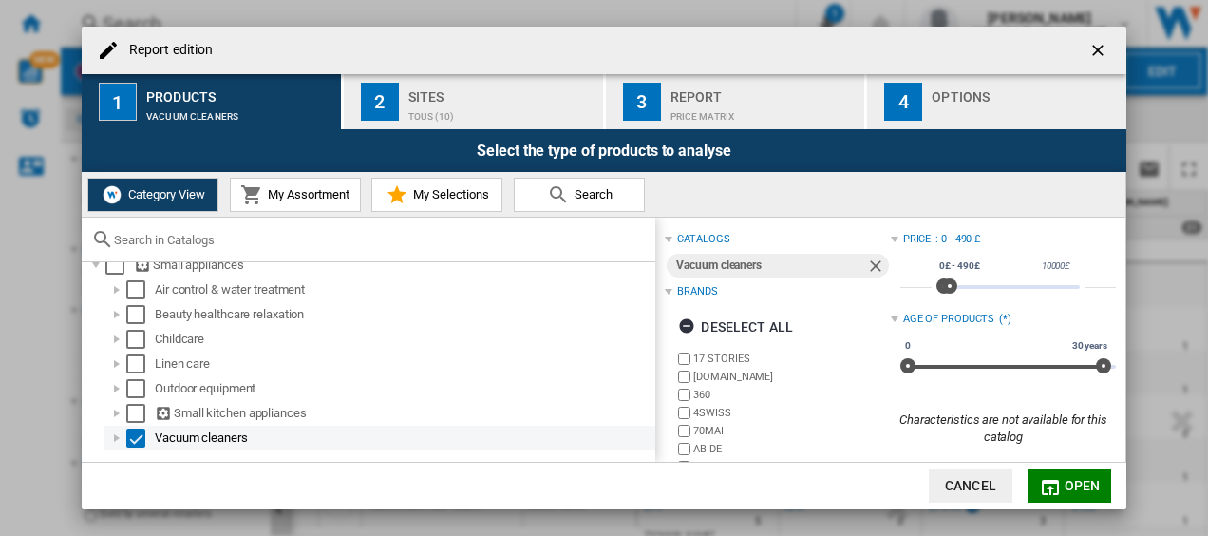
click at [137, 431] on div "Select" at bounding box center [135, 437] width 19 height 19
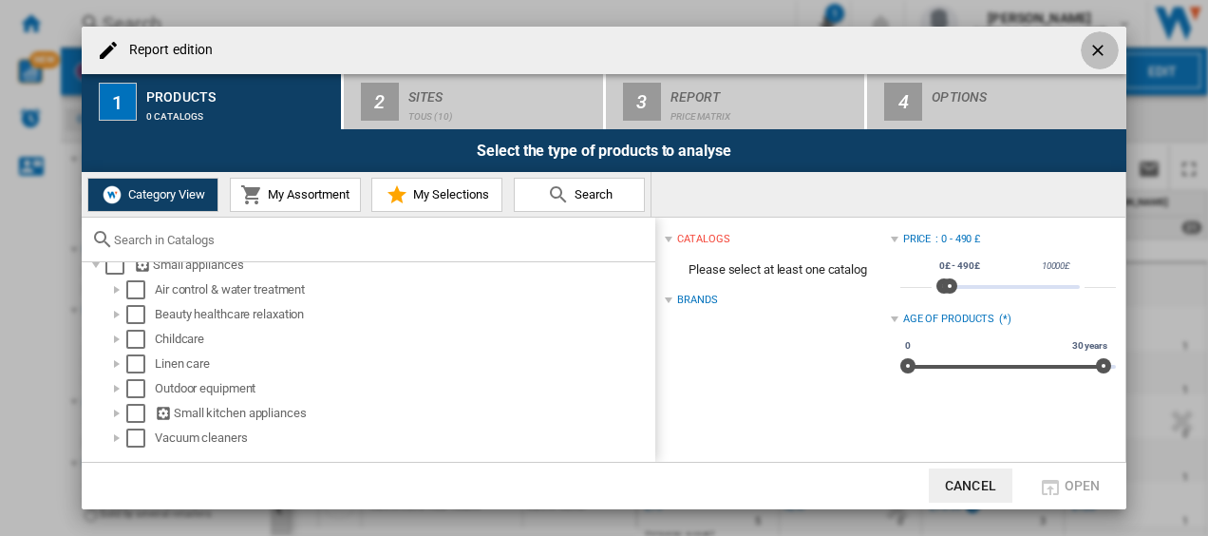
click at [1100, 48] on ng-md-icon "getI18NText('BUTTONS.CLOSE_DIALOG')" at bounding box center [1100, 52] width 23 height 23
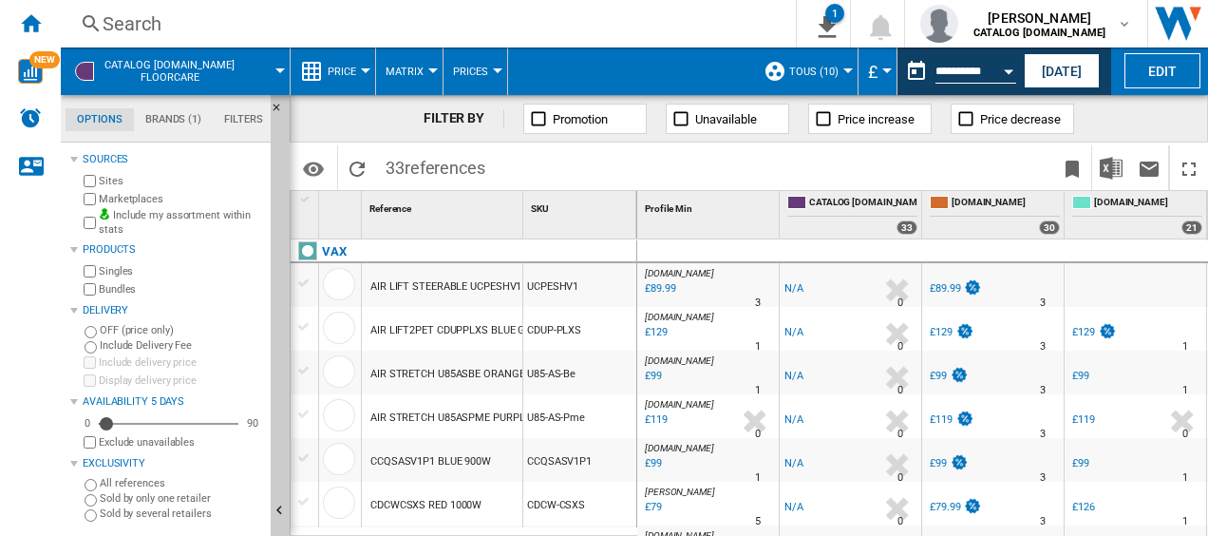
click at [123, 23] on div "Search" at bounding box center [425, 23] width 644 height 27
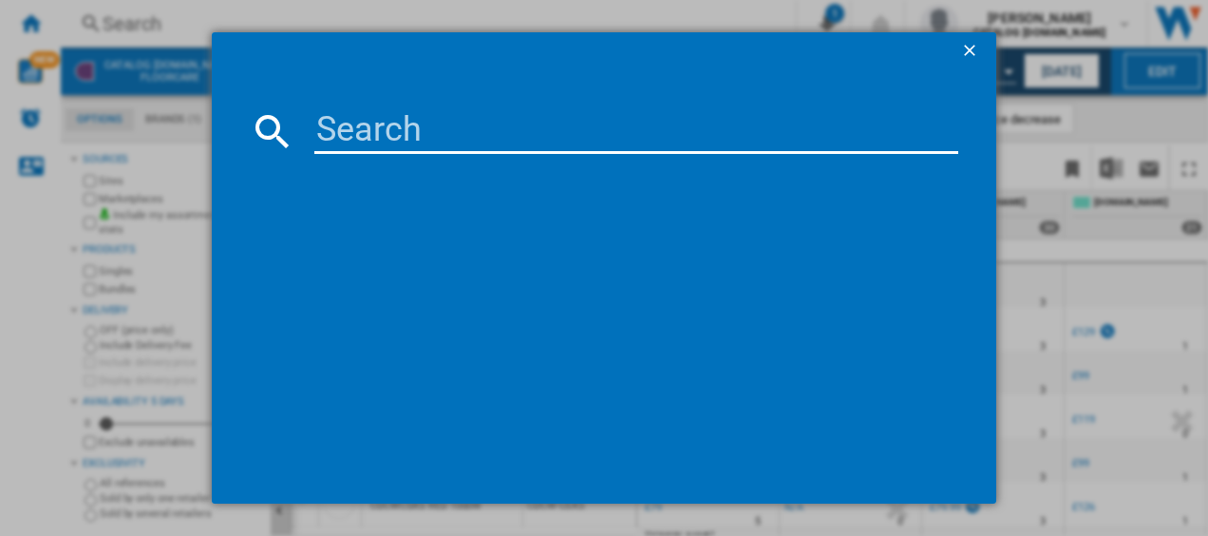
click at [9, 28] on div at bounding box center [604, 268] width 1208 height 536
click at [30, 25] on div at bounding box center [604, 268] width 1208 height 536
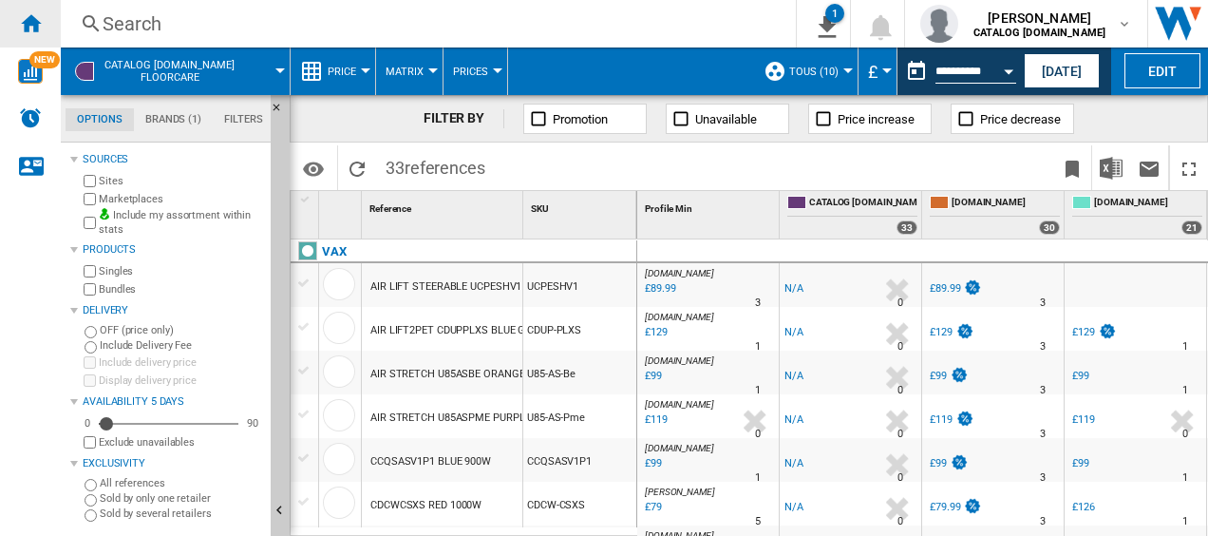
click at [32, 26] on ng-md-icon "Home" at bounding box center [30, 22] width 23 height 23
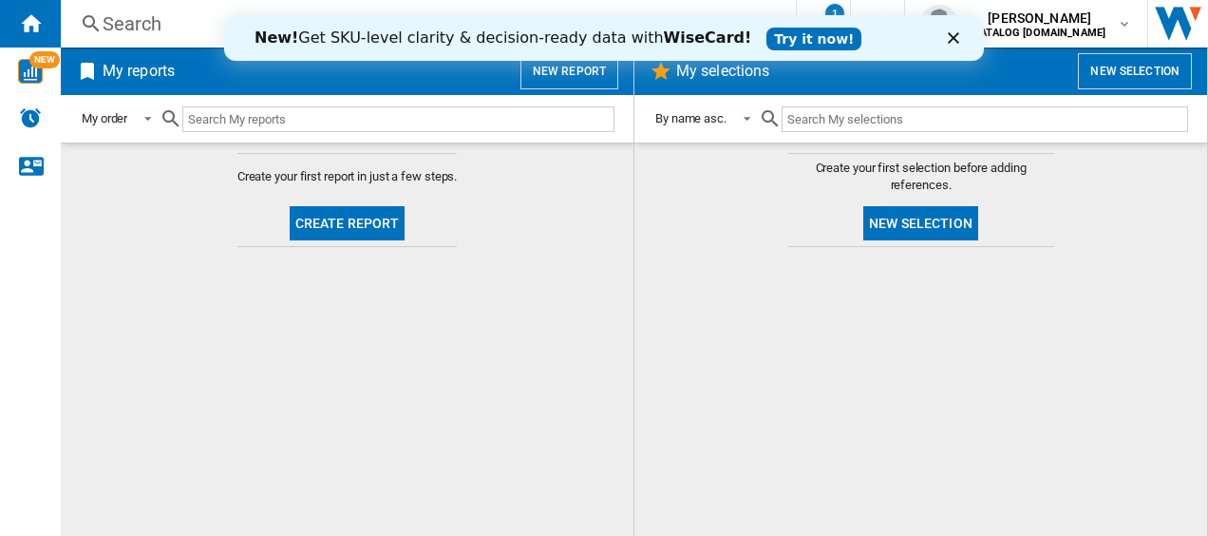
click at [384, 220] on button "Create report" at bounding box center [348, 223] width 116 height 34
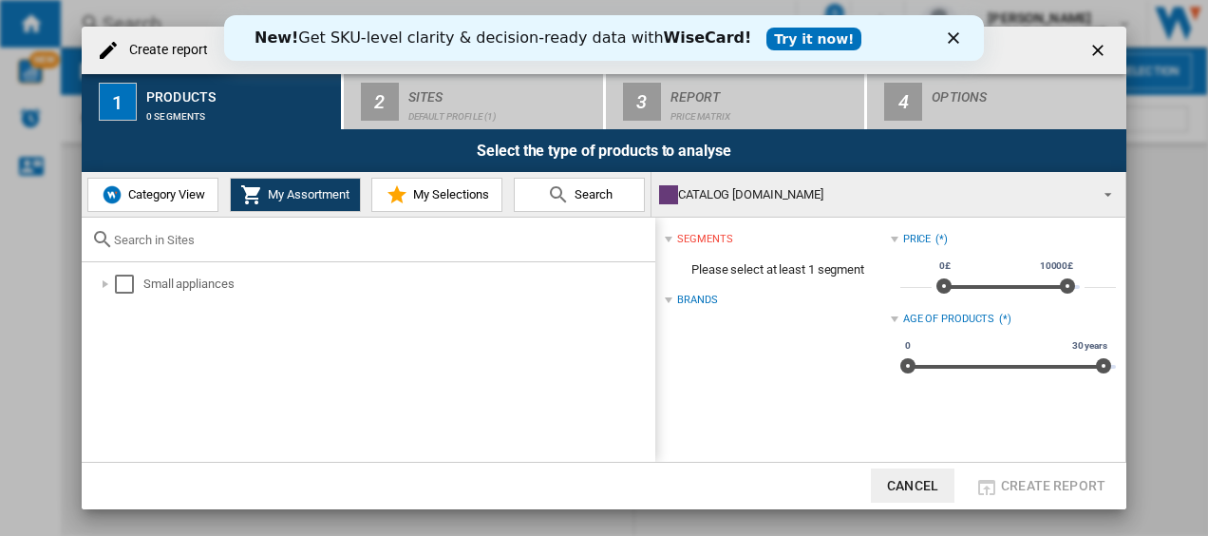
click at [173, 201] on span "Category View" at bounding box center [164, 194] width 82 height 14
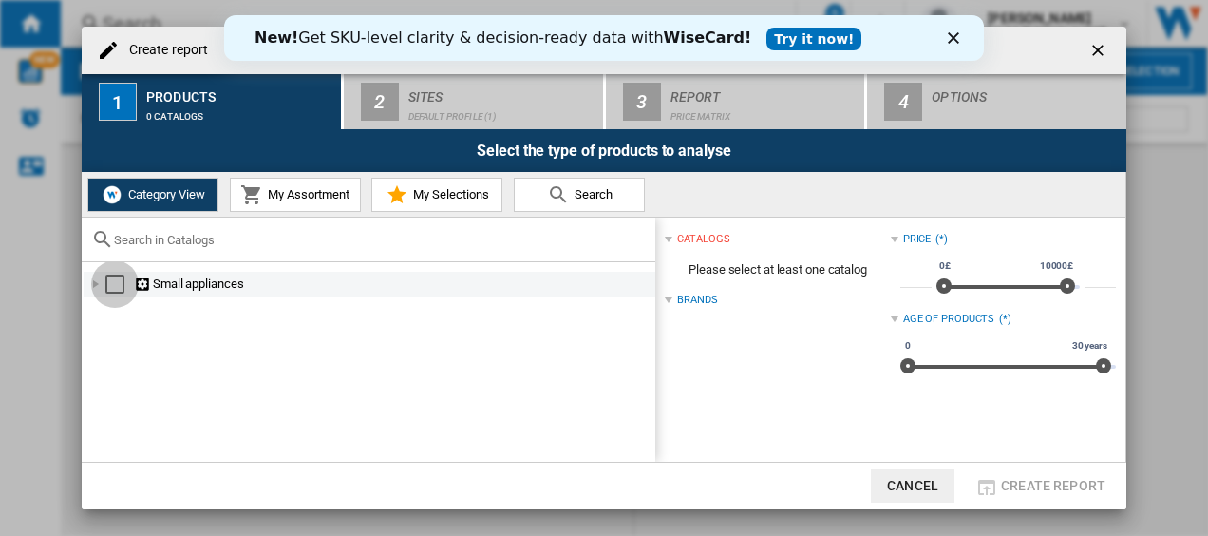
click at [113, 285] on div "Select" at bounding box center [114, 284] width 19 height 19
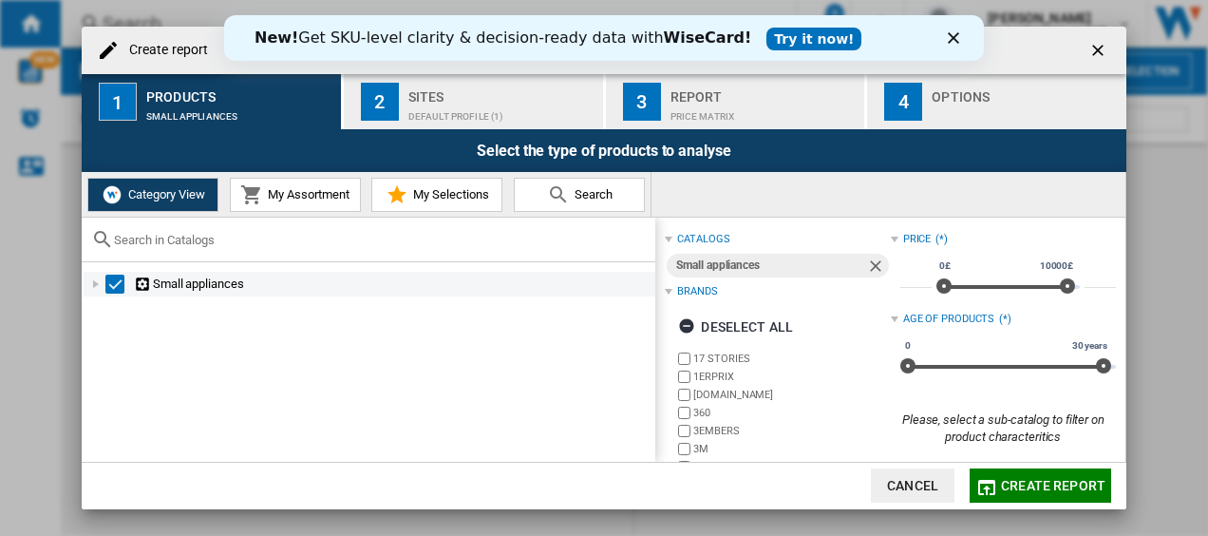
click at [97, 281] on div "Create report ..." at bounding box center [95, 284] width 19 height 19
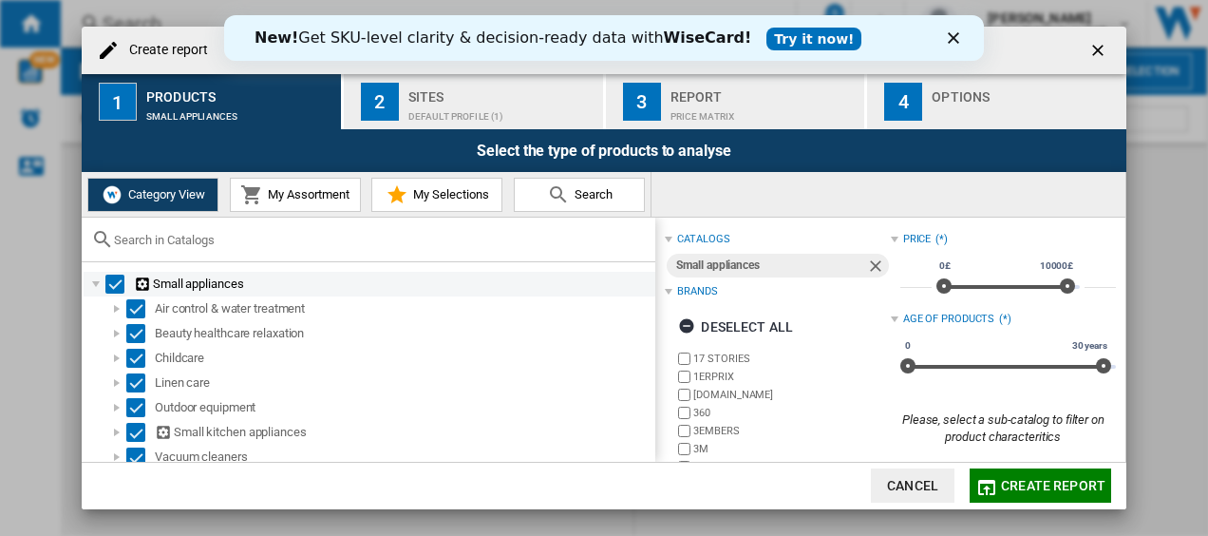
click at [114, 289] on div "Select" at bounding box center [114, 284] width 19 height 19
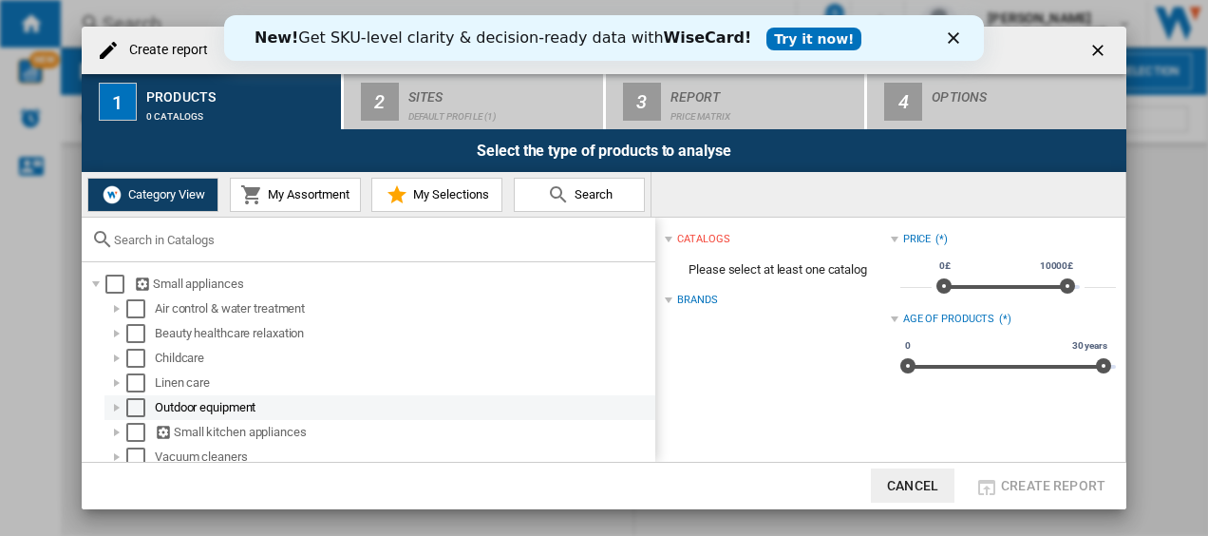
scroll to position [9, 0]
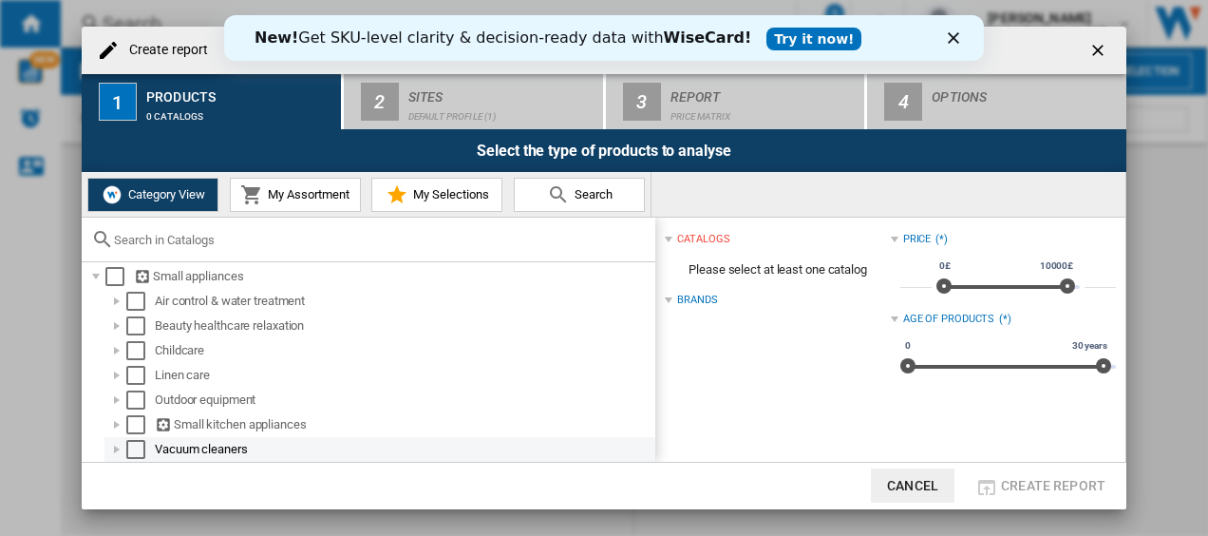
click at [116, 449] on div "Create report ..." at bounding box center [116, 449] width 19 height 19
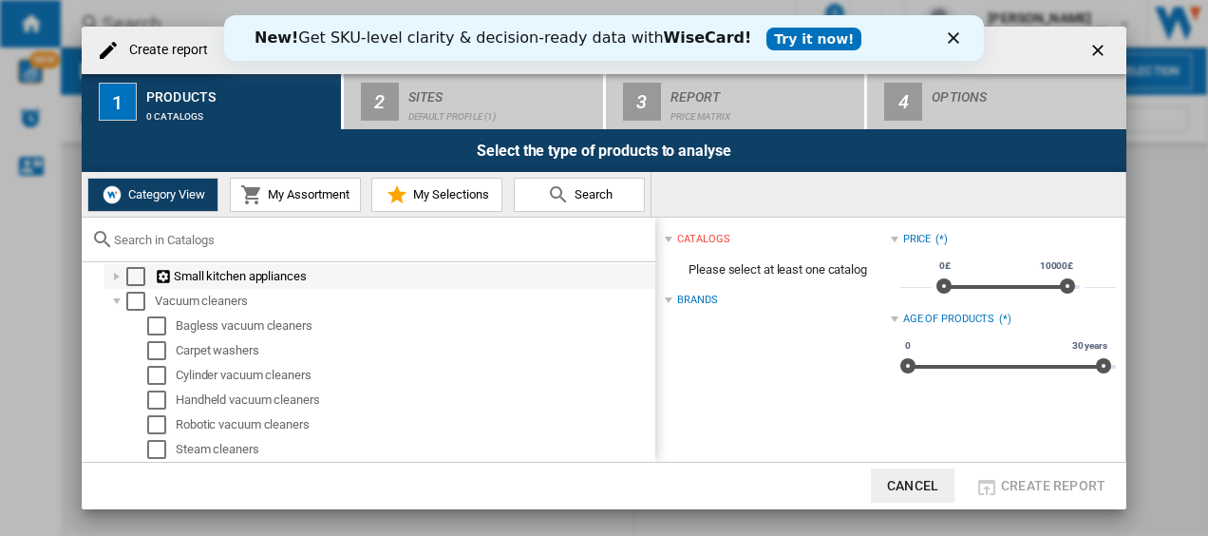
scroll to position [194, 0]
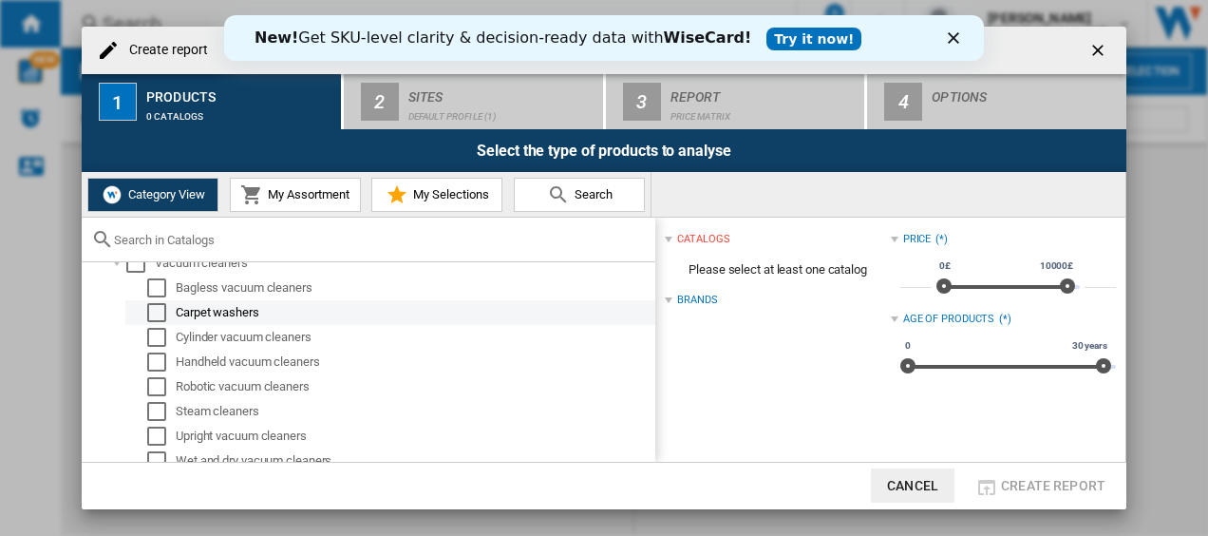
click at [160, 309] on div "Select" at bounding box center [156, 312] width 19 height 19
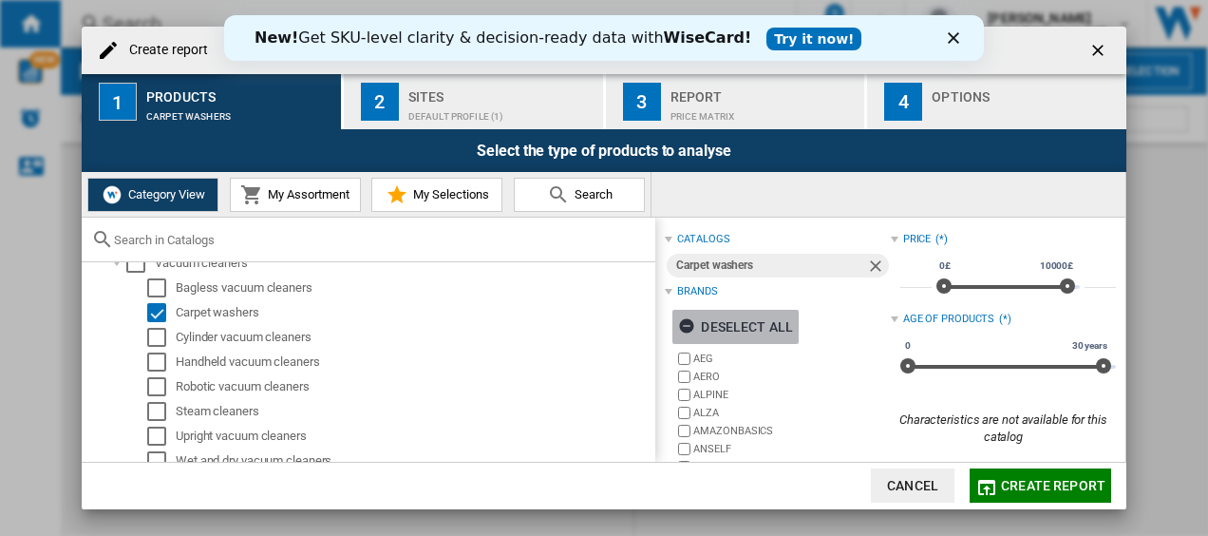
click at [690, 321] on ng-md-icon "Create report ..." at bounding box center [689, 328] width 23 height 23
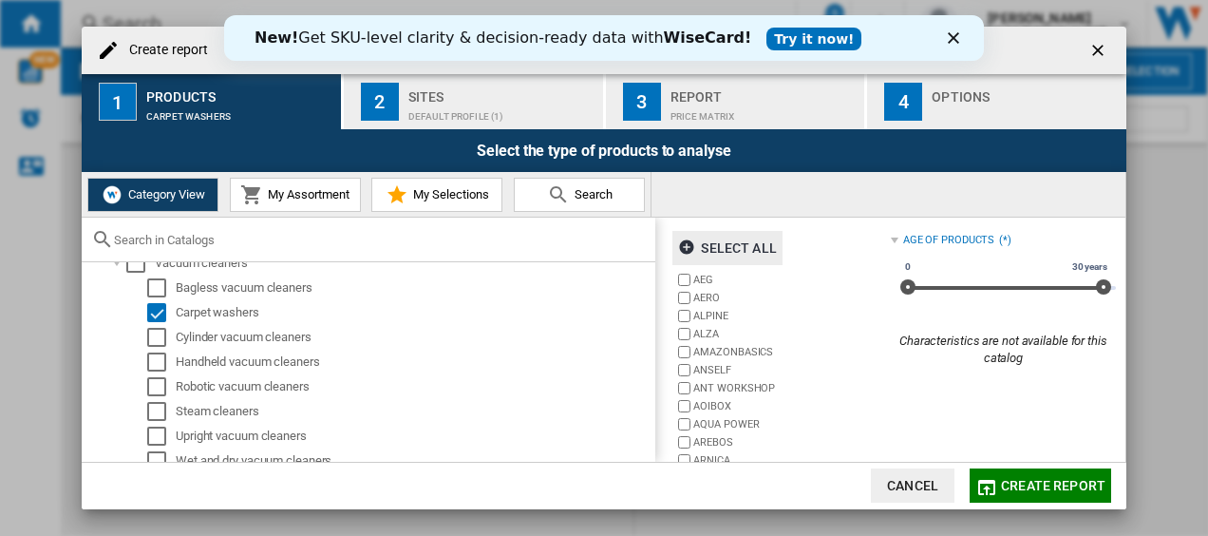
scroll to position [199, 0]
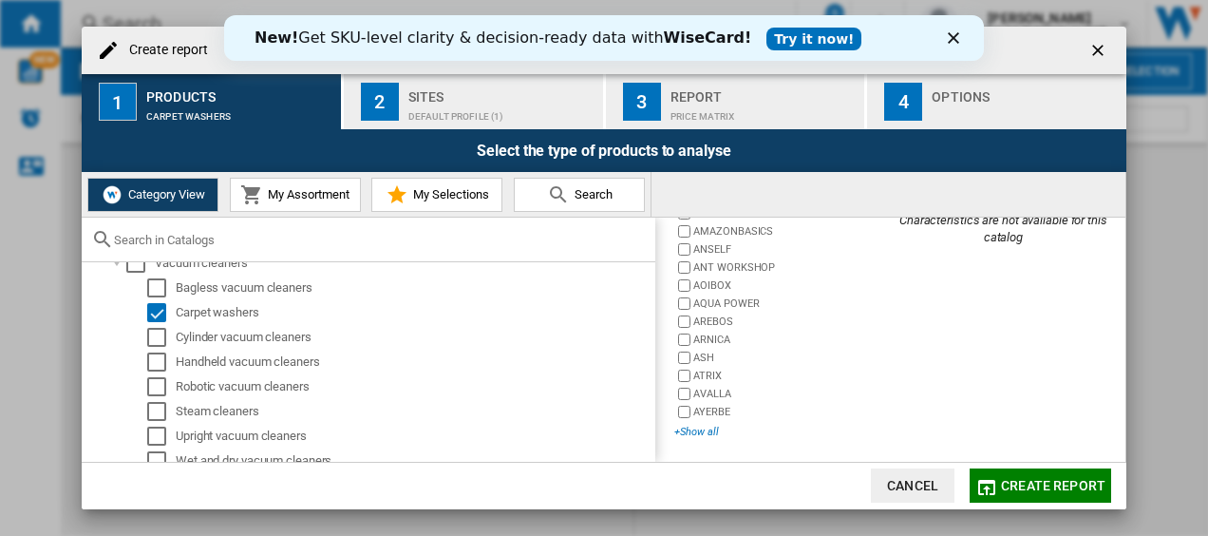
click at [693, 429] on div "+Show all" at bounding box center [782, 432] width 216 height 14
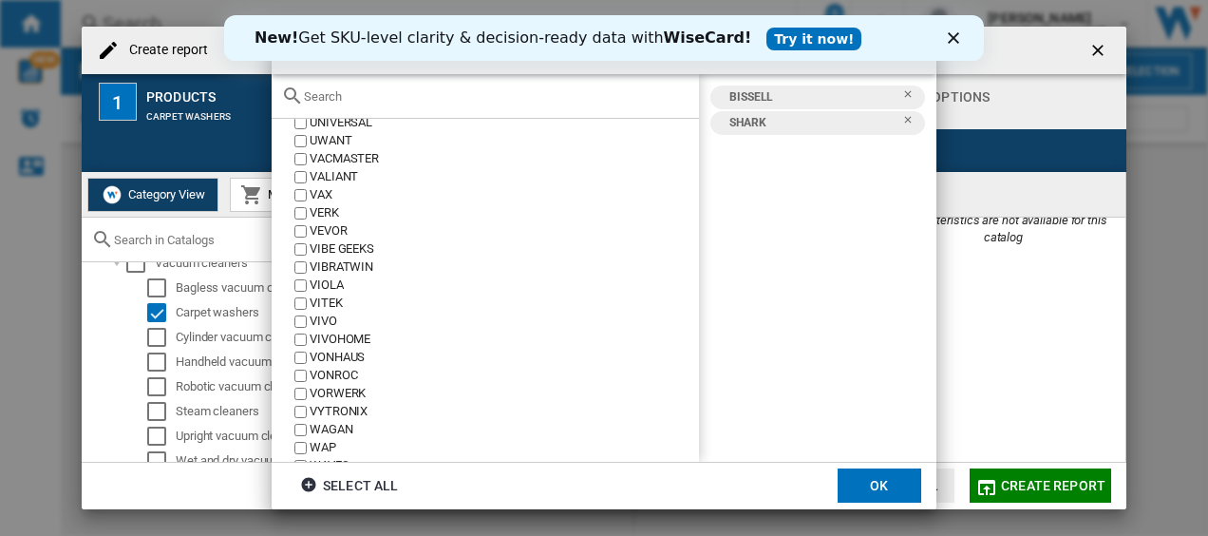
scroll to position [4140, 0]
click at [308, 193] on label "VAX" at bounding box center [495, 194] width 408 height 18
click at [882, 492] on button "OK" at bounding box center [880, 485] width 84 height 34
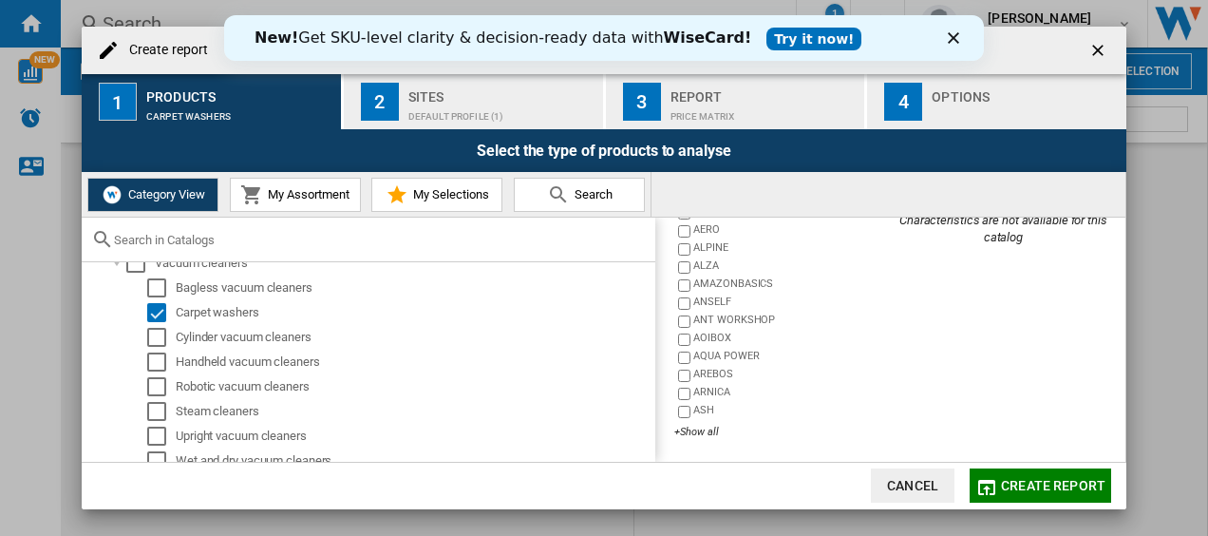
scroll to position [0, 0]
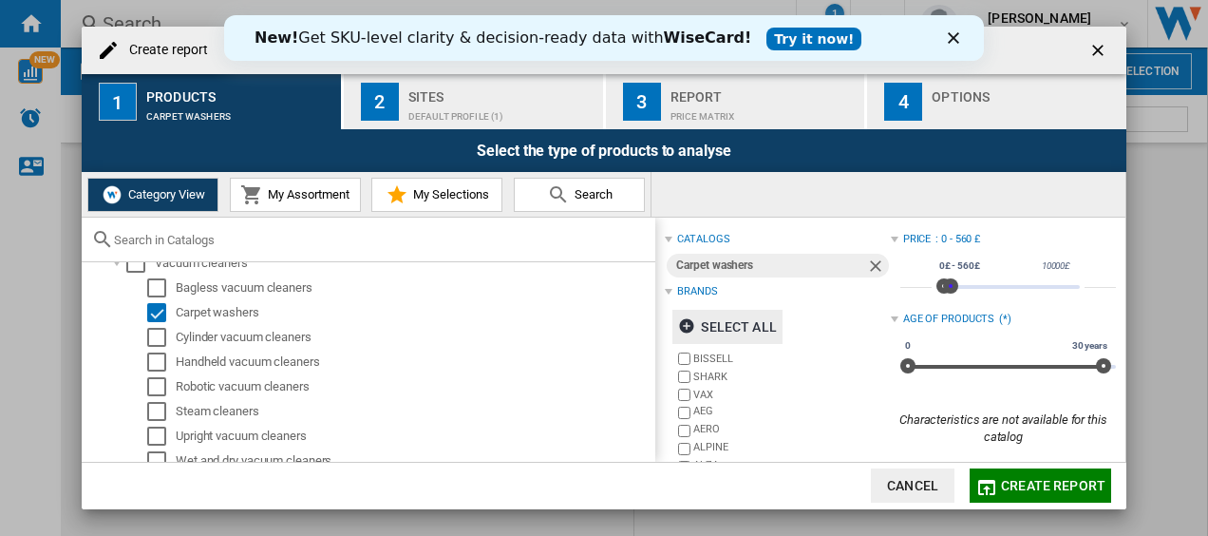
type input "***"
drag, startPoint x: 1062, startPoint y: 289, endPoint x: 945, endPoint y: 293, distance: 116.9
click at [945, 289] on div "0£ 10000£ 0£ 490£ 0£ - 490£" at bounding box center [1008, 287] width 143 height 4
click at [1051, 486] on span "Create report" at bounding box center [1053, 485] width 104 height 15
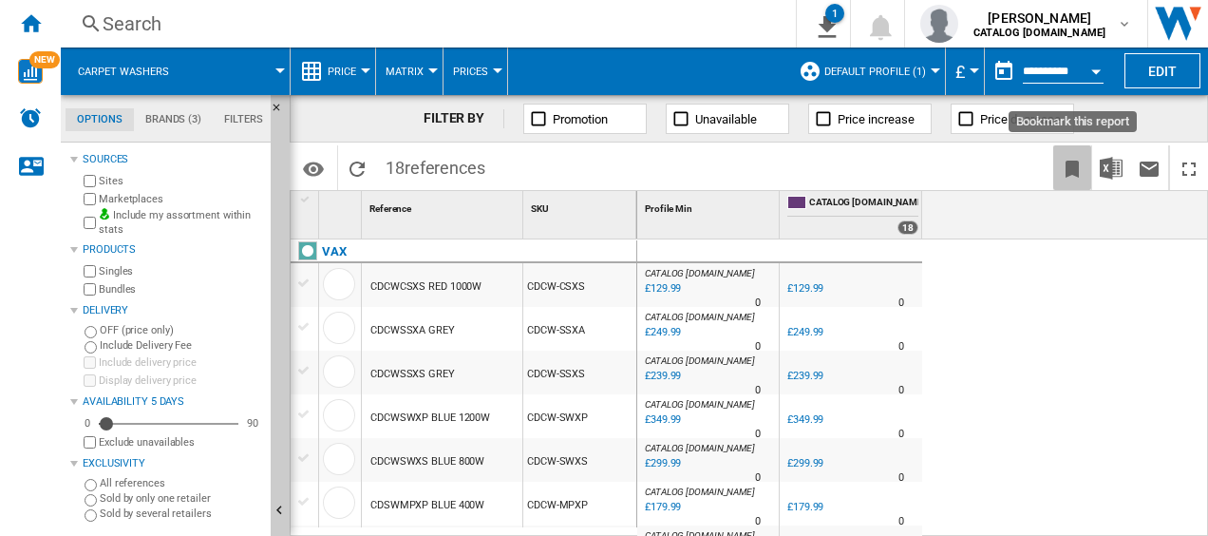
click at [1068, 167] on ng-md-icon "Bookmark this report" at bounding box center [1072, 169] width 23 height 23
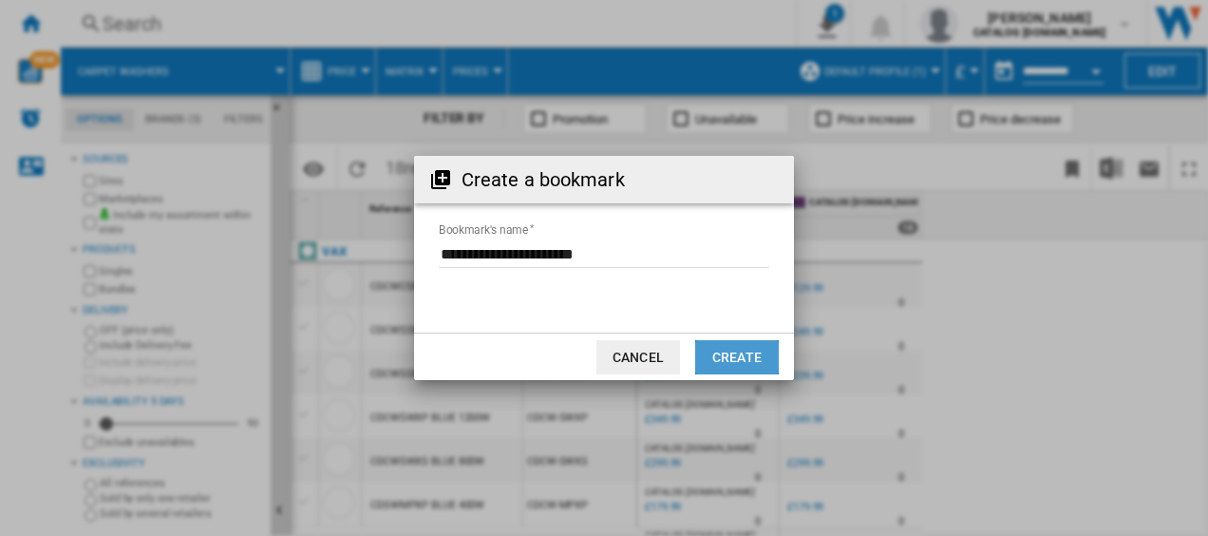
click at [729, 361] on button "Create" at bounding box center [737, 357] width 84 height 34
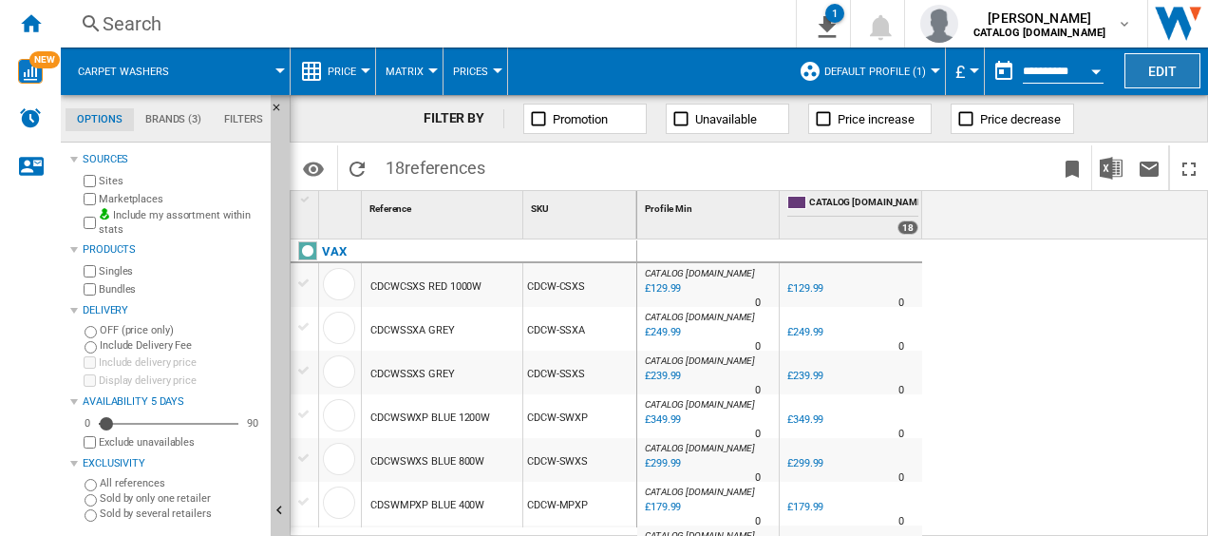
click at [1157, 64] on button "Edit" at bounding box center [1163, 70] width 76 height 35
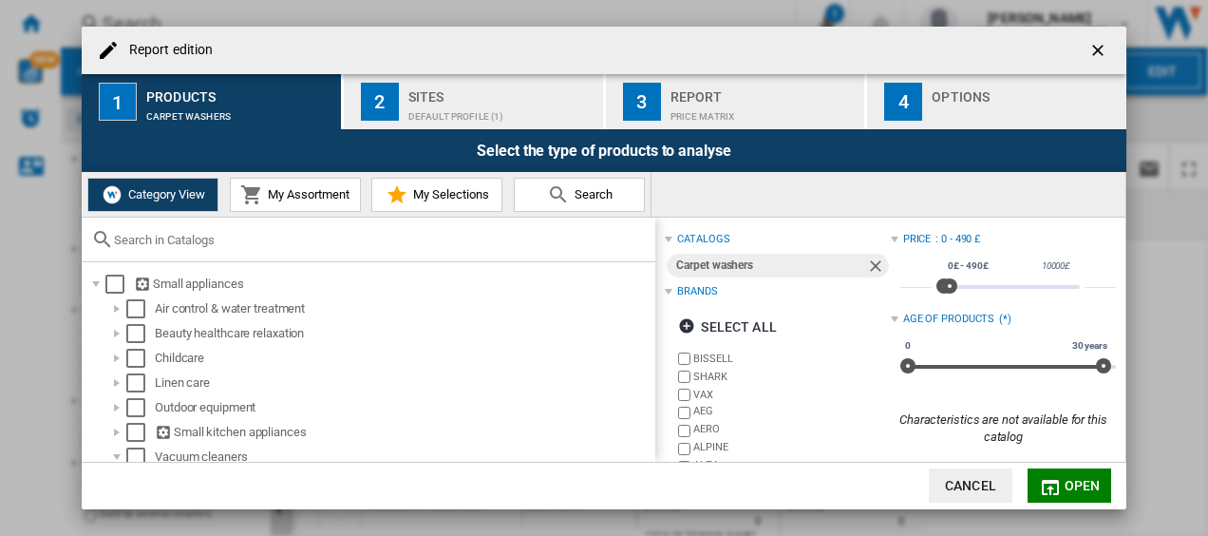
click at [328, 199] on span "My Assortment" at bounding box center [306, 194] width 86 height 14
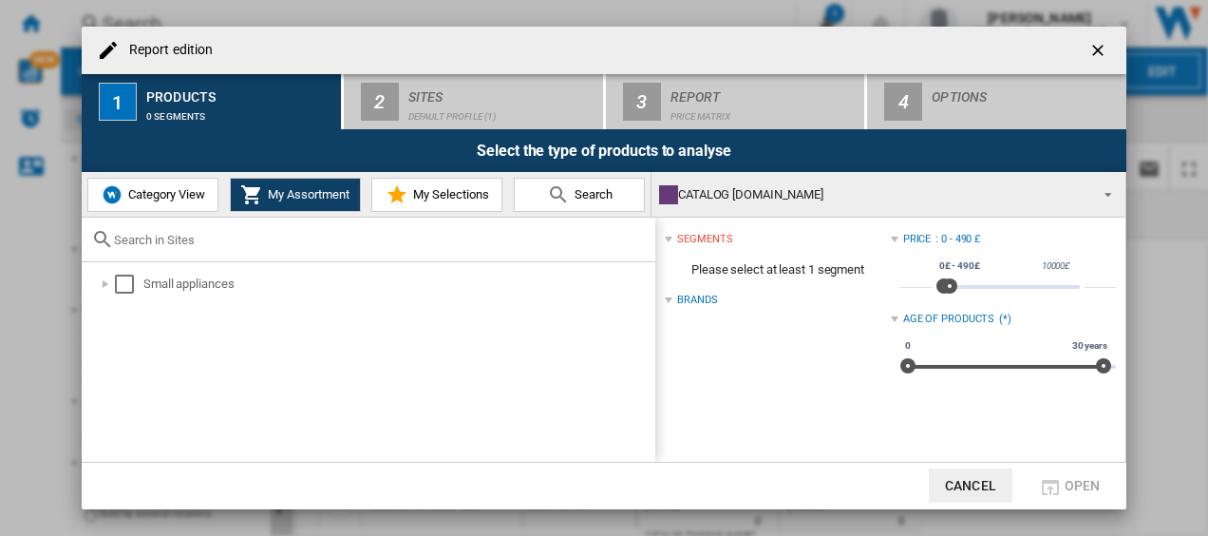
click at [422, 191] on span "My Selections" at bounding box center [448, 194] width 81 height 14
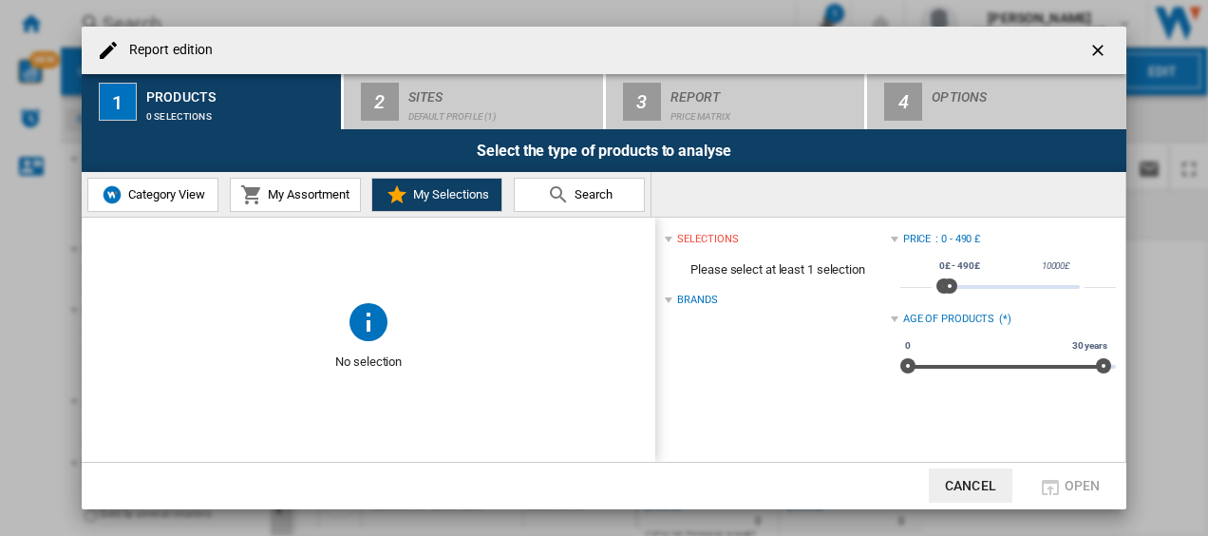
click at [159, 200] on span "Category View" at bounding box center [164, 194] width 82 height 14
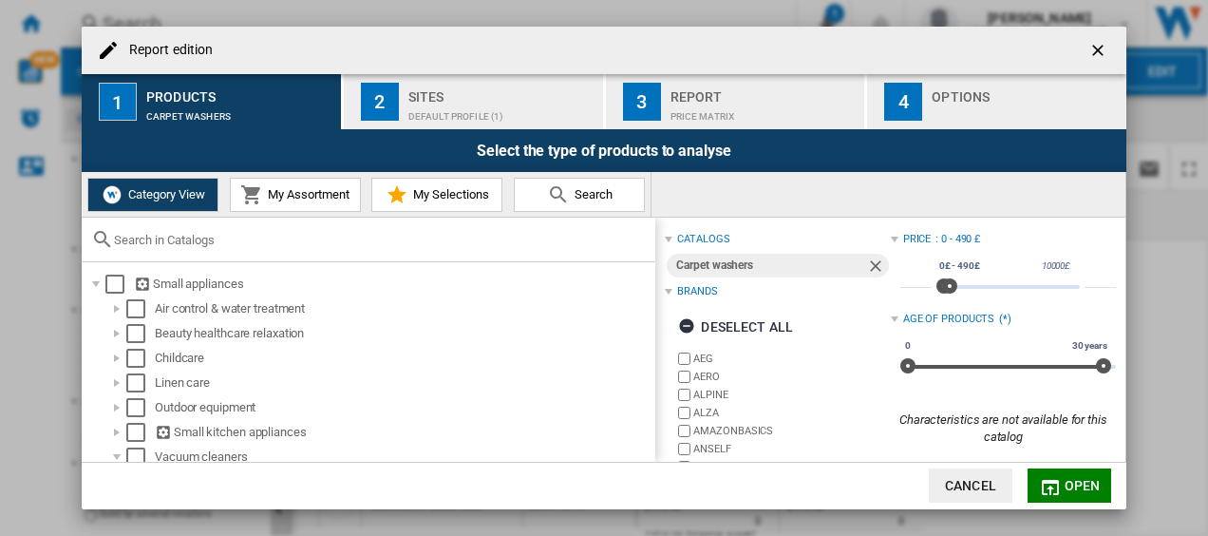
click at [401, 110] on button "2 Sites Default profile (1)" at bounding box center [474, 101] width 261 height 55
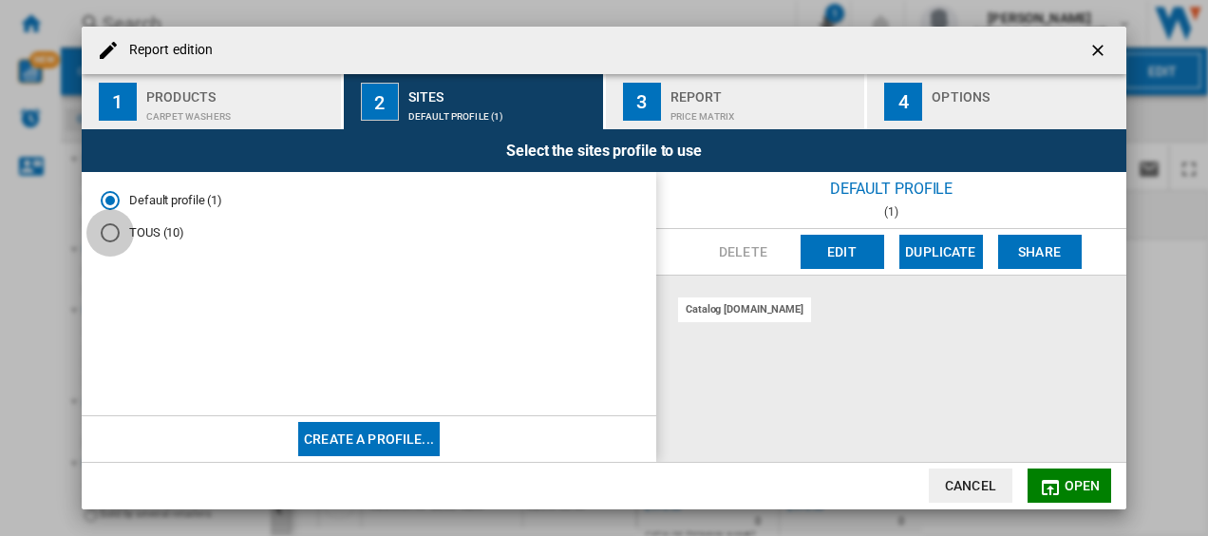
click at [118, 234] on div "TOUS (10)" at bounding box center [110, 232] width 19 height 19
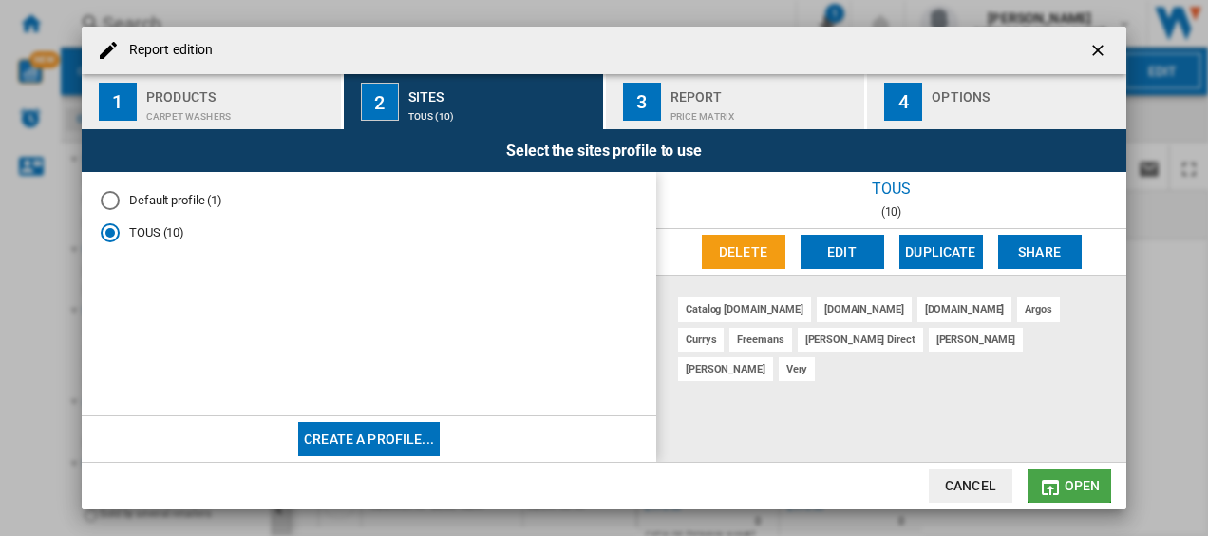
click at [1073, 484] on span "Open" at bounding box center [1083, 485] width 36 height 15
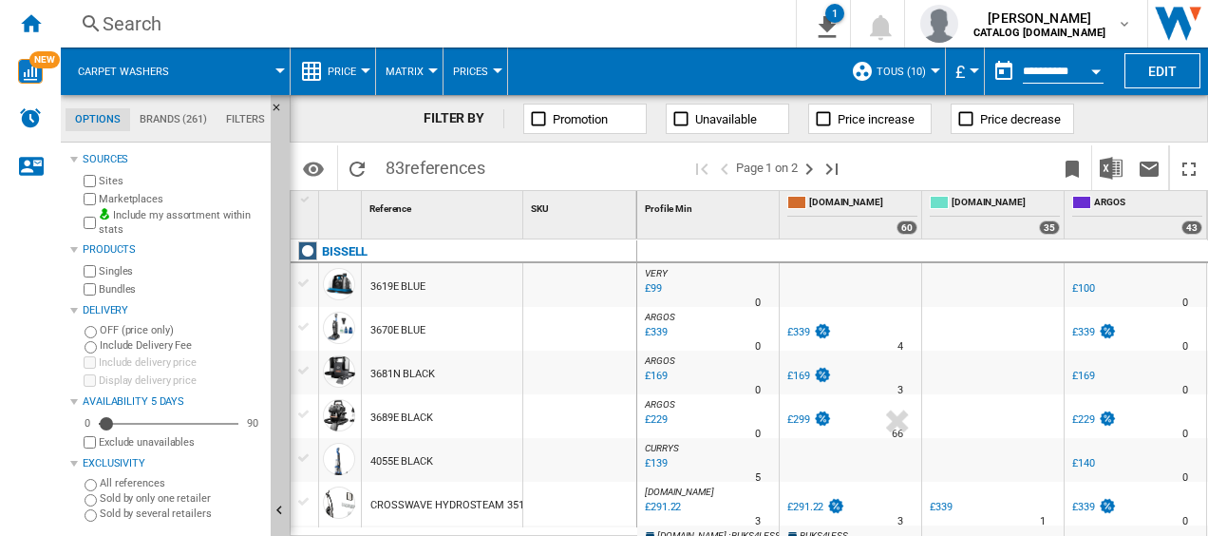
click at [493, 76] on button "Prices" at bounding box center [475, 70] width 45 height 47
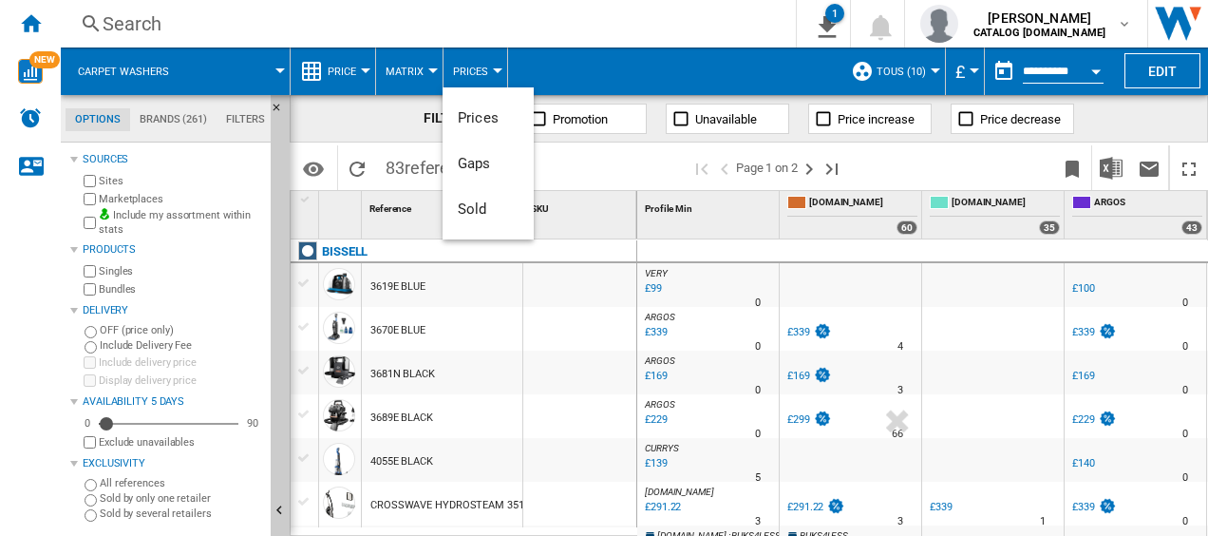
click at [366, 70] on md-backdrop at bounding box center [604, 268] width 1208 height 536
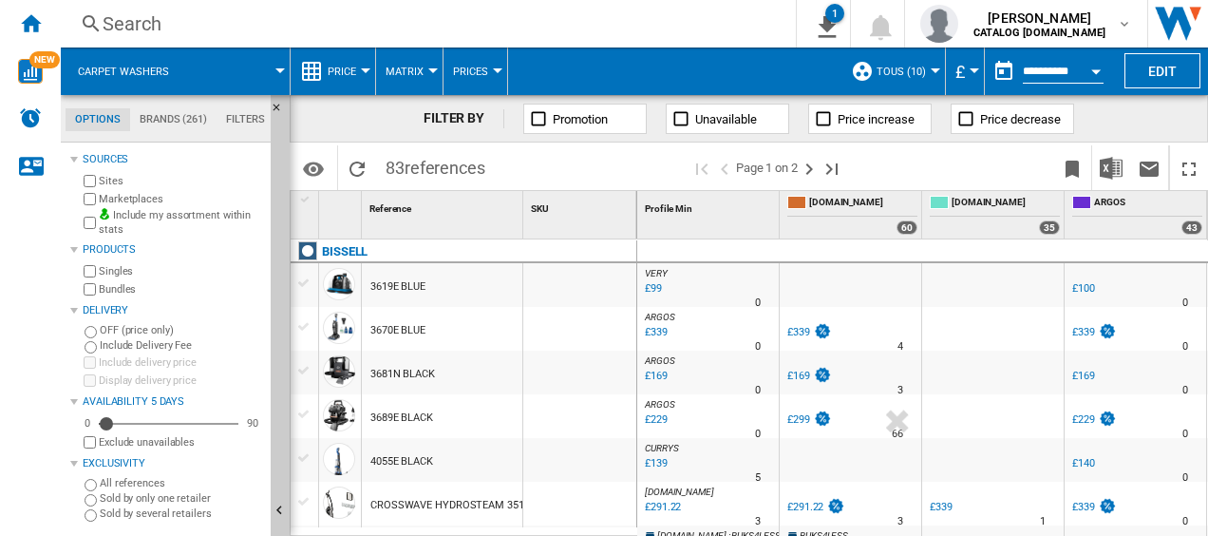
click at [366, 70] on div at bounding box center [365, 70] width 9 height 5
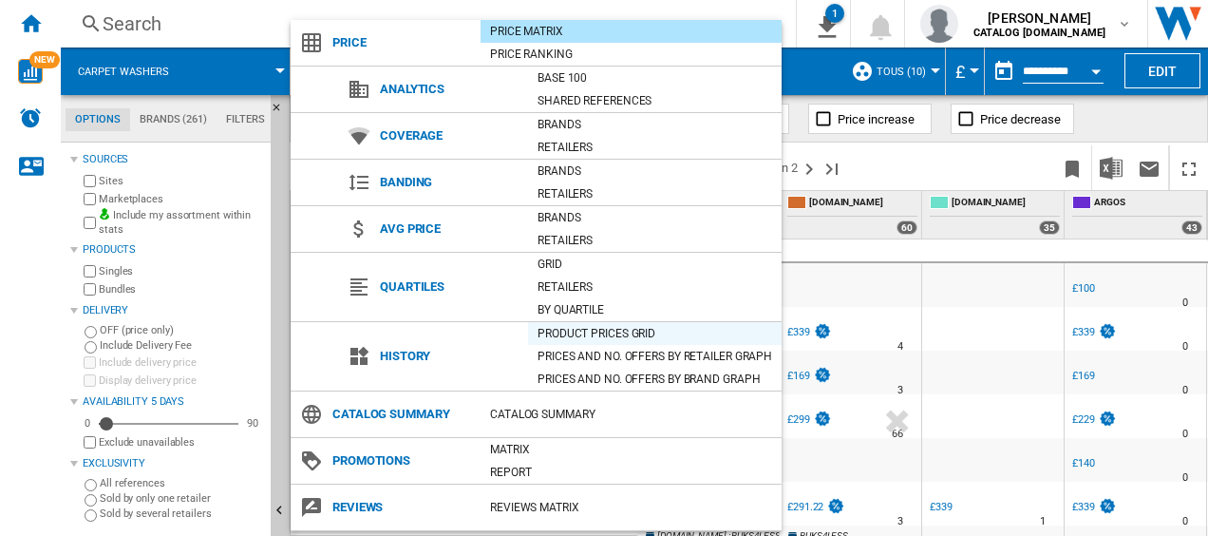
click at [671, 335] on div "Product prices grid" at bounding box center [655, 333] width 254 height 19
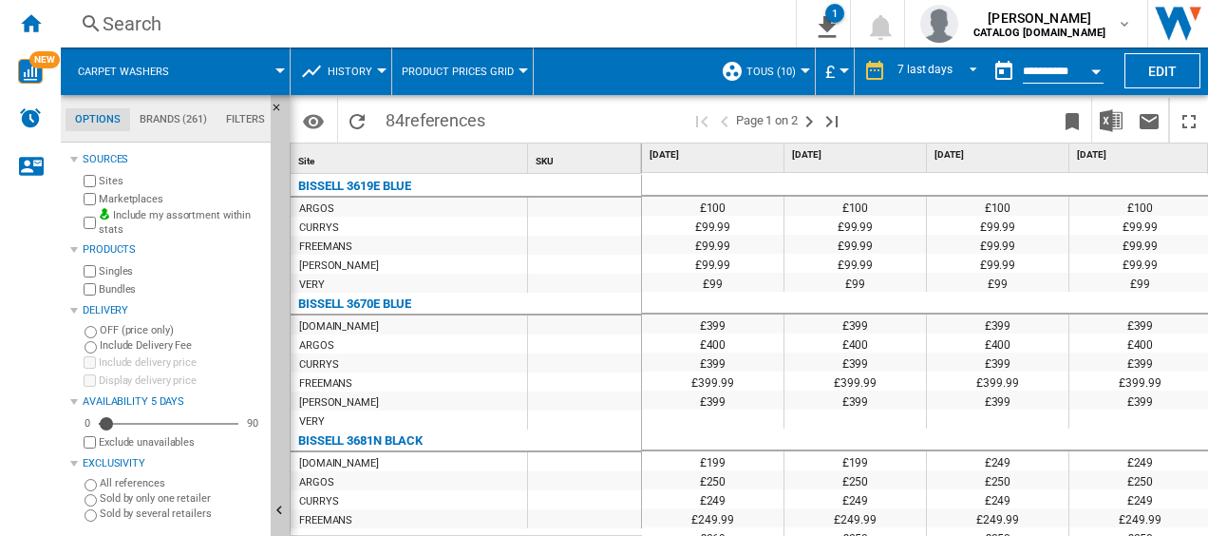
click at [352, 75] on span "History" at bounding box center [350, 72] width 45 height 12
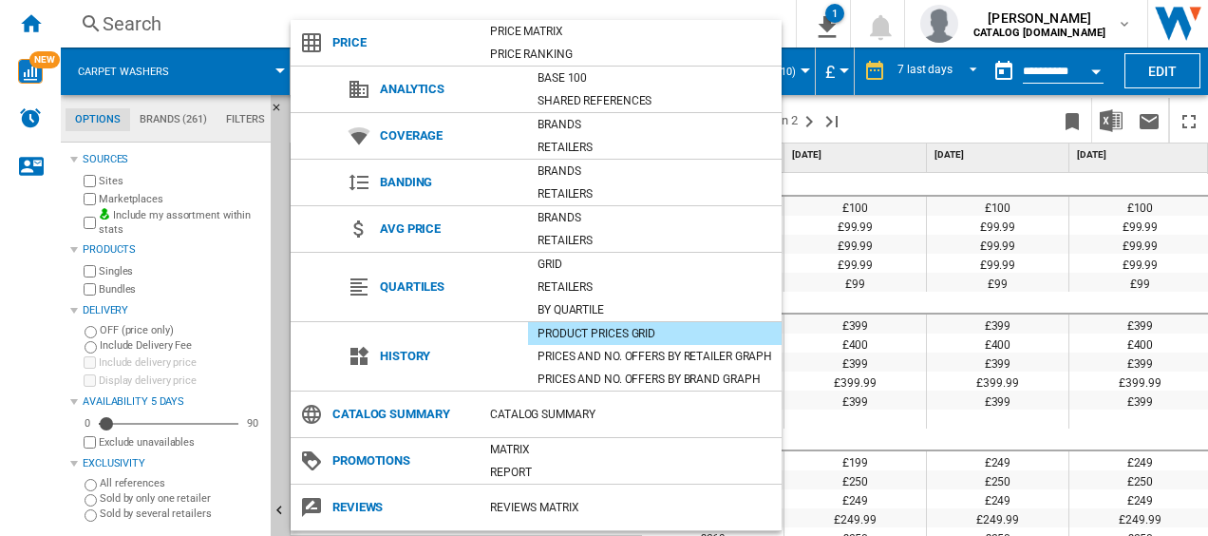
click at [965, 65] on md-backdrop at bounding box center [604, 268] width 1208 height 536
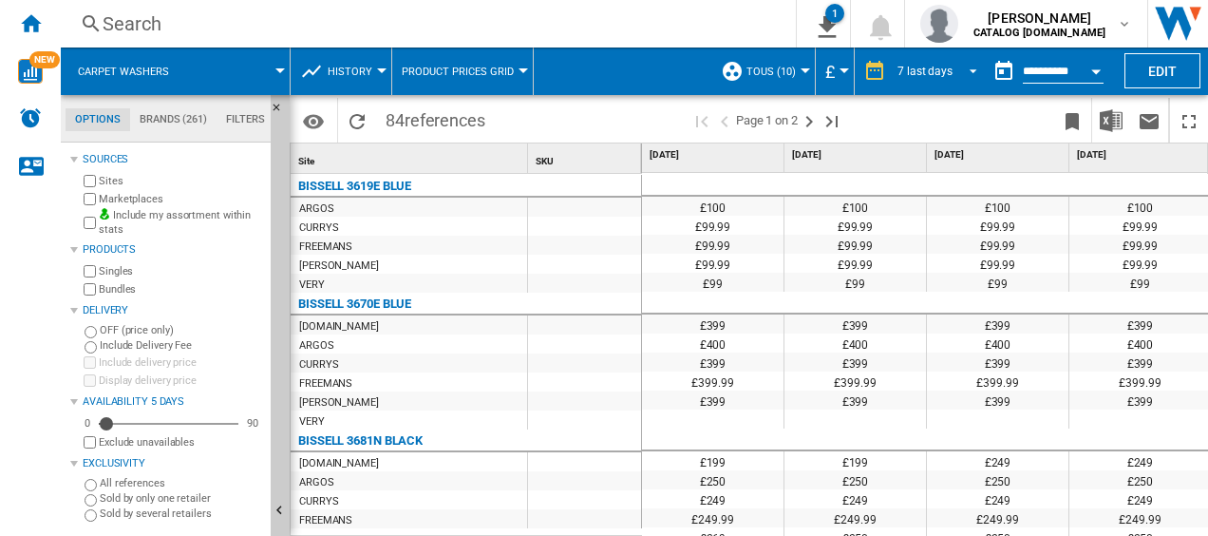
click at [965, 65] on span "REPORTS.WIZARD.STEPS.REPORT.STEPS.REPORT_OPTIONS.PERIOD: 7 last days" at bounding box center [968, 69] width 23 height 17
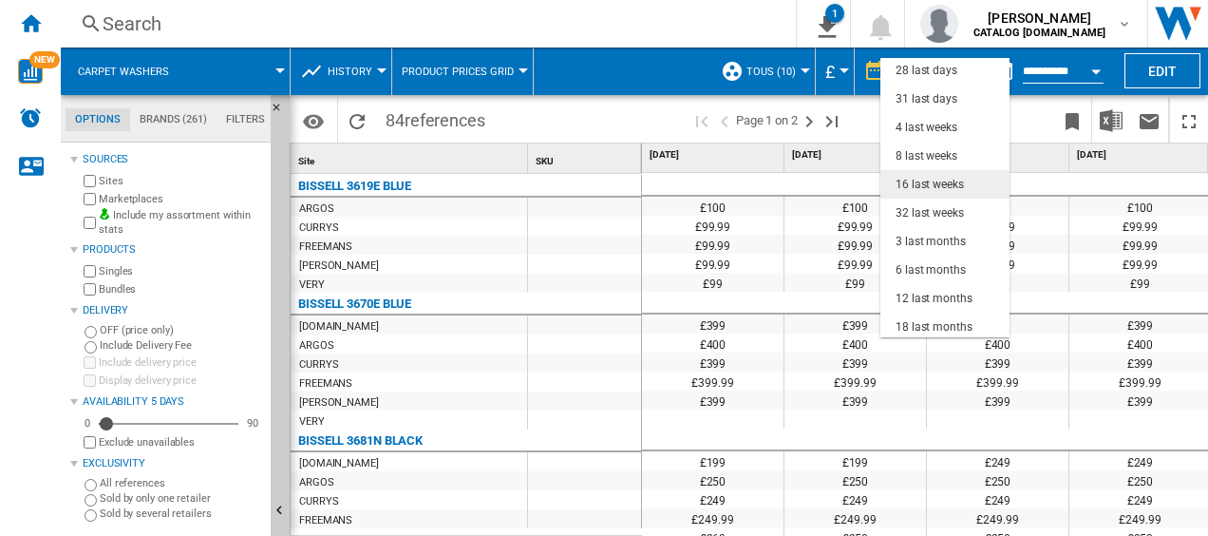
scroll to position [120, 0]
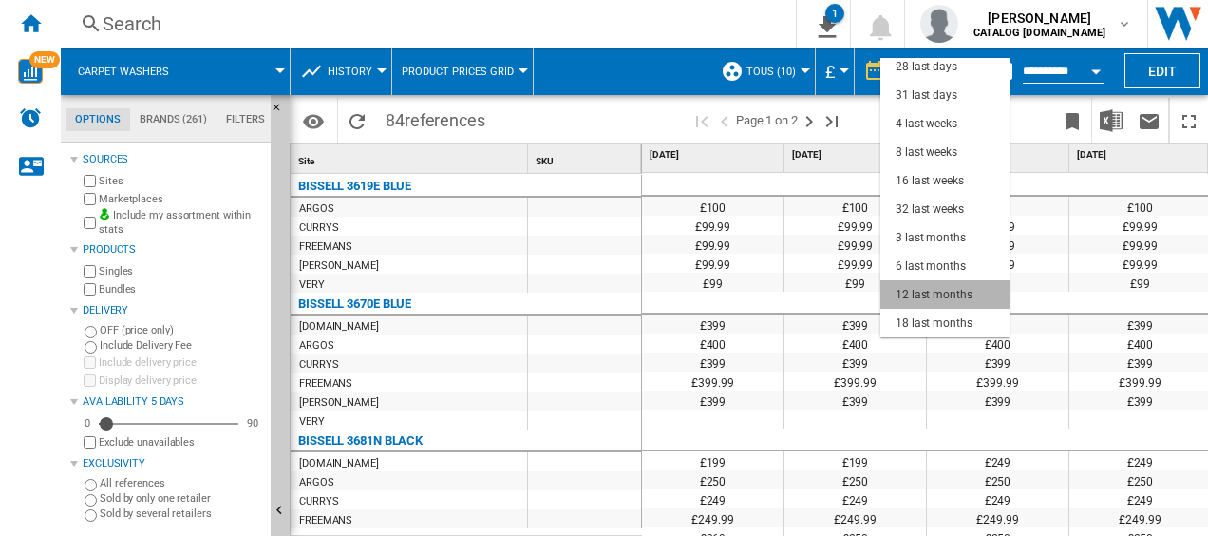
click at [947, 298] on div "12 last months" at bounding box center [934, 295] width 77 height 16
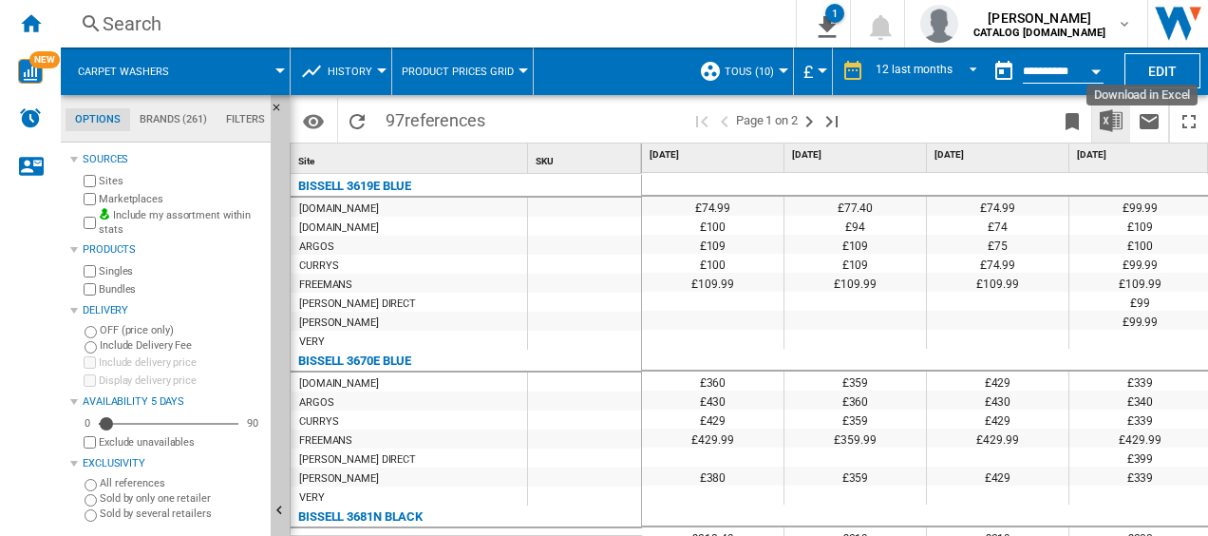
click at [1110, 131] on button "Download in Excel" at bounding box center [1111, 120] width 38 height 45
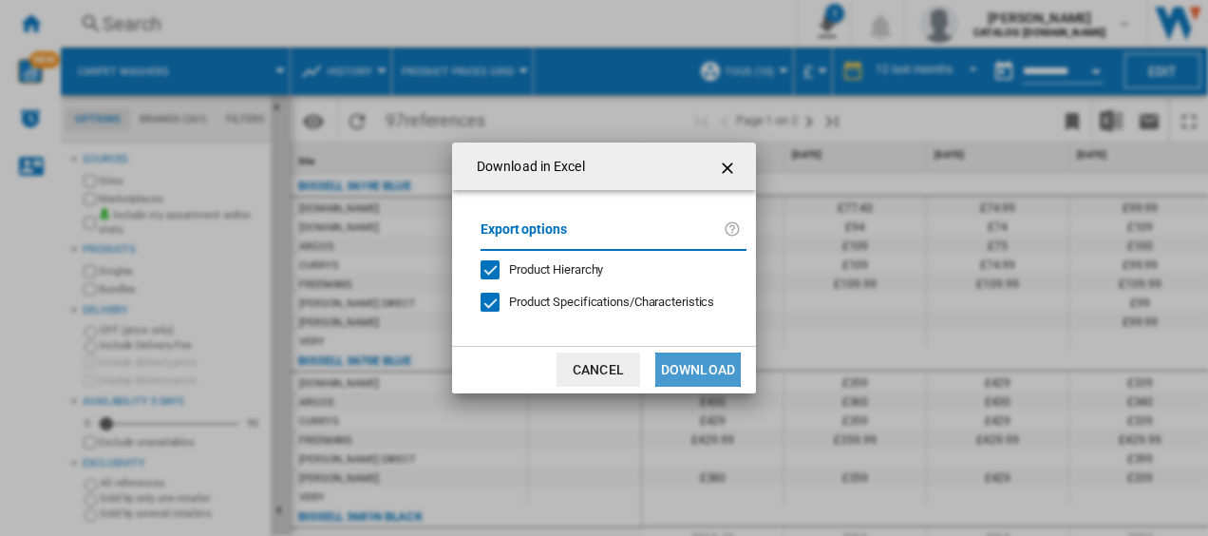
click at [684, 369] on button "Download" at bounding box center [697, 369] width 85 height 34
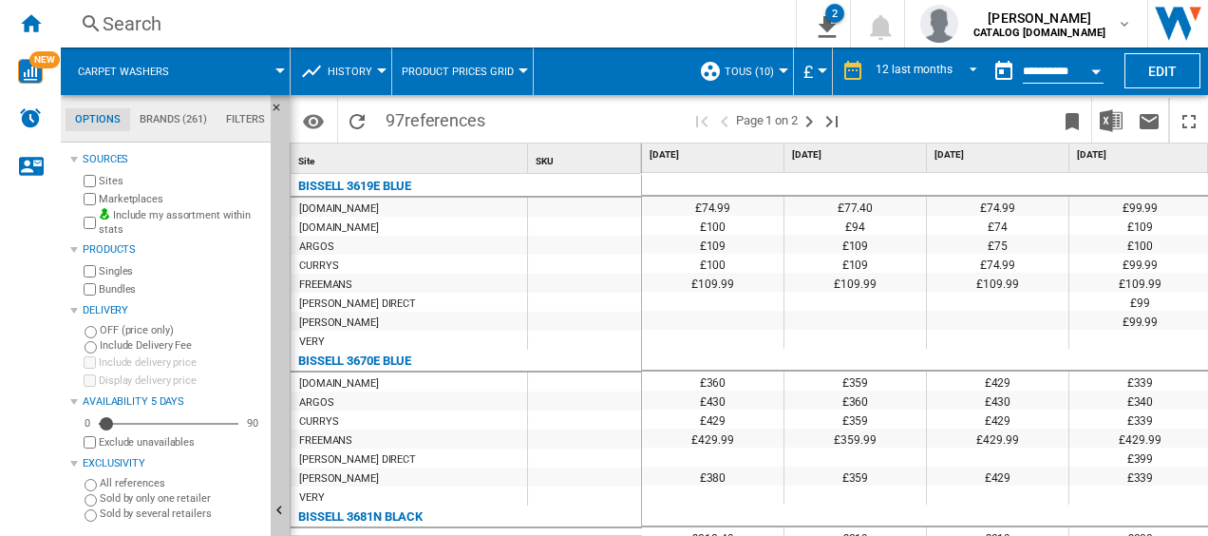
click at [506, 66] on span "Product prices grid" at bounding box center [458, 72] width 112 height 12
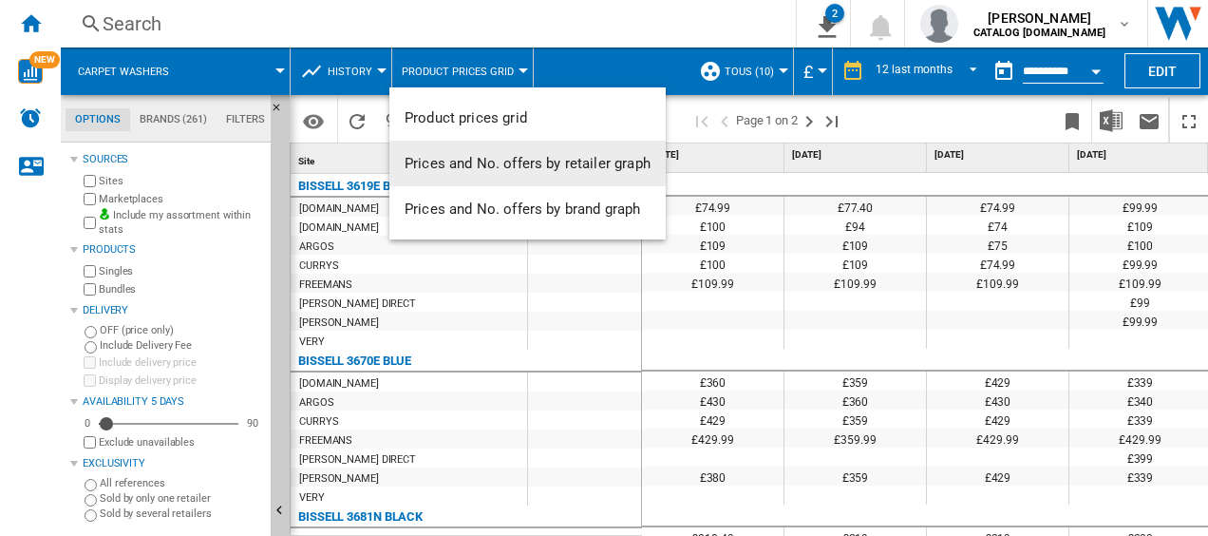
click at [522, 168] on span "Prices and No. offers by retailer graph" at bounding box center [528, 163] width 246 height 17
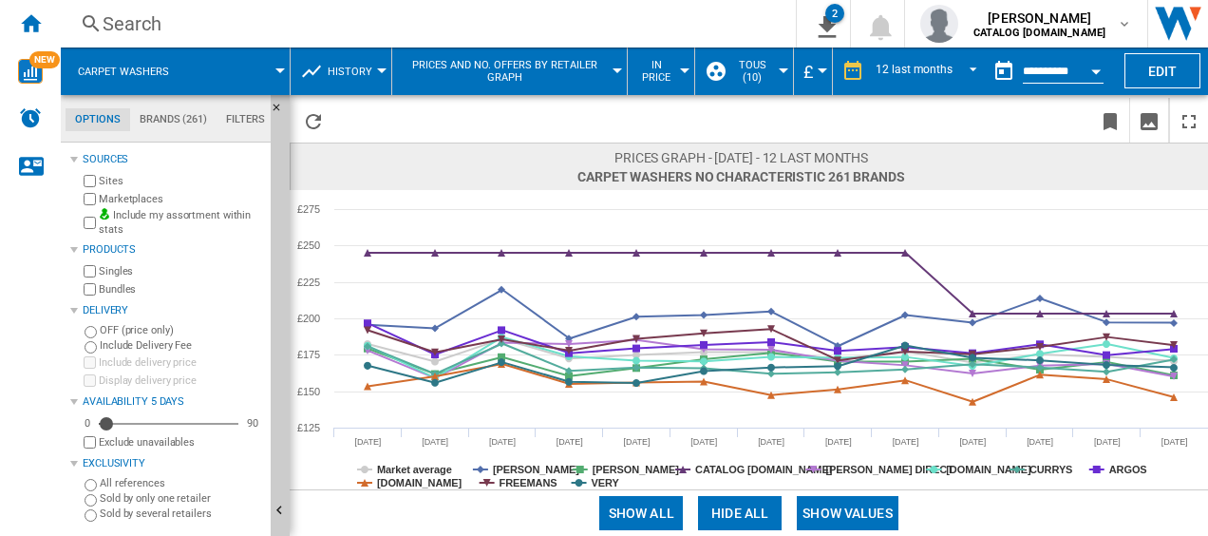
click at [862, 507] on button "Show values" at bounding box center [848, 513] width 102 height 34
click at [605, 66] on span "Prices and No. offers by retailer graph" at bounding box center [505, 71] width 206 height 25
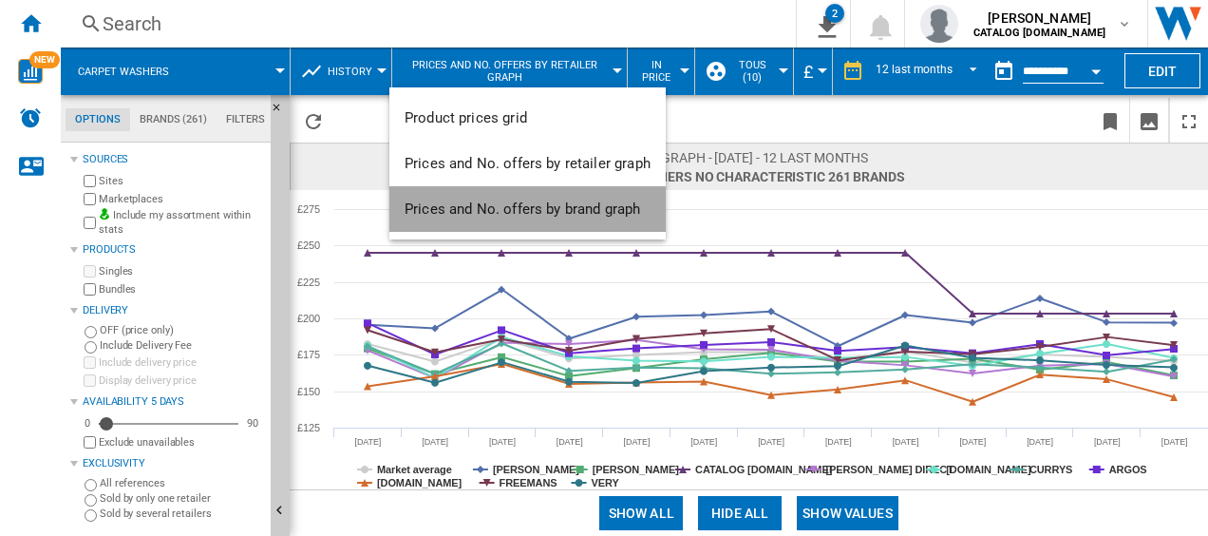
click at [594, 202] on span "Prices and No. offers by brand graph" at bounding box center [523, 208] width 236 height 17
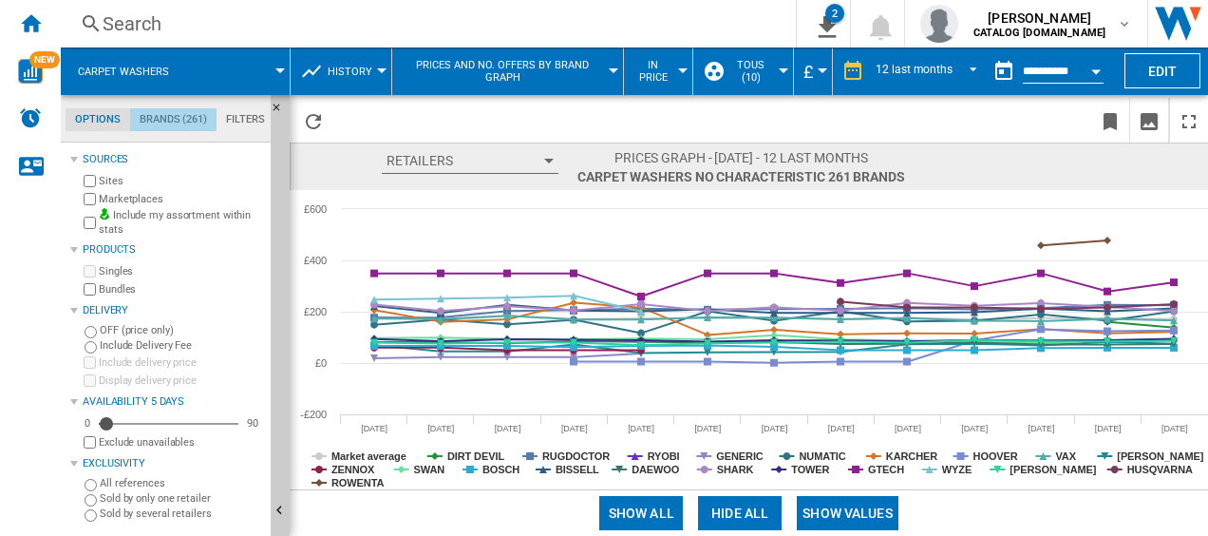
click at [195, 112] on md-tab-item "Brands (261)" at bounding box center [173, 119] width 86 height 23
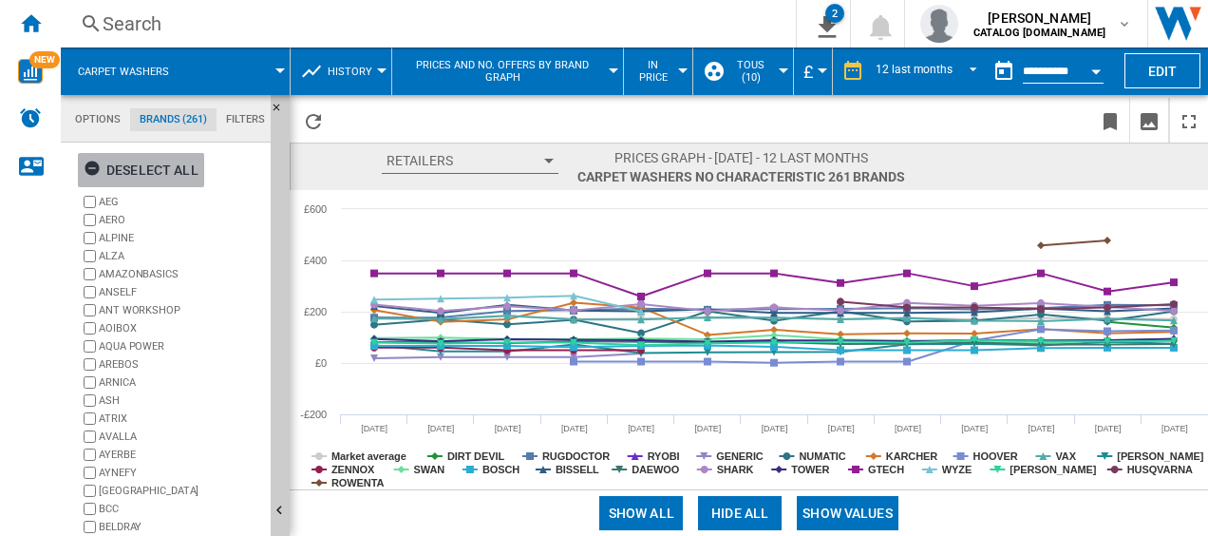
click at [92, 163] on ng-md-icon "button" at bounding box center [95, 171] width 23 height 23
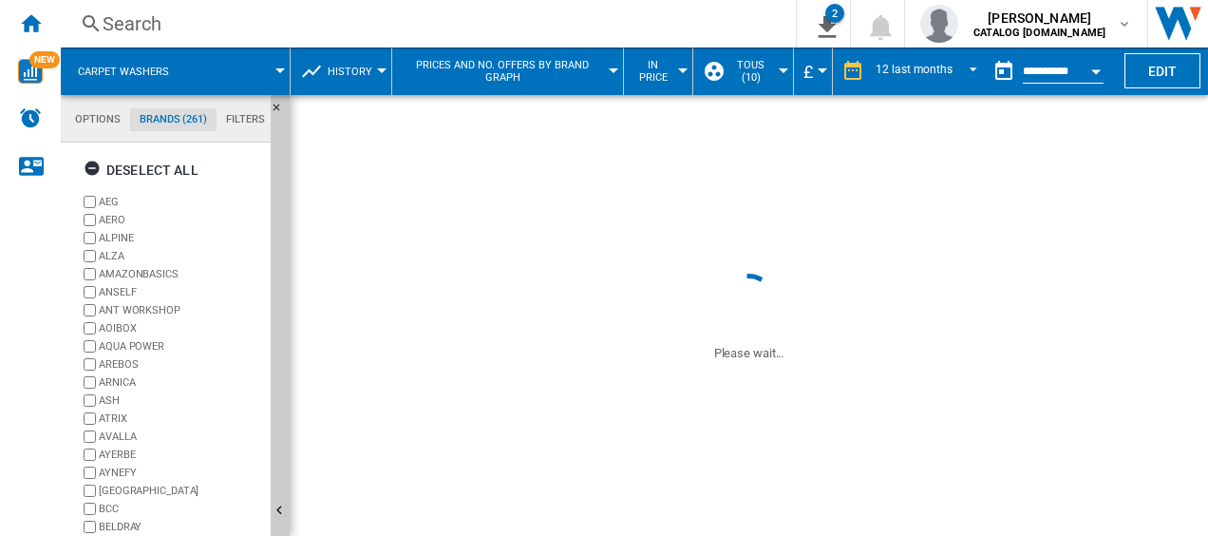
scroll to position [171, 0]
click at [99, 167] on ng-md-icon "button" at bounding box center [95, 171] width 23 height 23
click at [94, 167] on ng-md-icon "button" at bounding box center [95, 171] width 23 height 23
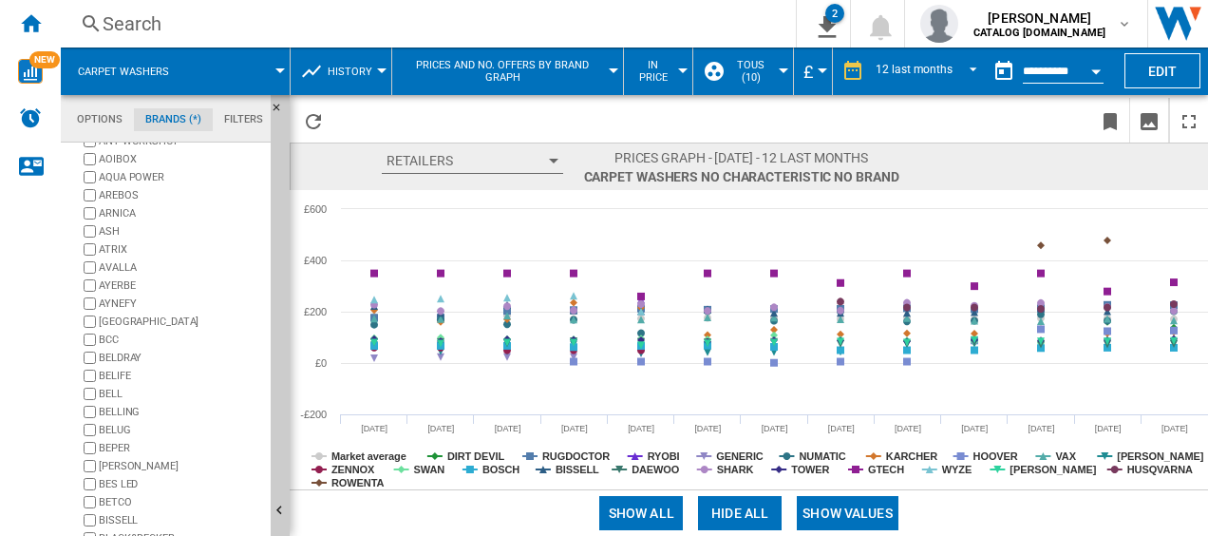
scroll to position [230, 0]
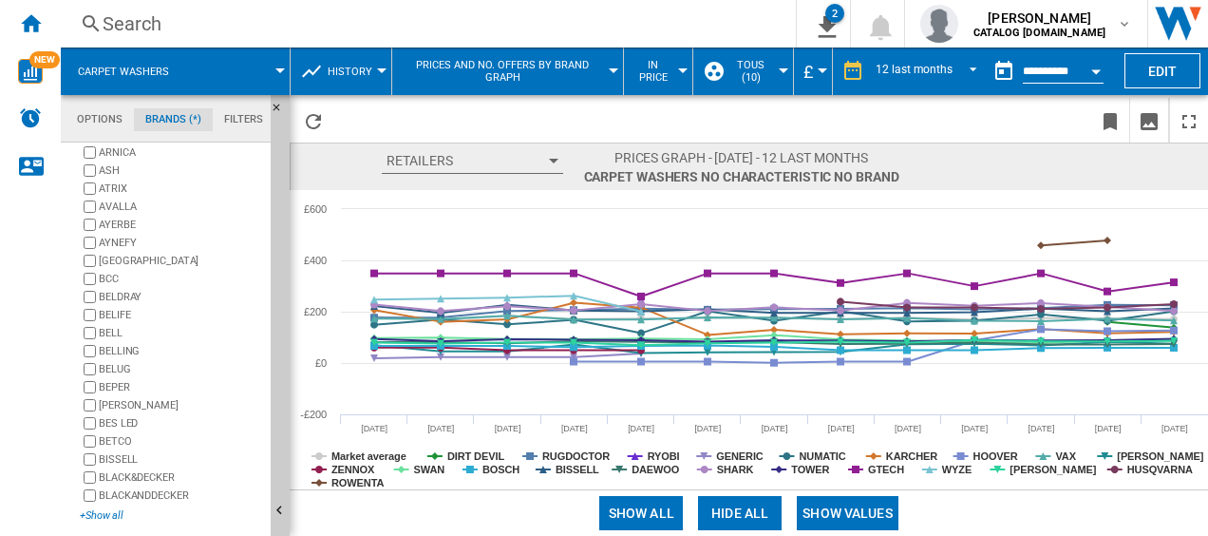
click at [91, 515] on div "+Show all" at bounding box center [171, 515] width 183 height 14
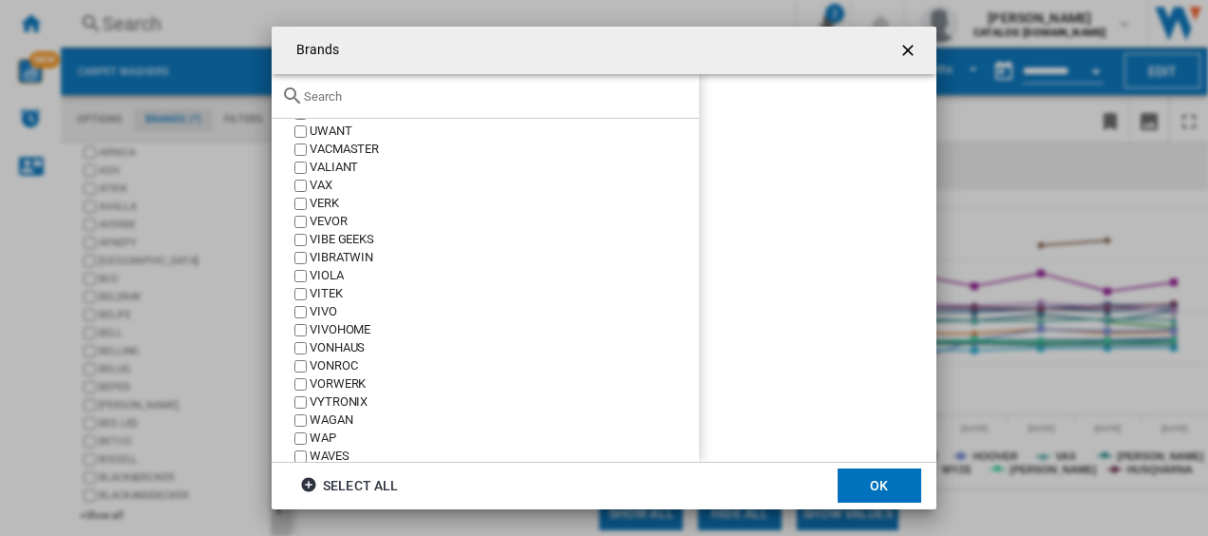
scroll to position [4134, 0]
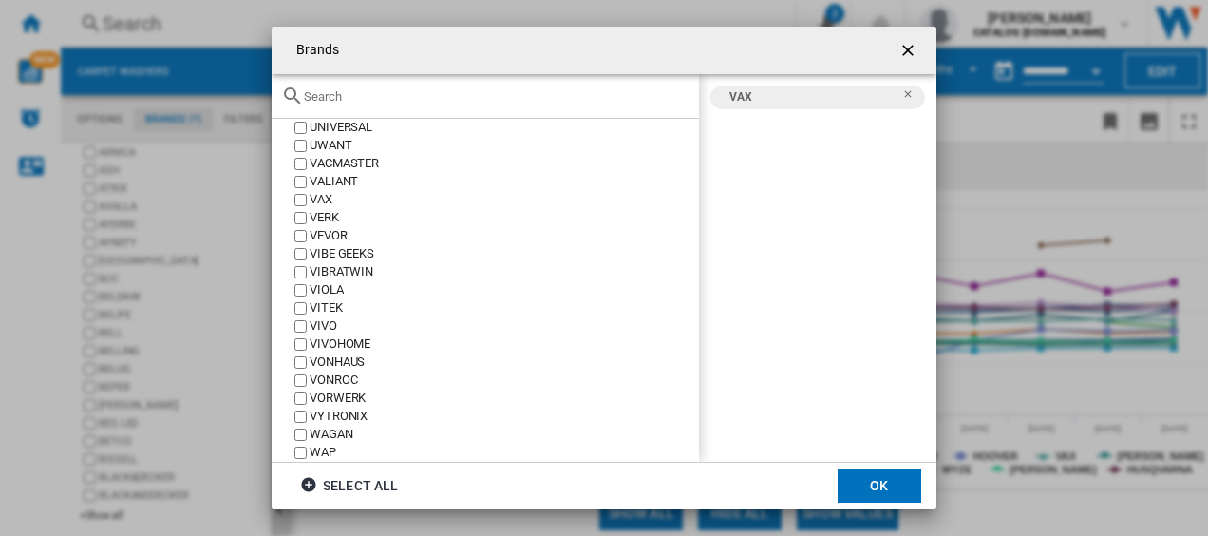
click at [859, 487] on button "OK" at bounding box center [880, 485] width 84 height 34
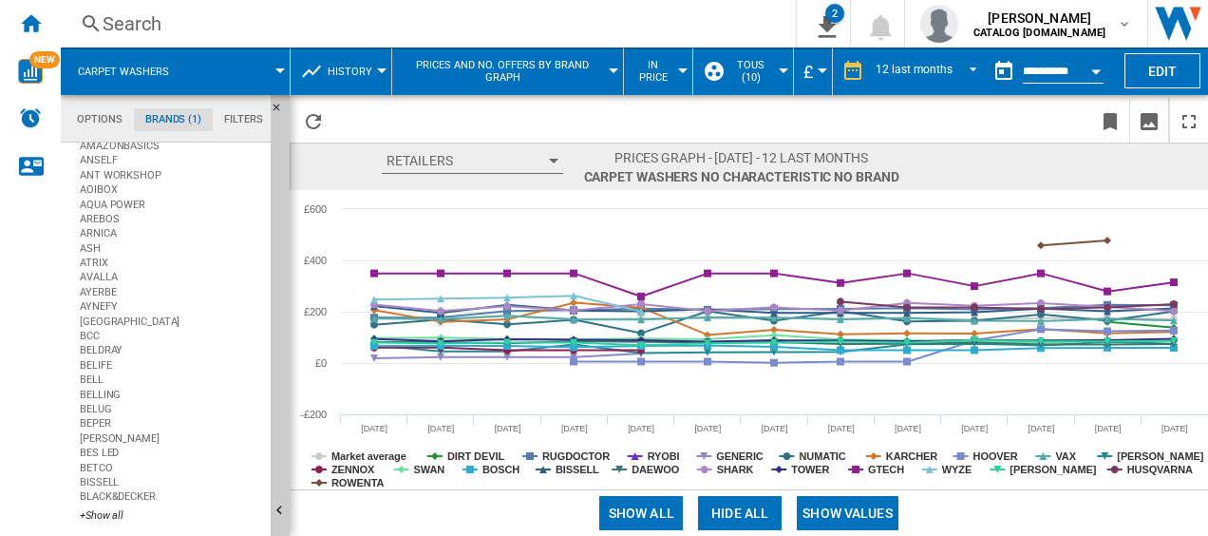
scroll to position [0, 0]
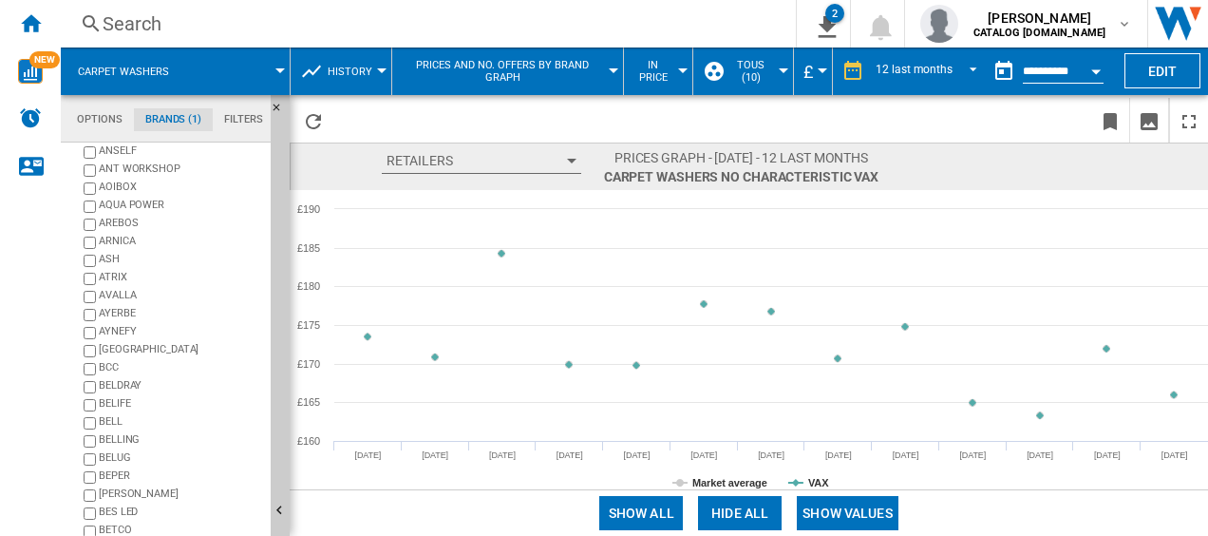
scroll to position [230, 0]
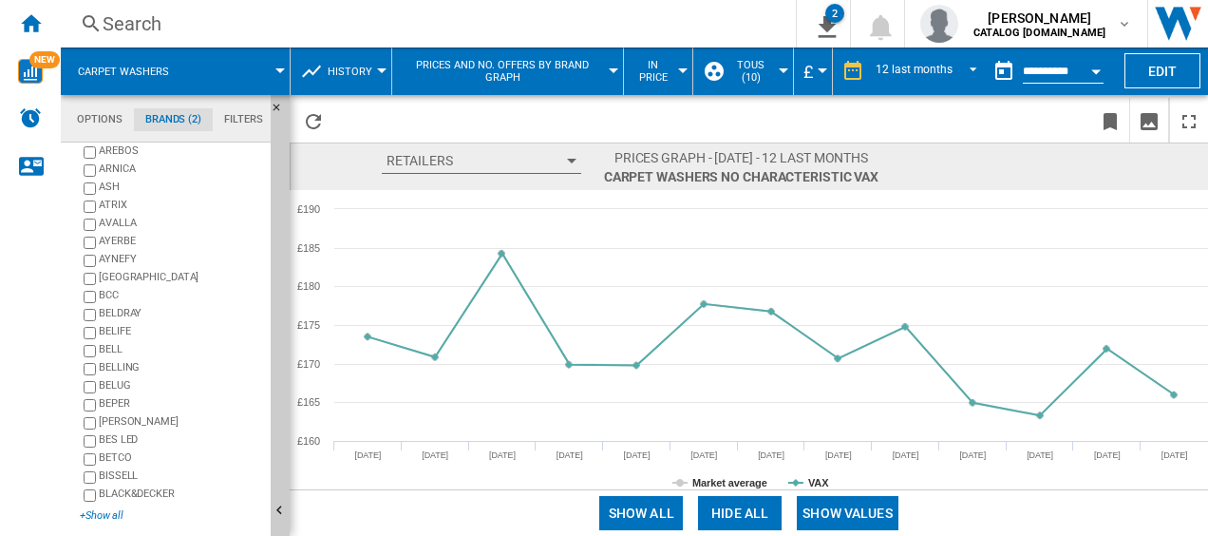
click at [95, 519] on div "+Show all" at bounding box center [171, 515] width 183 height 14
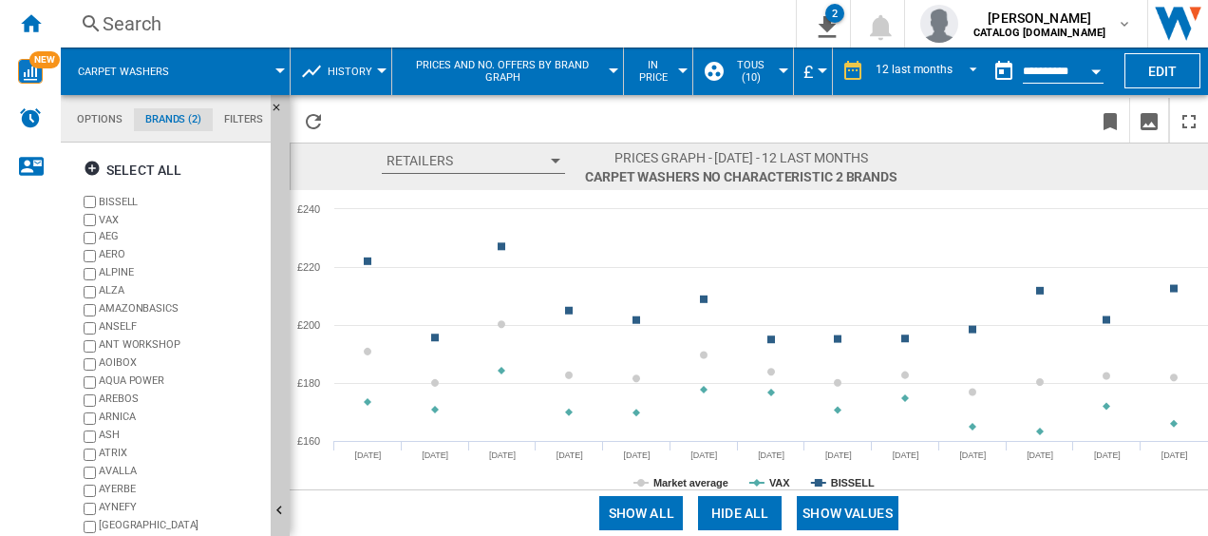
scroll to position [230, 0]
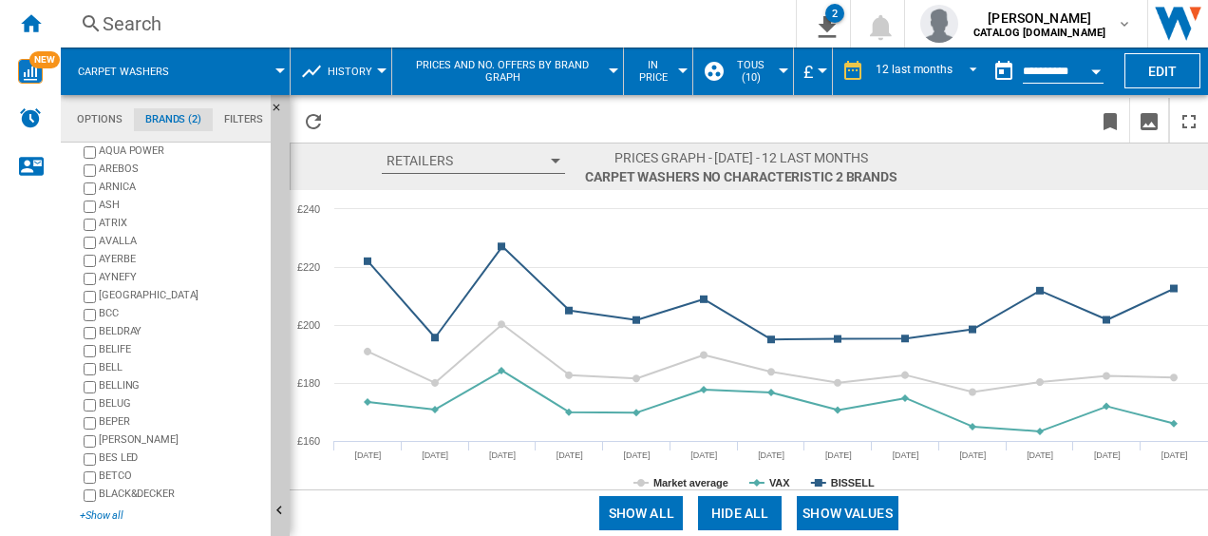
click at [116, 511] on div "+Show all" at bounding box center [171, 515] width 183 height 14
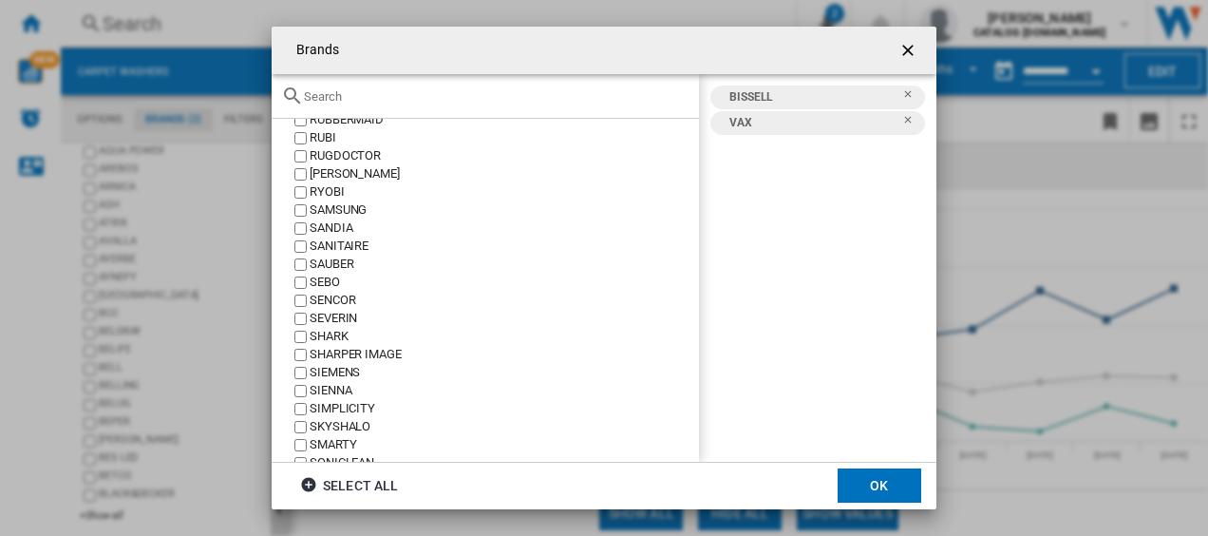
scroll to position [3330, 0]
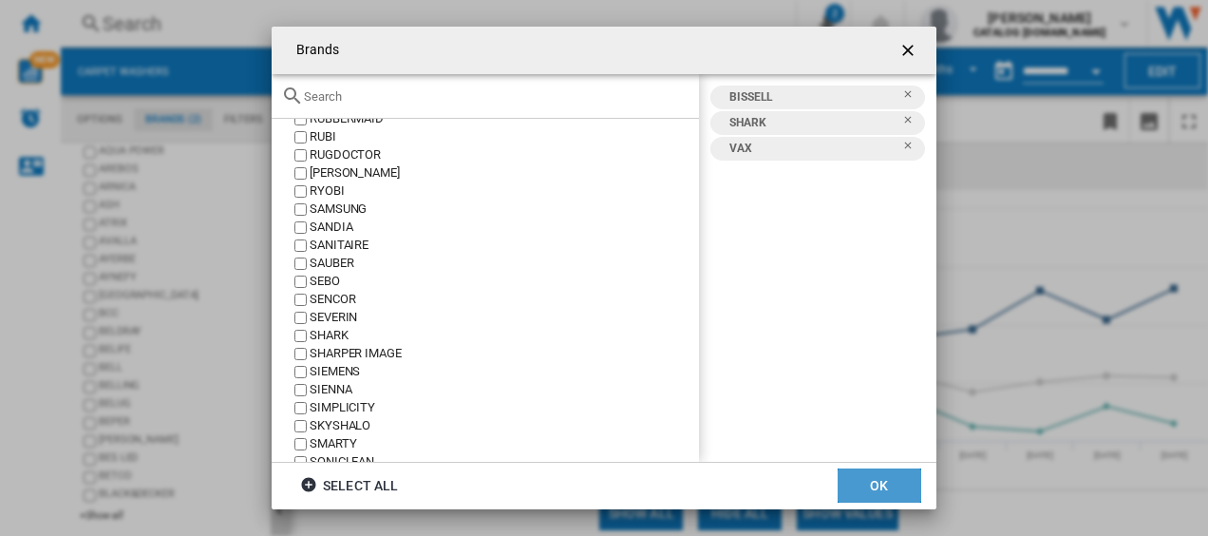
click at [908, 494] on button "OK" at bounding box center [880, 485] width 84 height 34
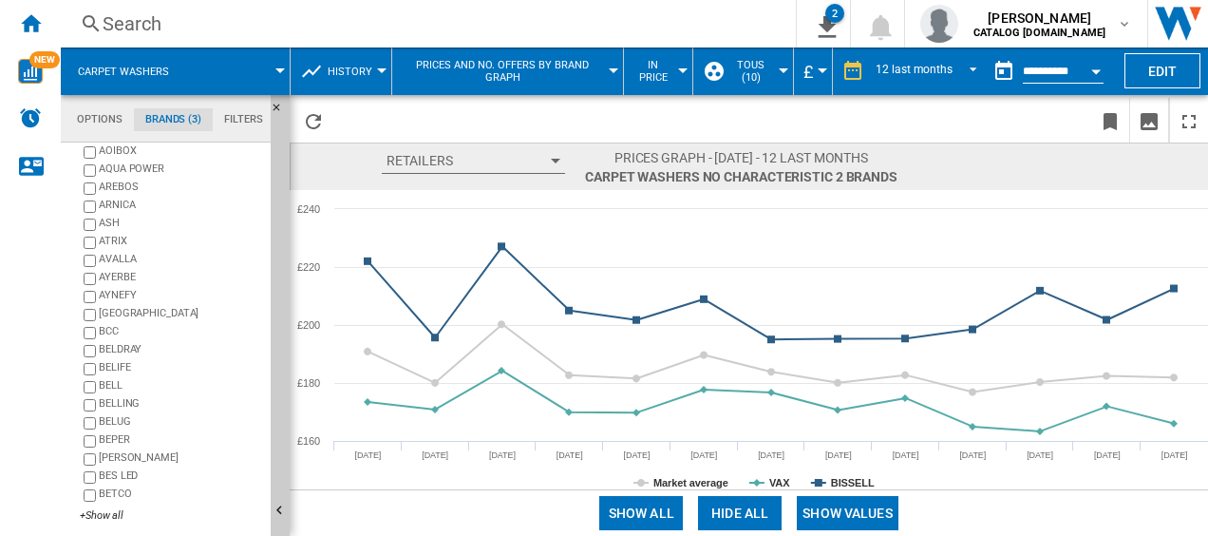
scroll to position [230, 0]
click at [1112, 129] on ng-md-icon "Bookmark this report" at bounding box center [1110, 121] width 23 height 23
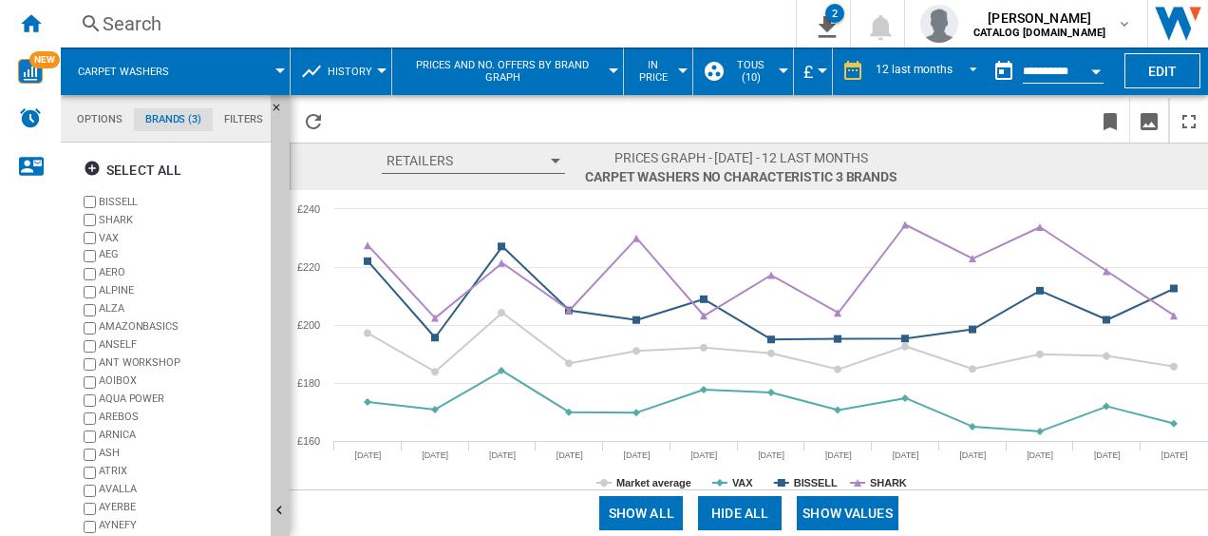
click at [382, 70] on div at bounding box center [381, 70] width 9 height 5
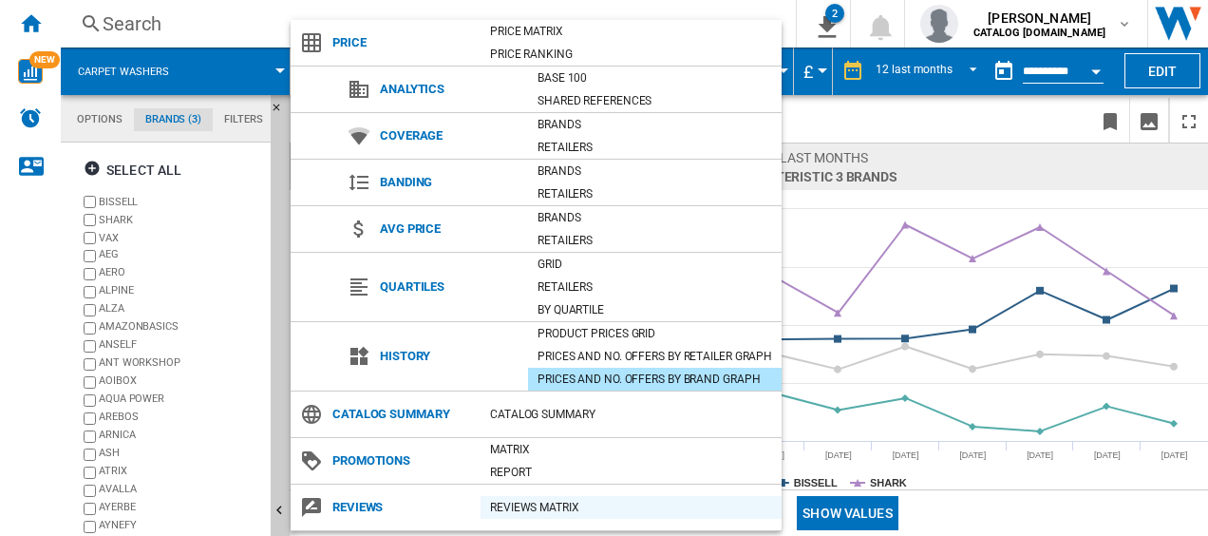
click at [533, 503] on div "REVIEWS Matrix" at bounding box center [631, 507] width 301 height 19
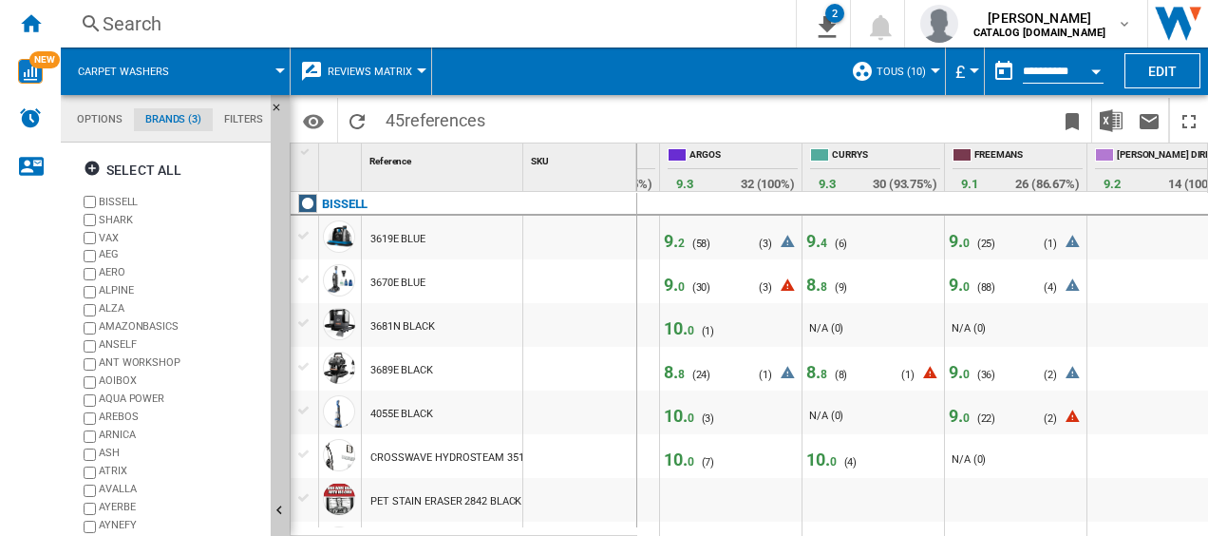
scroll to position [0, 406]
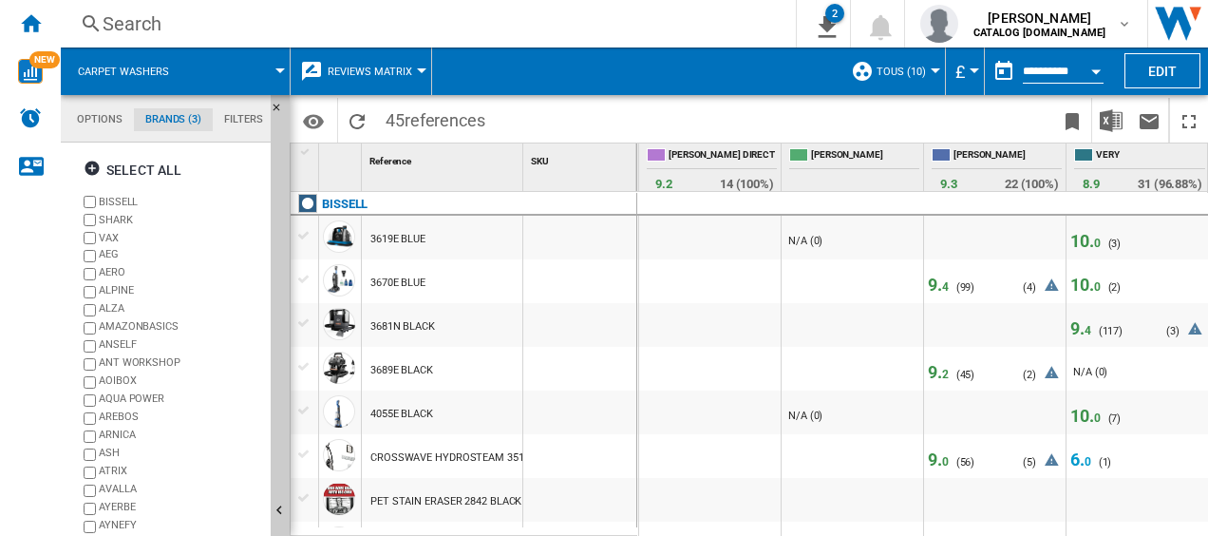
click at [421, 61] on md-menu "Reviews Matrix Price Price Matrix Price Ranking Analytics Base 100 Shared refer…" at bounding box center [362, 70] width 142 height 47
click at [417, 66] on button "Reviews Matrix" at bounding box center [375, 70] width 94 height 47
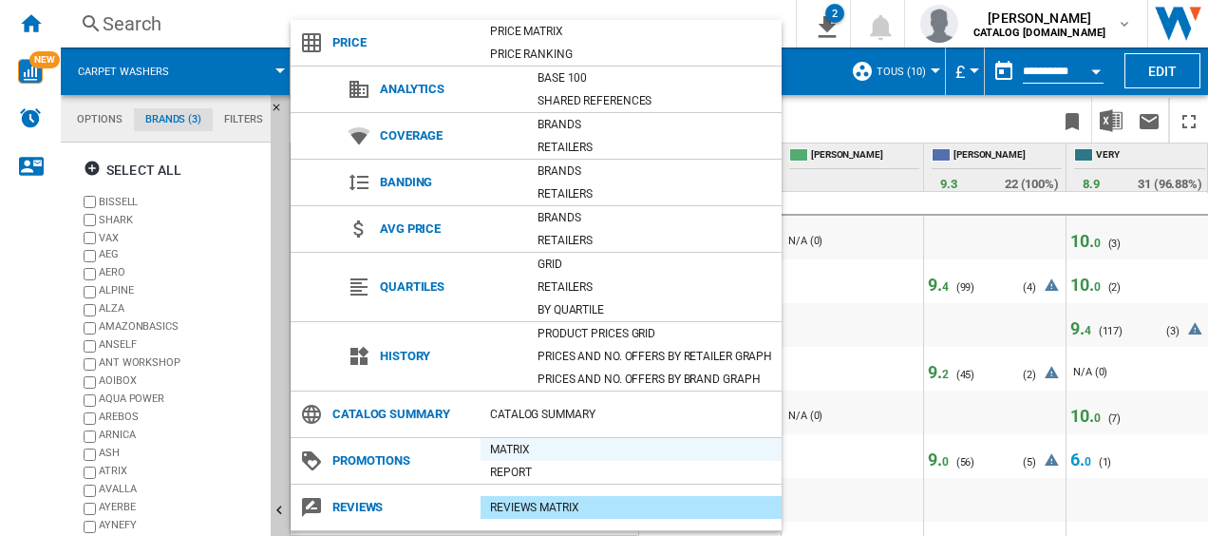
click at [520, 445] on div "Matrix" at bounding box center [631, 449] width 301 height 19
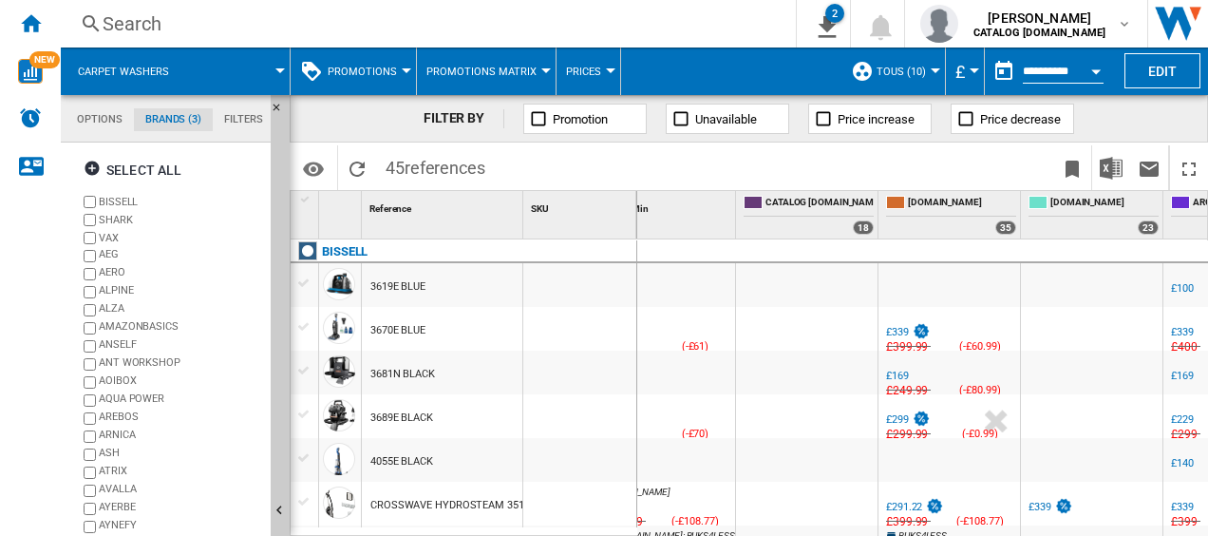
scroll to position [0, 44]
